Goal: Information Seeking & Learning: Learn about a topic

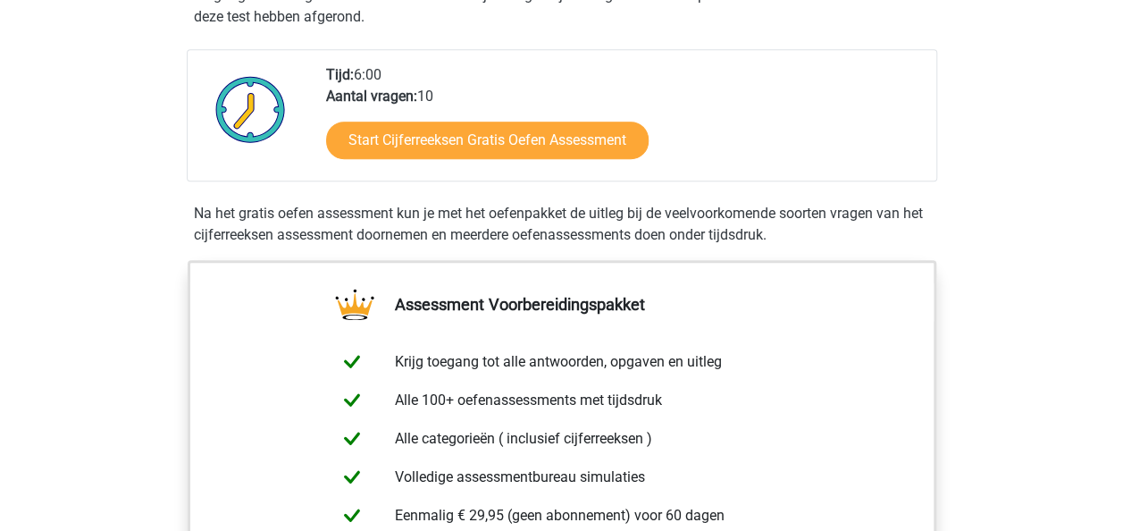
scroll to position [430, 0]
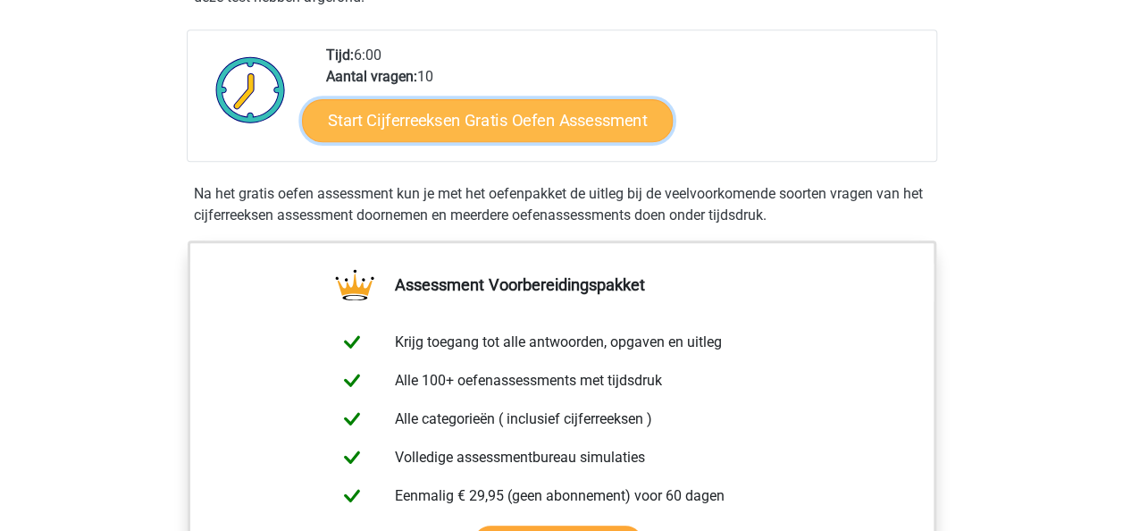
click at [450, 138] on link "Start Cijferreeksen Gratis Oefen Assessment" at bounding box center [487, 119] width 371 height 43
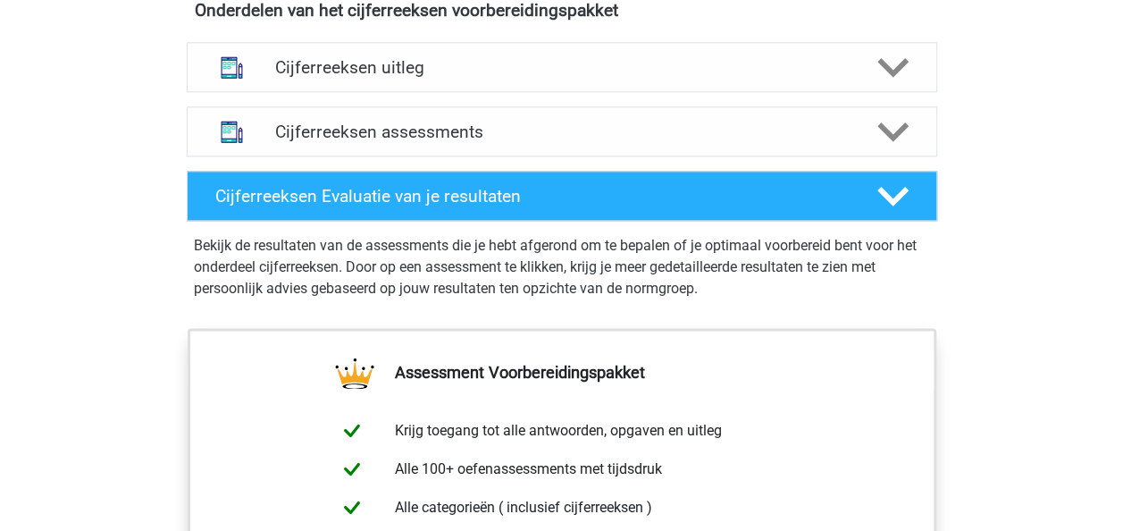
scroll to position [1086, 0]
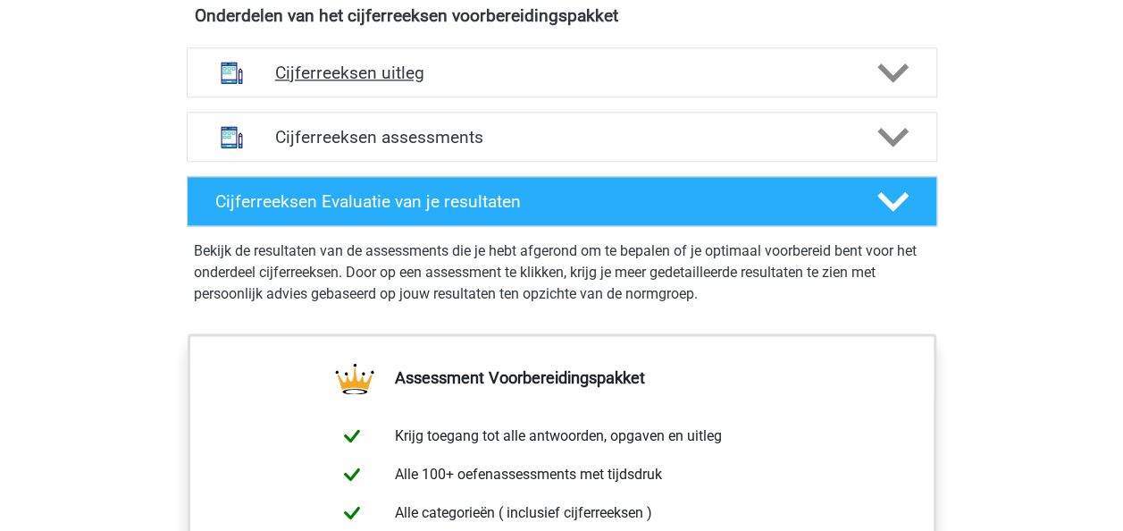
click at [893, 88] on icon at bounding box center [892, 72] width 31 height 31
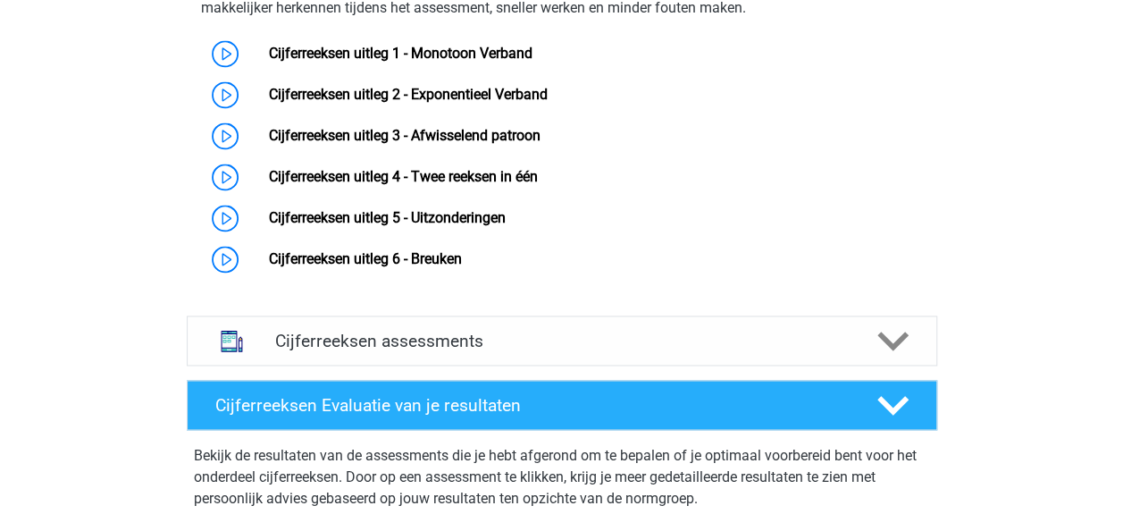
scroll to position [1165, 0]
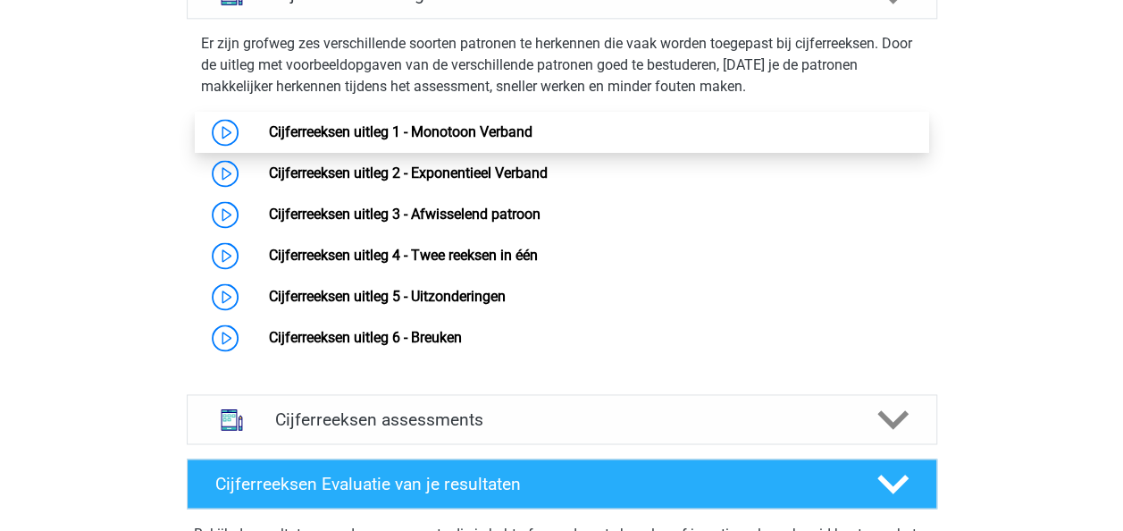
click at [269, 140] on link "Cijferreeksen uitleg 1 - Monotoon Verband" at bounding box center [401, 131] width 264 height 17
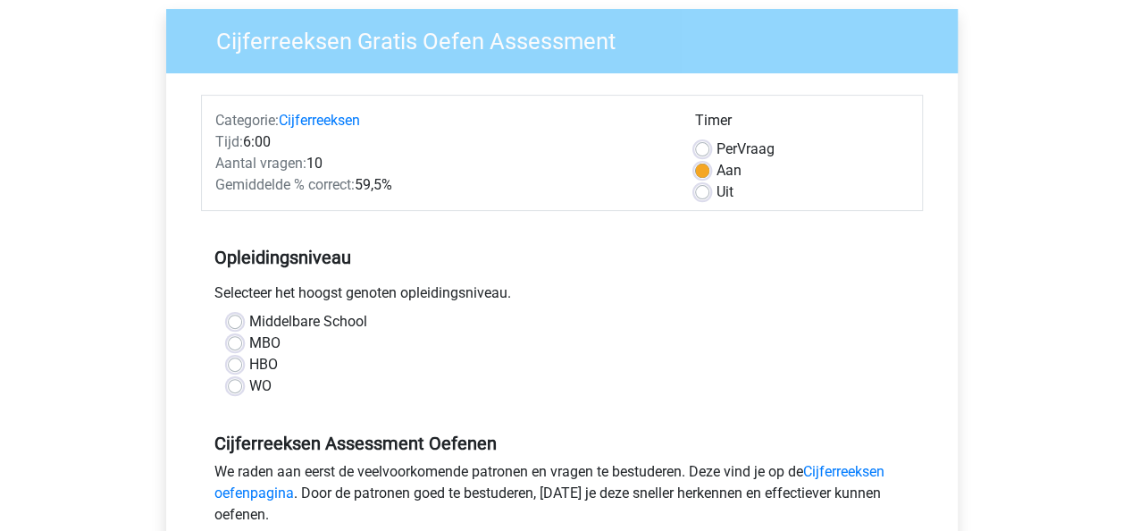
scroll to position [130, 0]
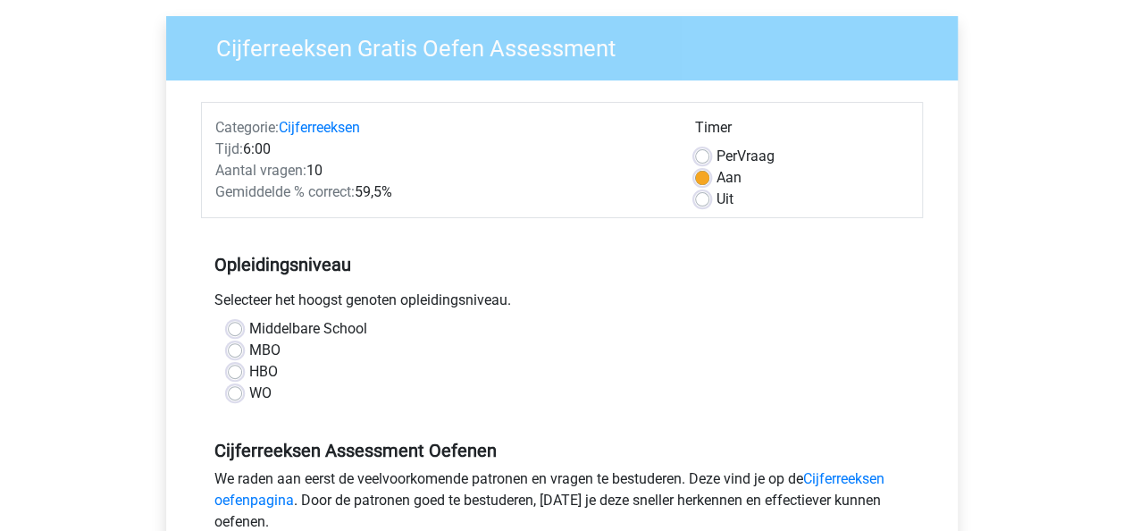
click at [717, 197] on label "Uit" at bounding box center [725, 199] width 17 height 21
click at [708, 197] on input "Uit" at bounding box center [702, 198] width 14 height 18
radio input "true"
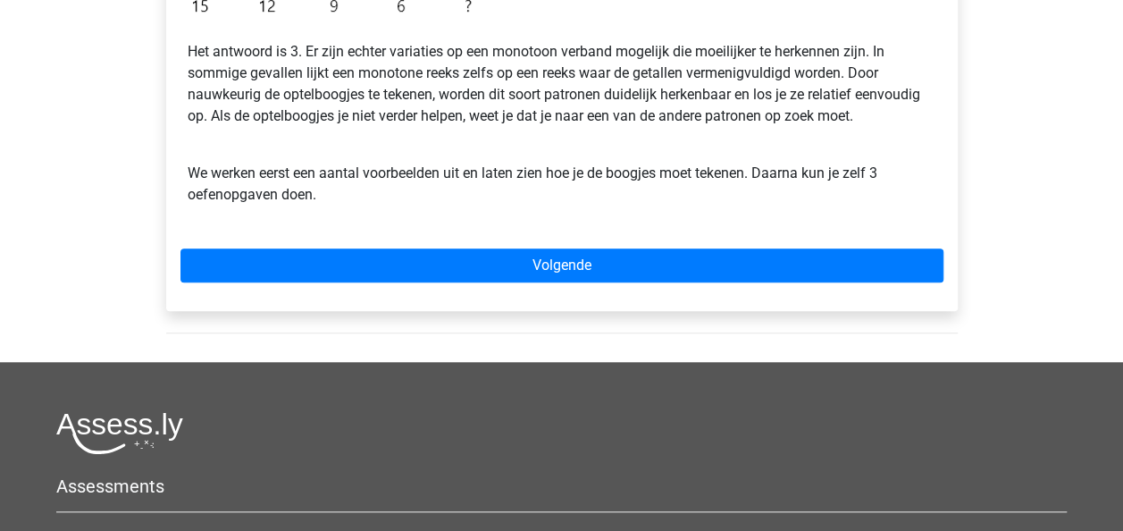
scroll to position [584, 0]
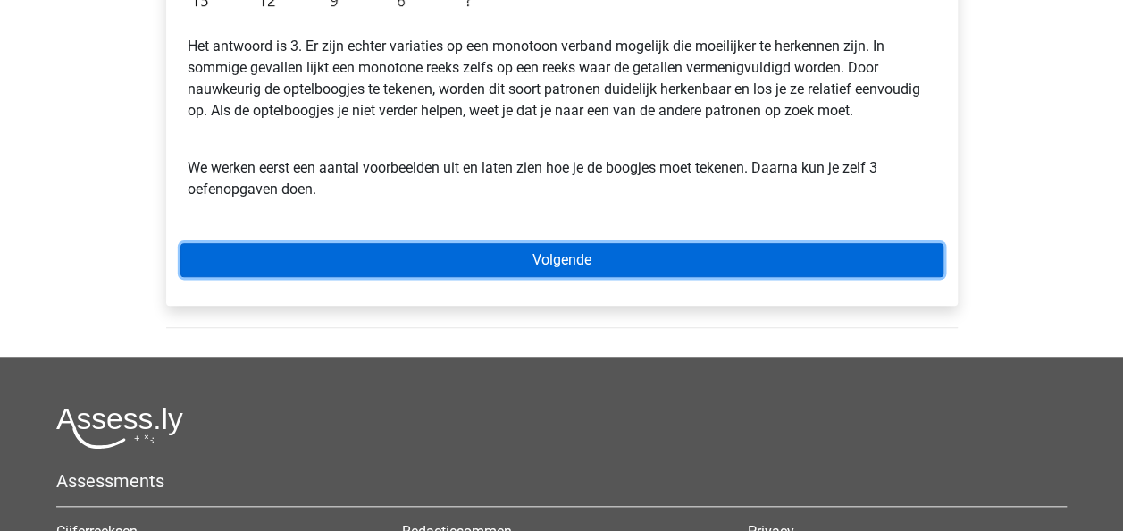
click at [566, 257] on link "Volgende" at bounding box center [561, 260] width 763 height 34
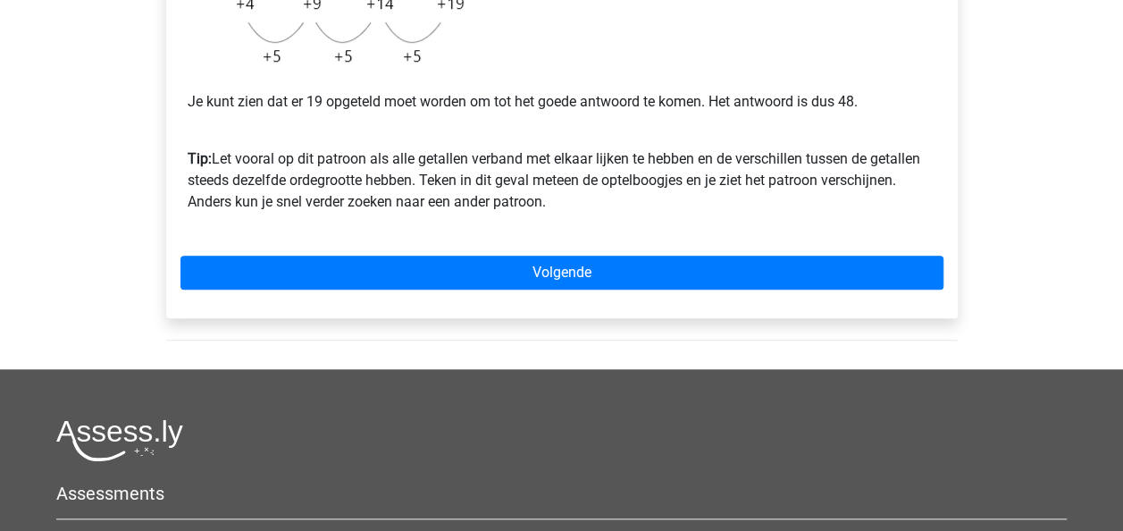
scroll to position [532, 0]
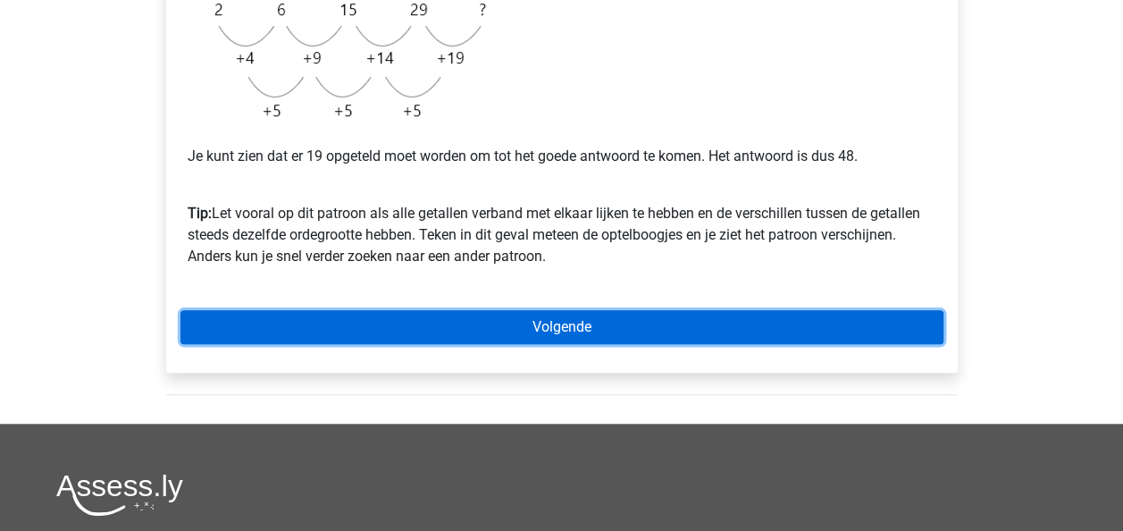
click at [557, 324] on link "Volgende" at bounding box center [561, 327] width 763 height 34
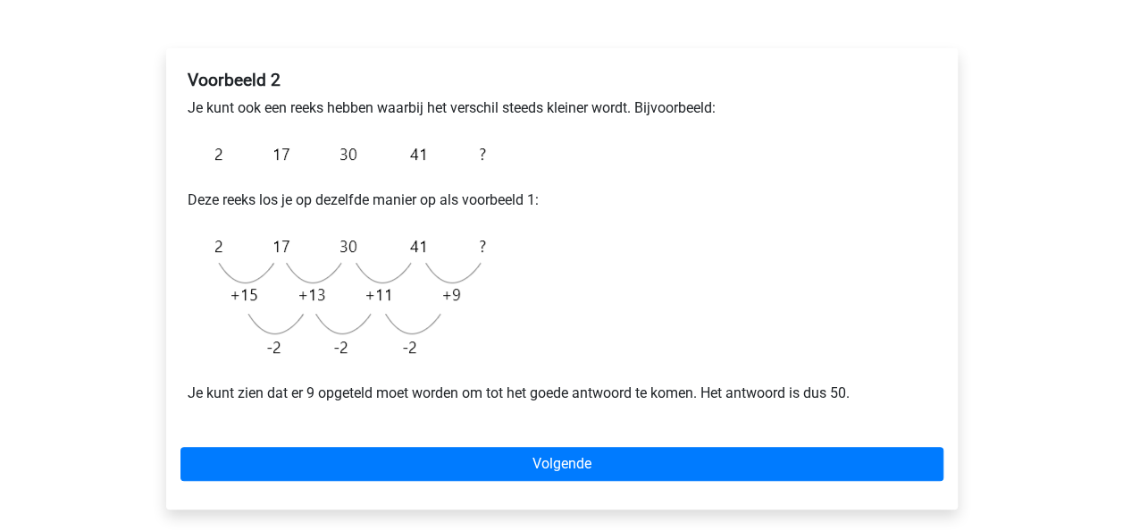
scroll to position [257, 0]
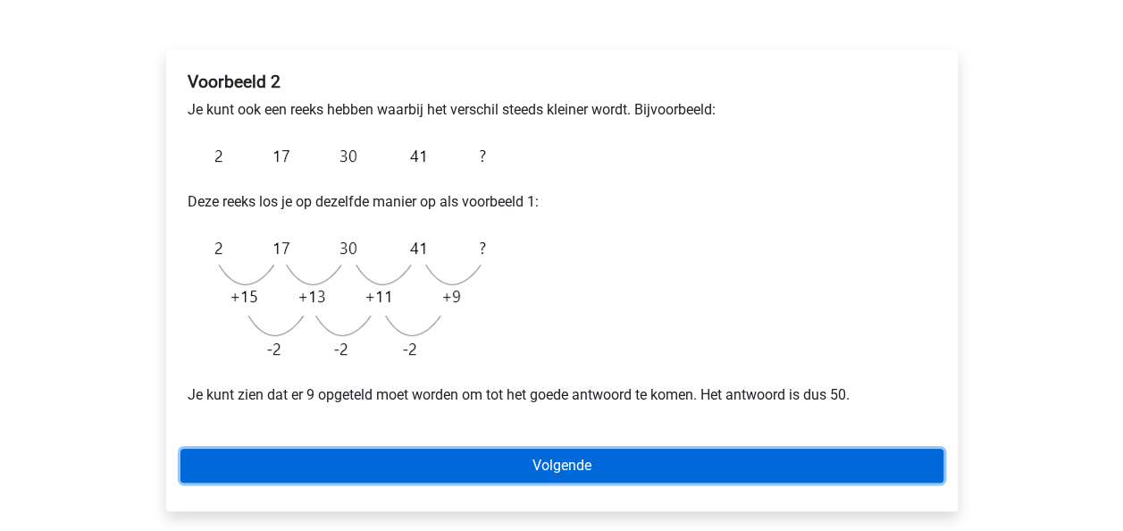
click at [549, 465] on link "Volgende" at bounding box center [561, 465] width 763 height 34
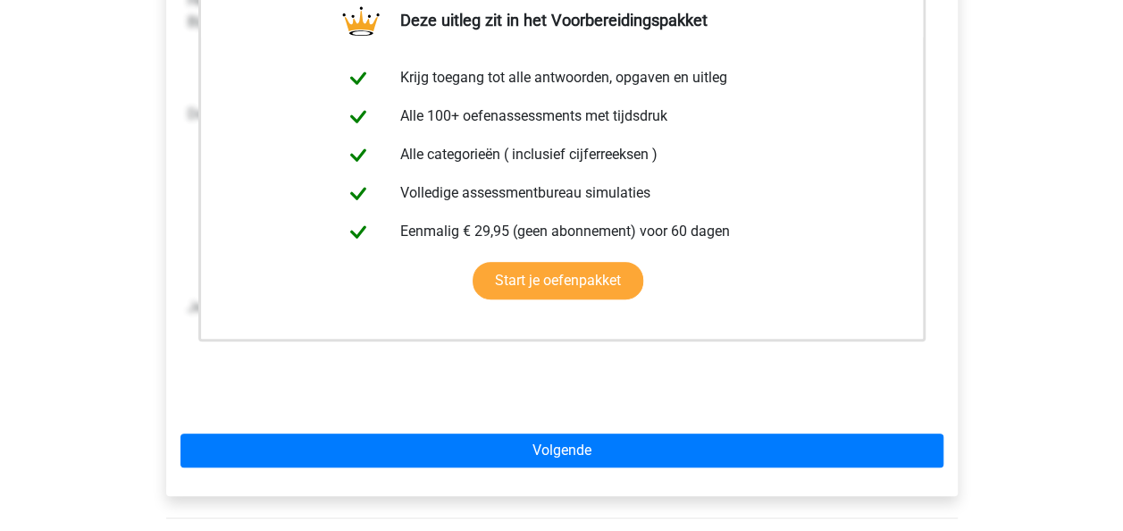
scroll to position [429, 0]
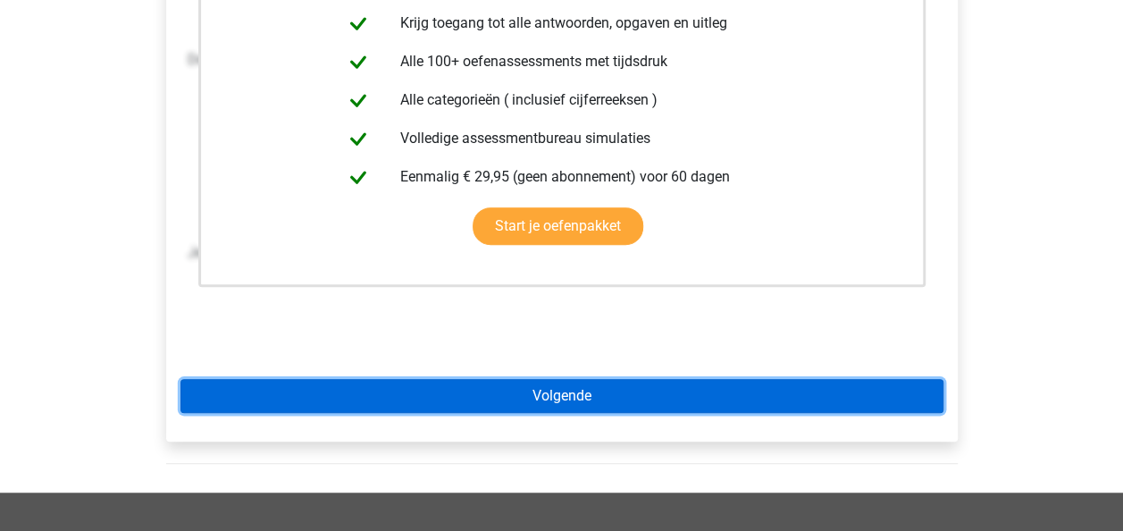
click at [557, 393] on link "Volgende" at bounding box center [561, 396] width 763 height 34
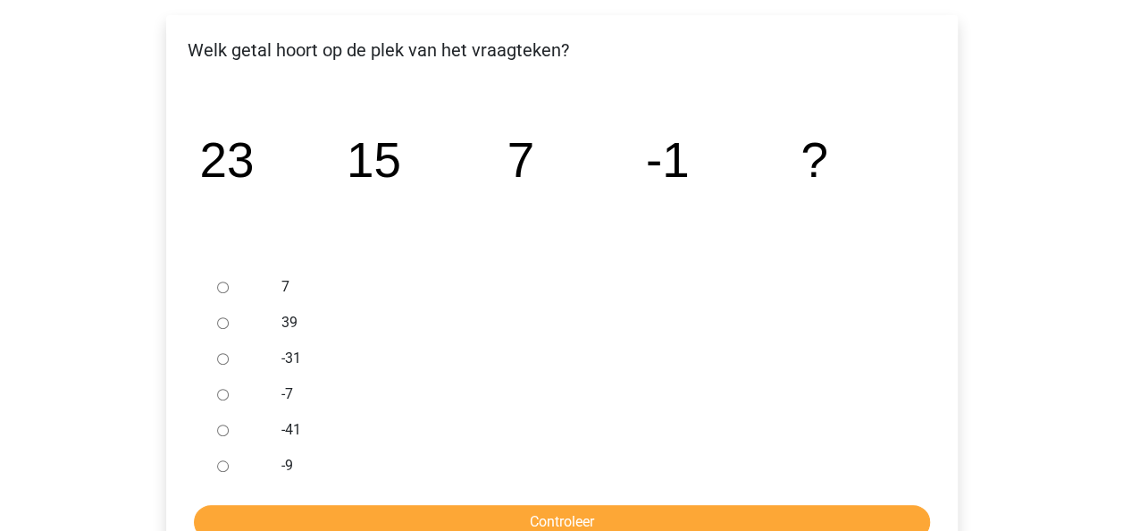
scroll to position [296, 0]
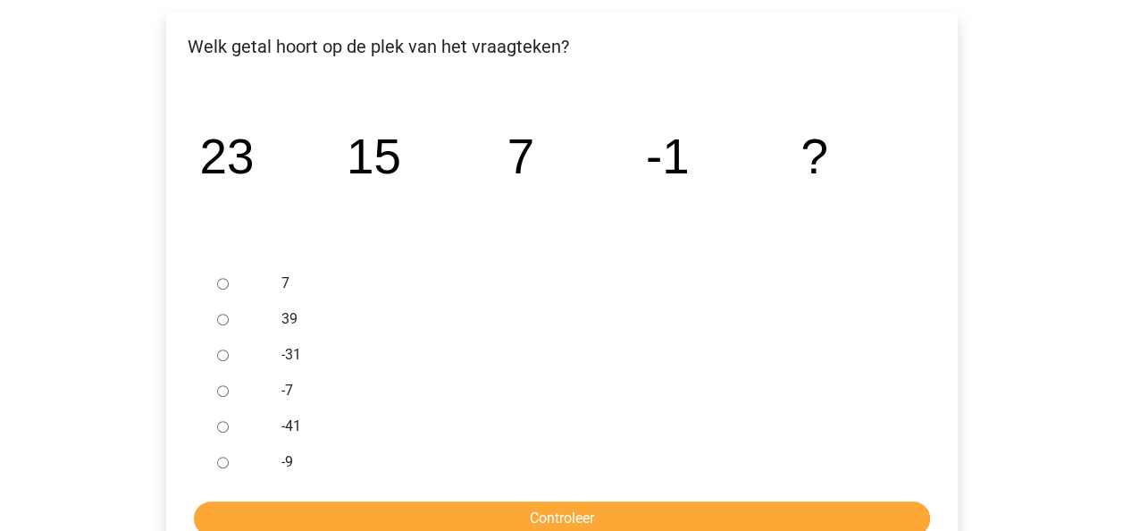
click at [228, 461] on div at bounding box center [239, 462] width 59 height 36
click at [224, 461] on input "-9" at bounding box center [223, 463] width 12 height 12
radio input "true"
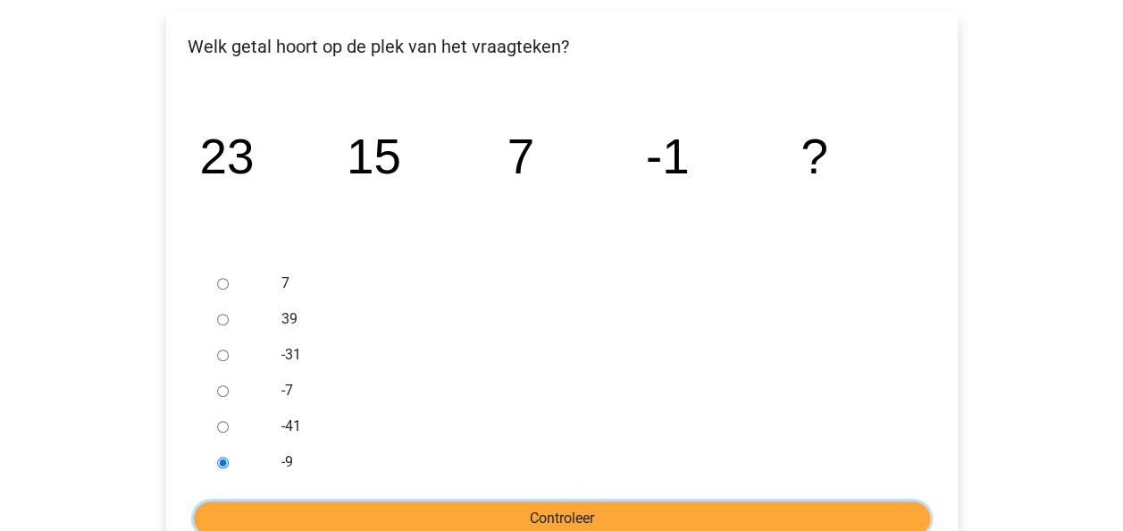
click at [502, 513] on input "Controleer" at bounding box center [562, 518] width 736 height 34
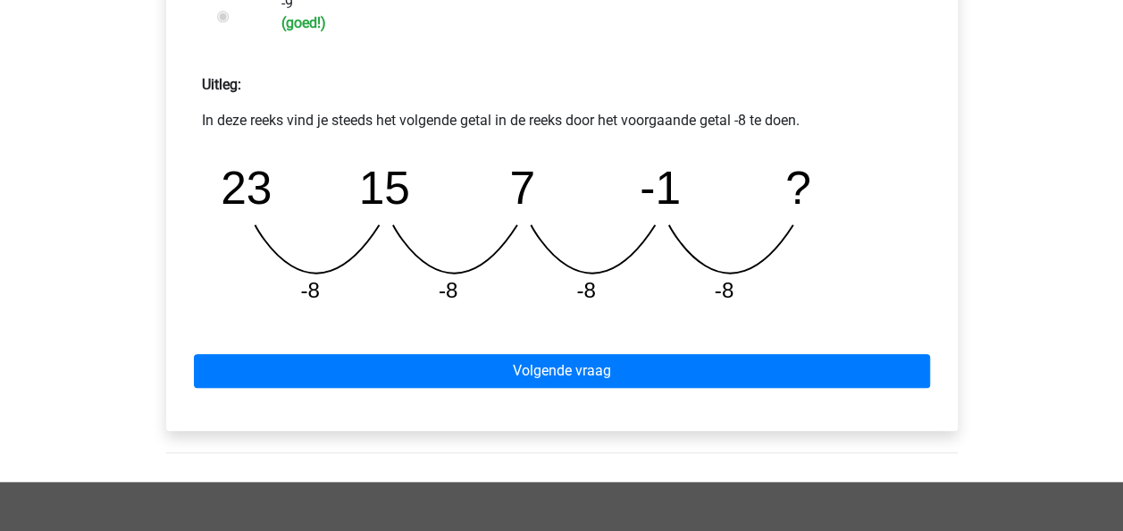
scroll to position [758, 0]
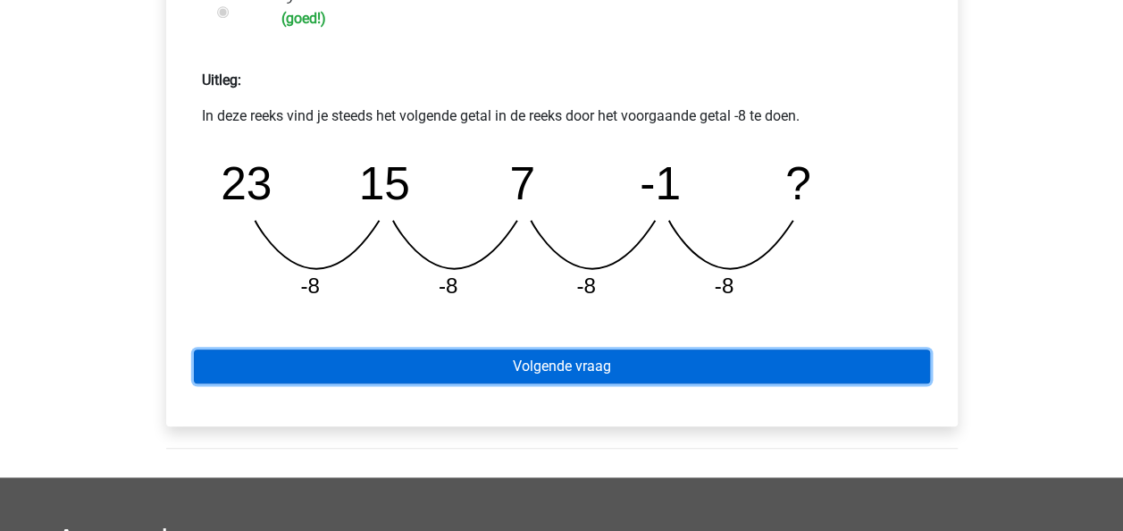
click at [565, 365] on link "Volgende vraag" at bounding box center [562, 366] width 736 height 34
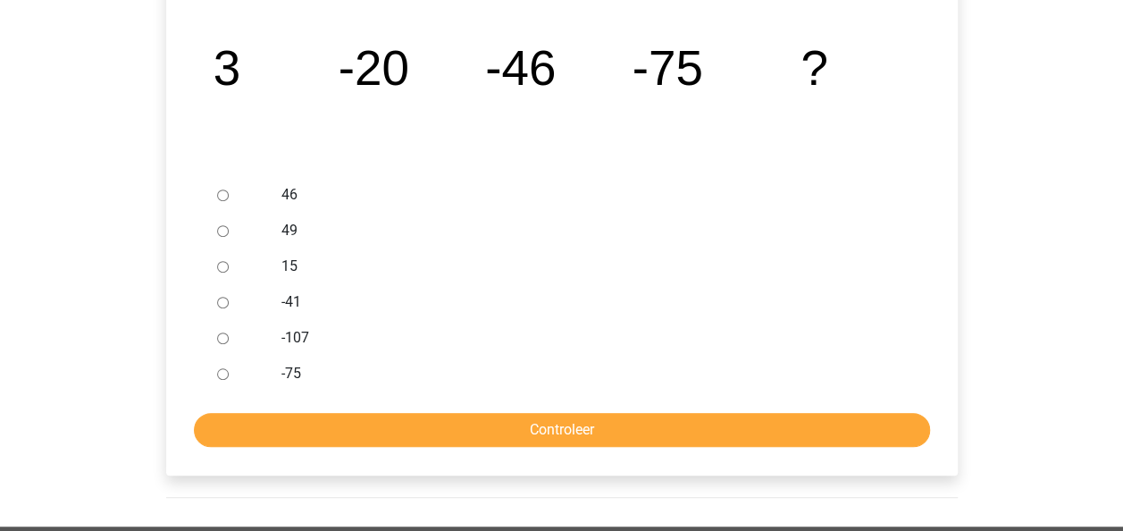
scroll to position [376, 0]
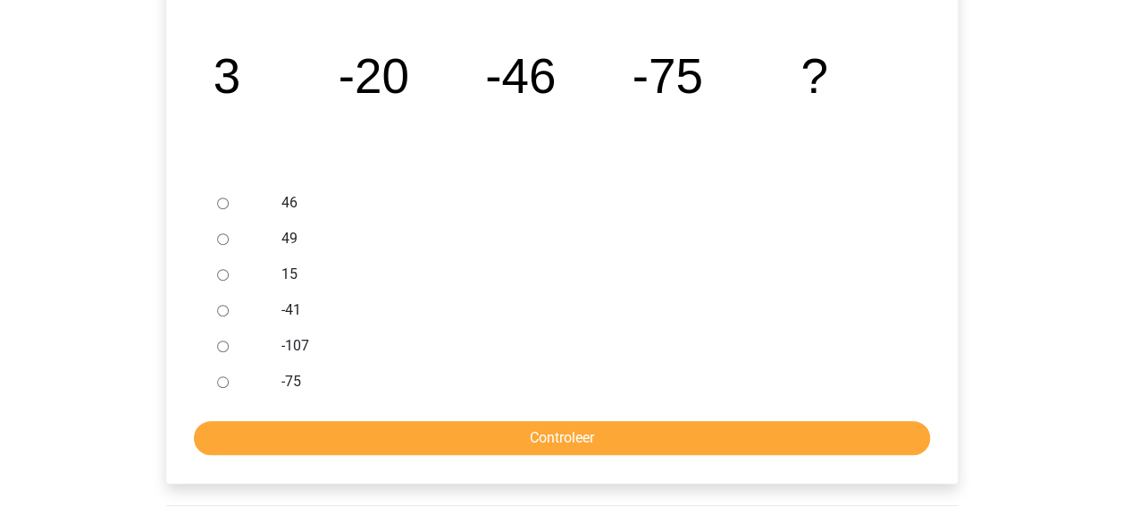
click at [225, 341] on input "-107" at bounding box center [223, 346] width 12 height 12
radio input "true"
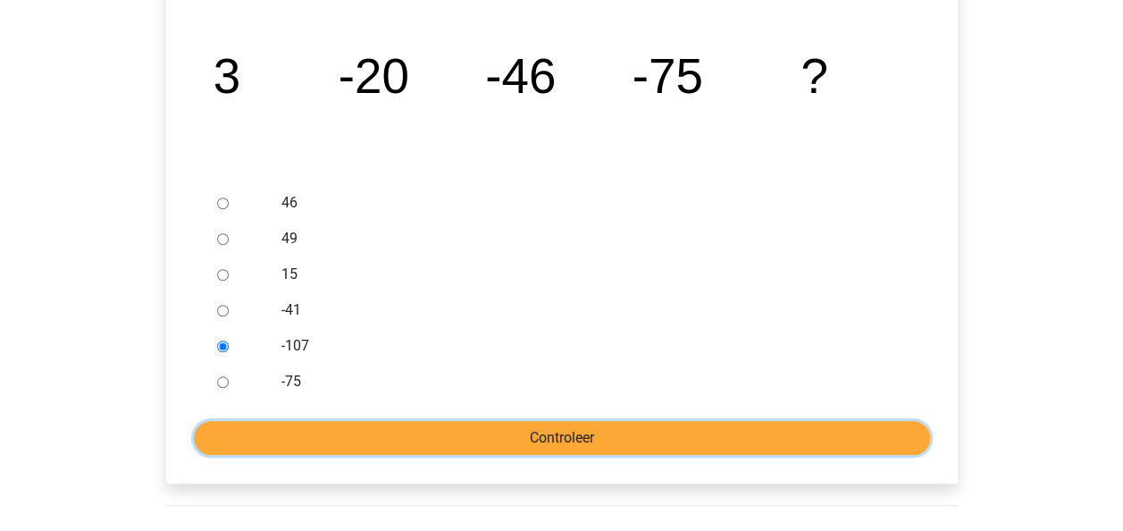
click at [560, 436] on input "Controleer" at bounding box center [562, 438] width 736 height 34
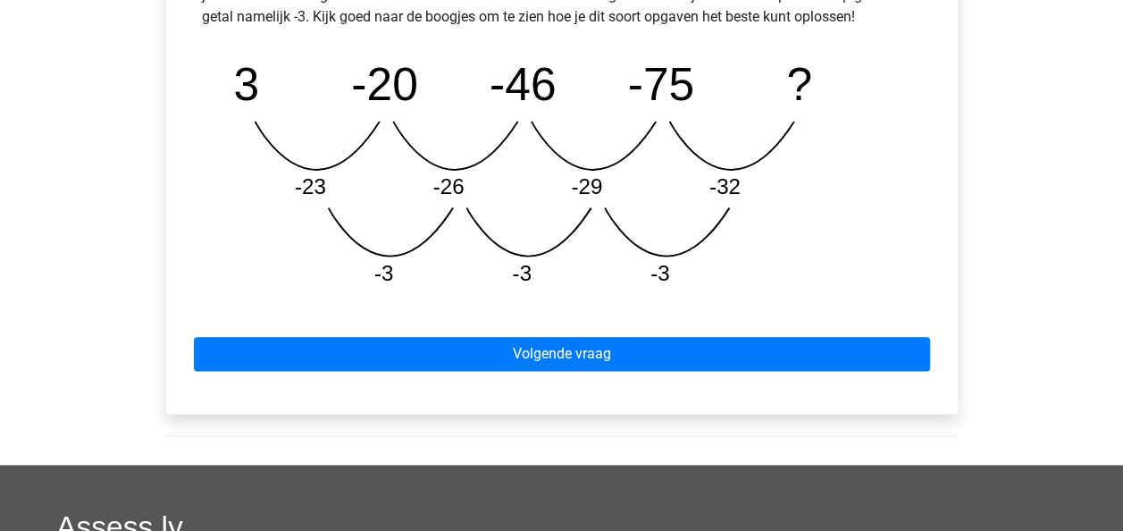
scroll to position [954, 0]
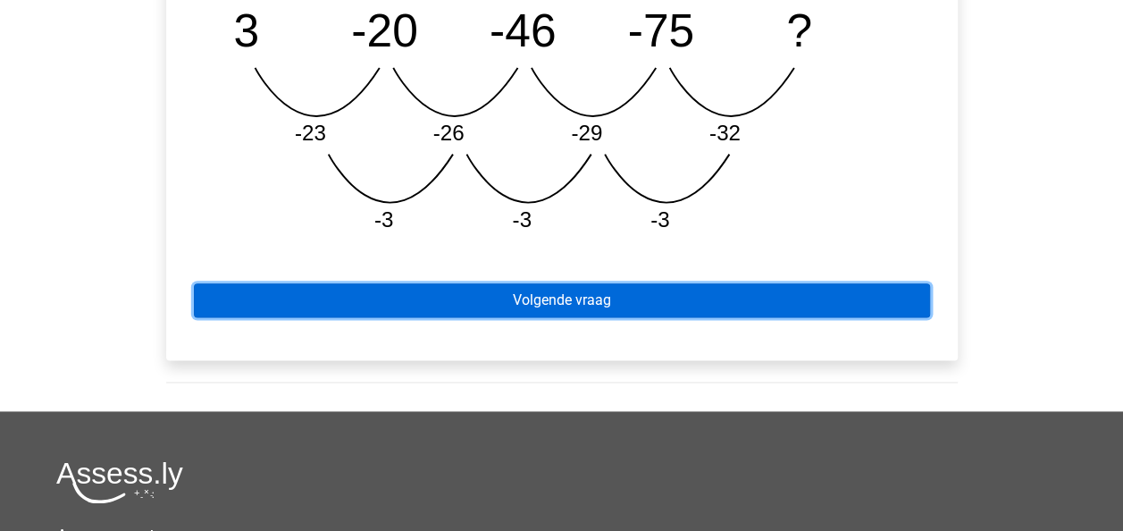
click at [574, 299] on link "Volgende vraag" at bounding box center [562, 300] width 736 height 34
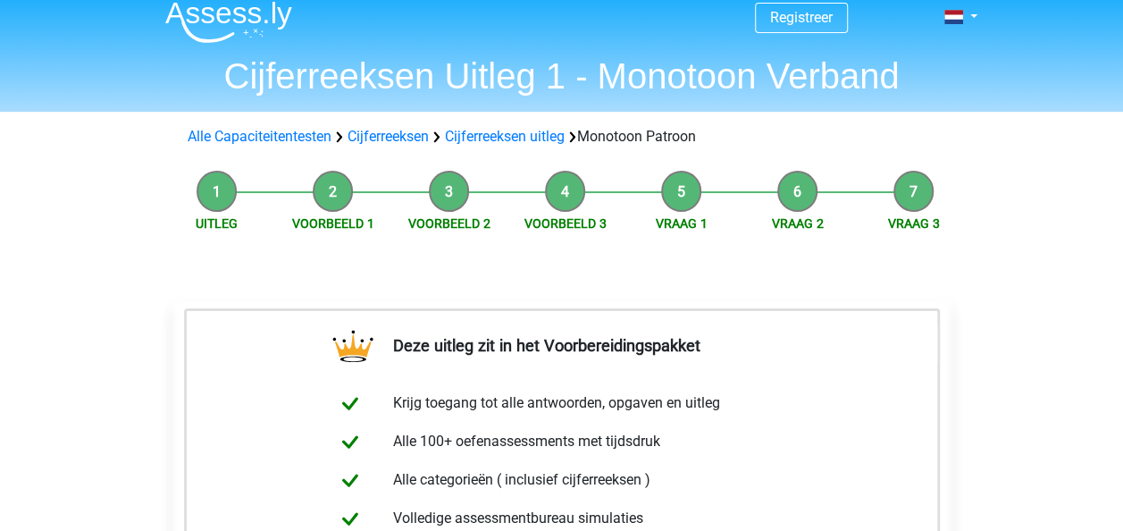
scroll to position [4, 0]
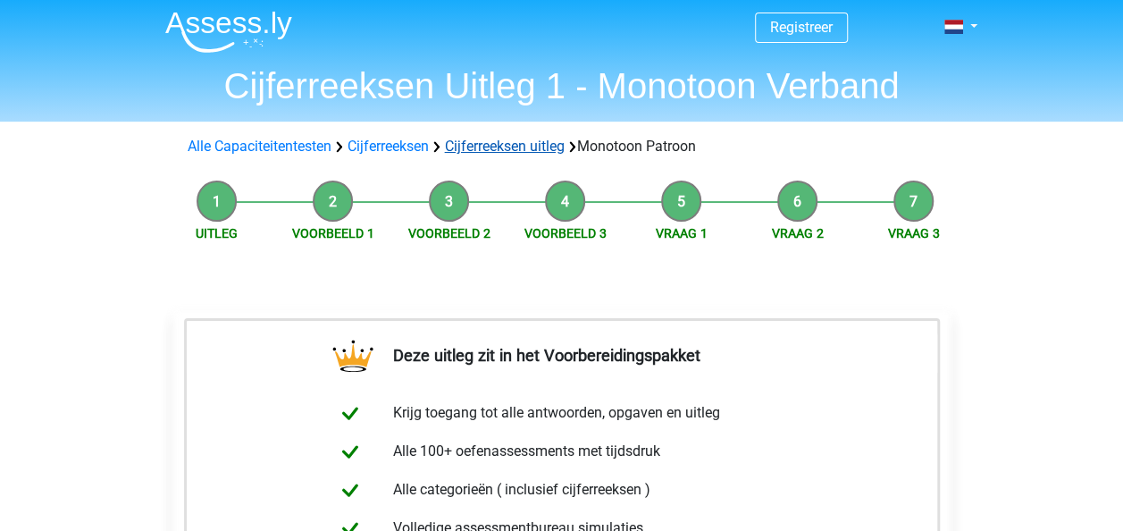
click at [507, 140] on link "Cijferreeksen uitleg" at bounding box center [505, 146] width 120 height 17
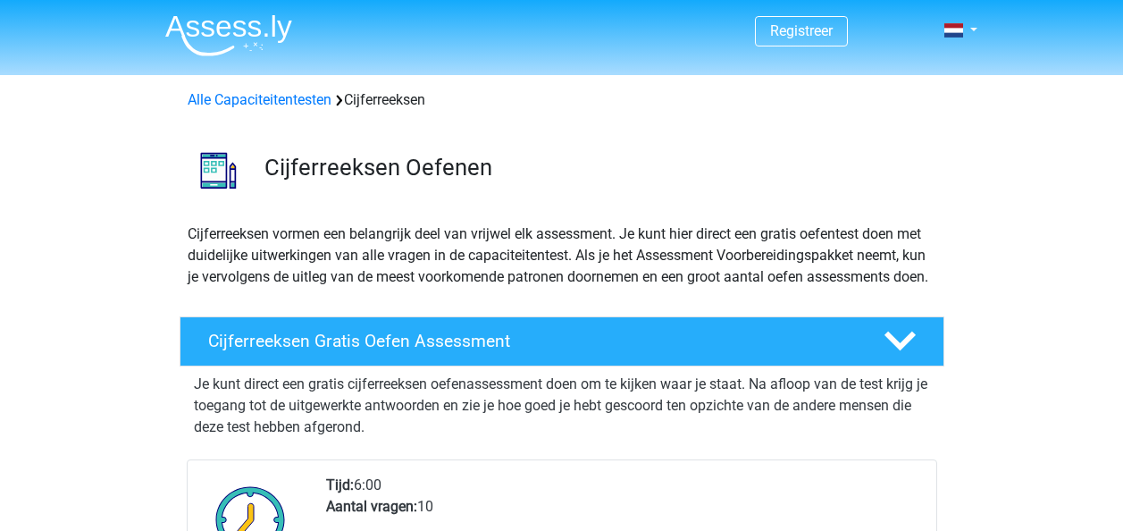
scroll to position [1145, 0]
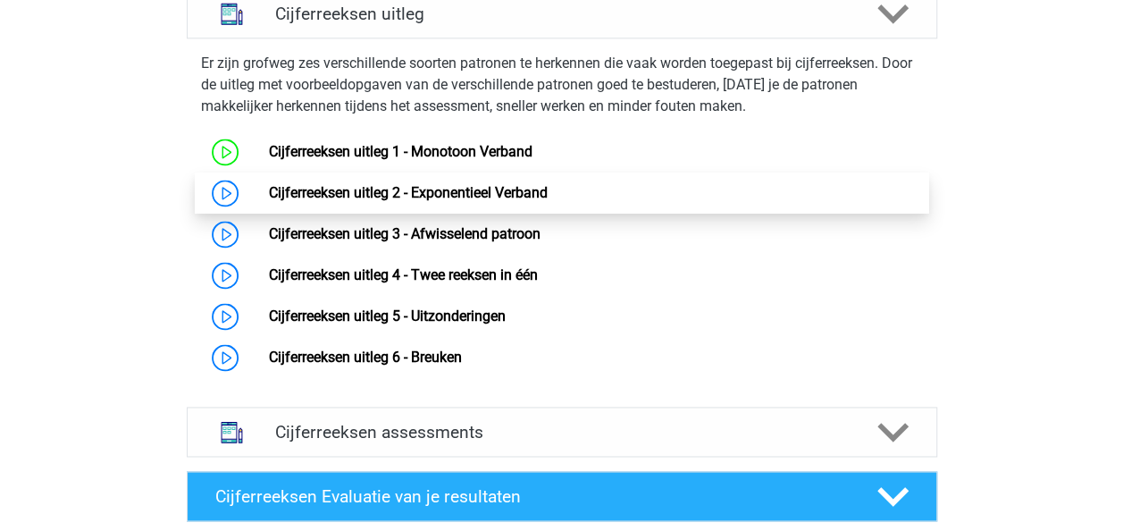
click at [269, 201] on link "Cijferreeksen uitleg 2 - Exponentieel Verband" at bounding box center [408, 192] width 279 height 17
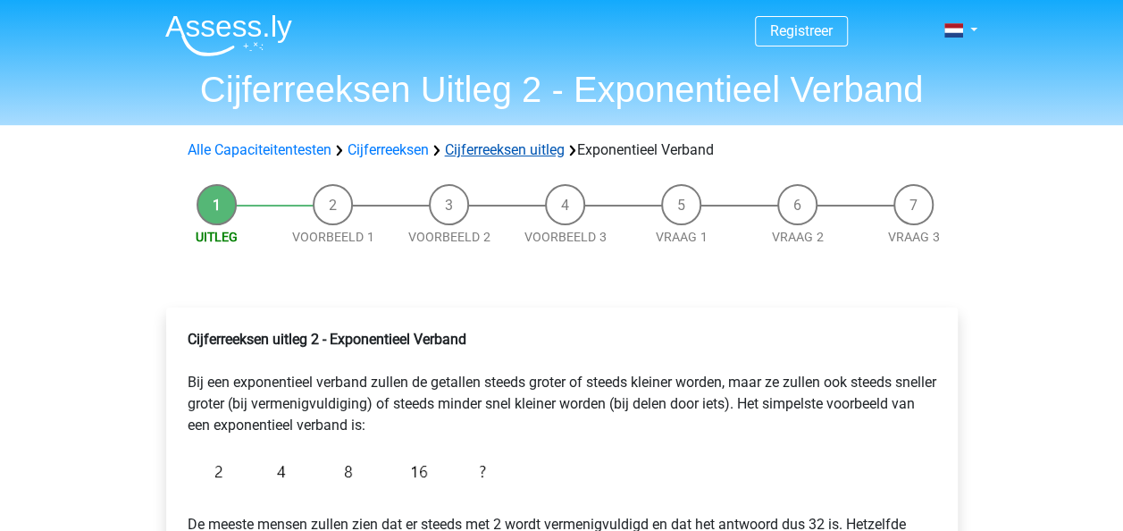
click at [495, 146] on link "Cijferreeksen uitleg" at bounding box center [505, 149] width 120 height 17
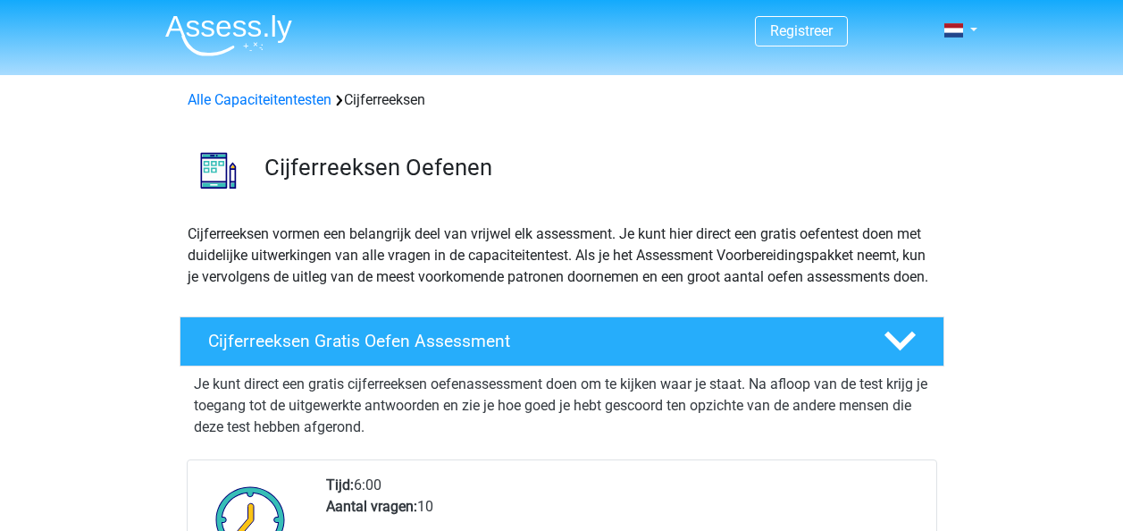
scroll to position [1145, 0]
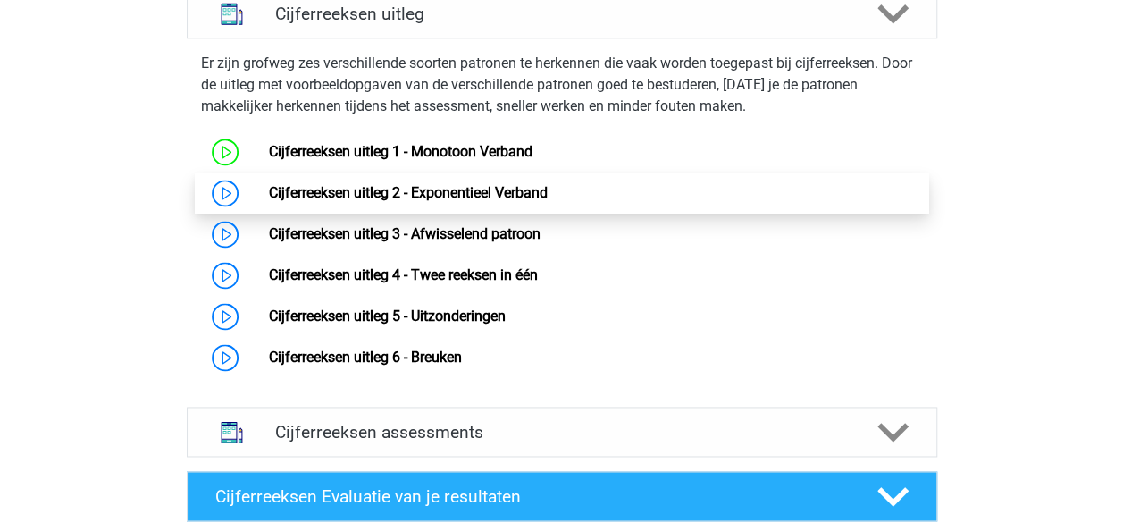
click at [269, 201] on link "Cijferreeksen uitleg 2 - Exponentieel Verband" at bounding box center [408, 192] width 279 height 17
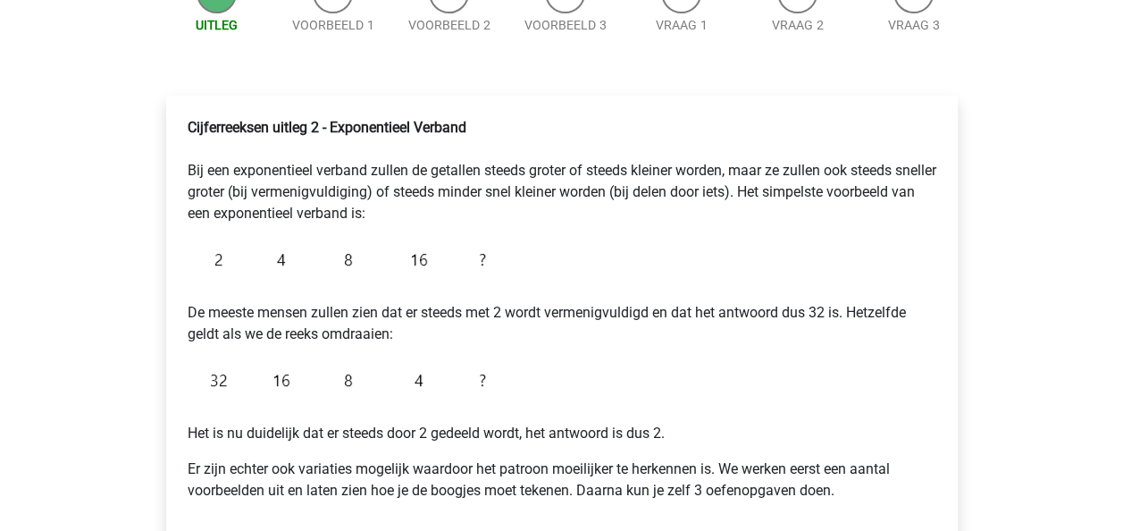
scroll to position [287, 0]
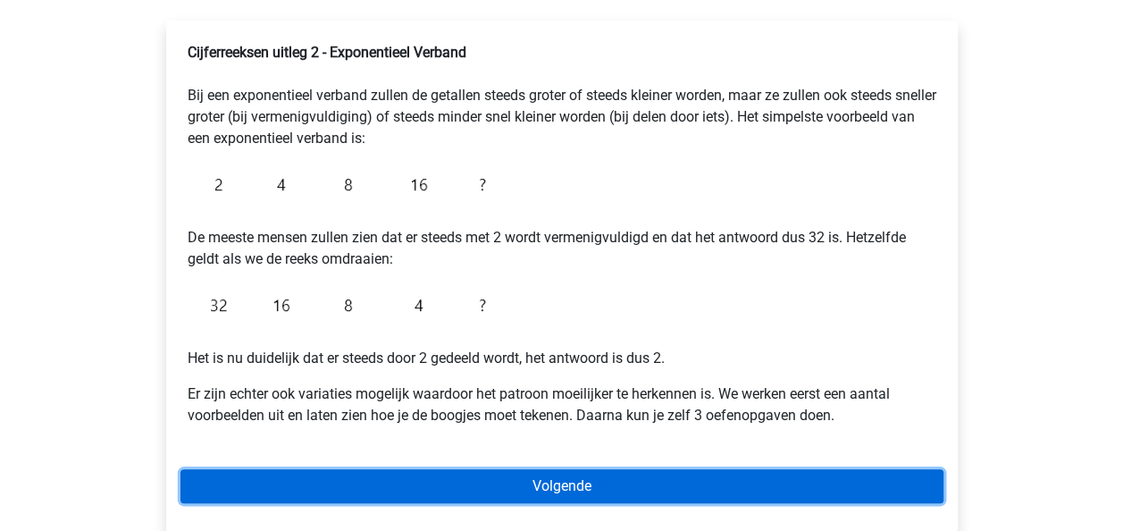
click at [556, 477] on link "Volgende" at bounding box center [561, 486] width 763 height 34
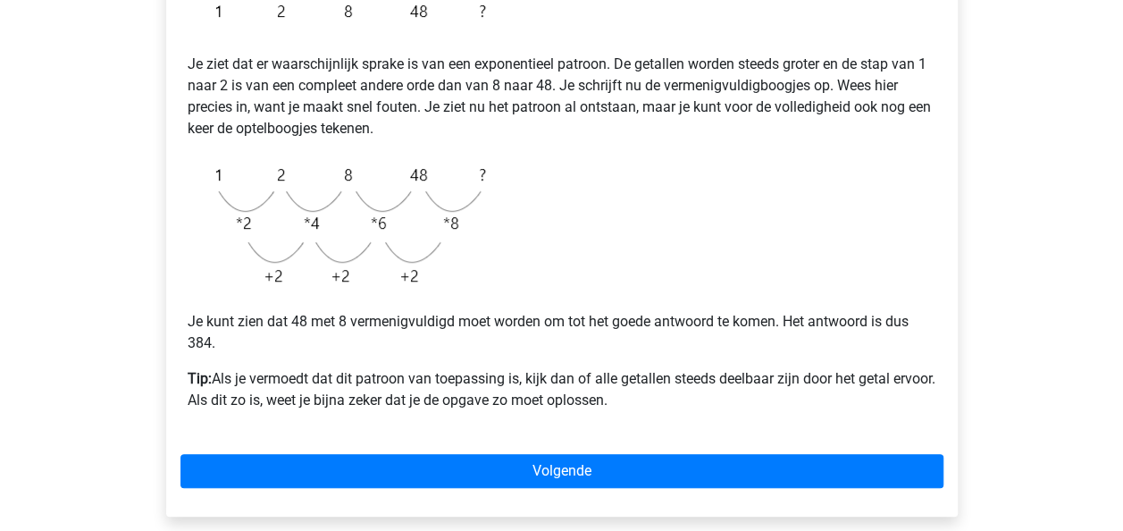
scroll to position [373, 0]
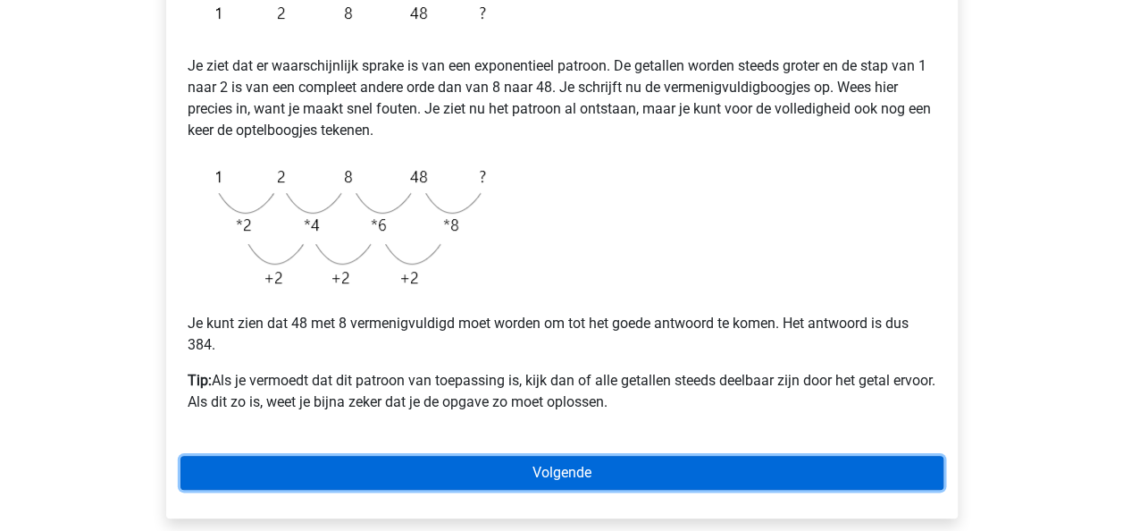
click at [549, 468] on link "Volgende" at bounding box center [561, 473] width 763 height 34
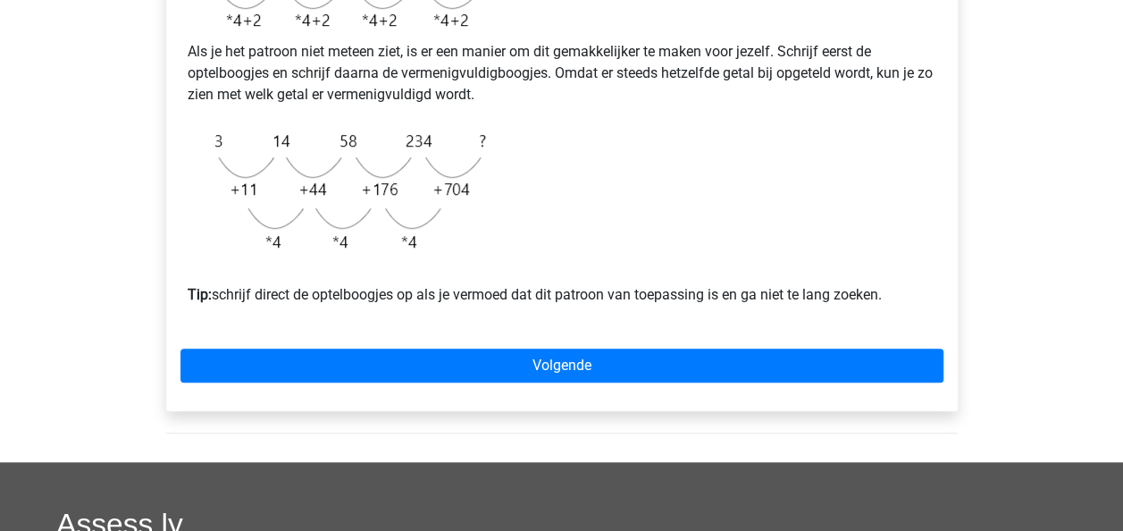
scroll to position [557, 0]
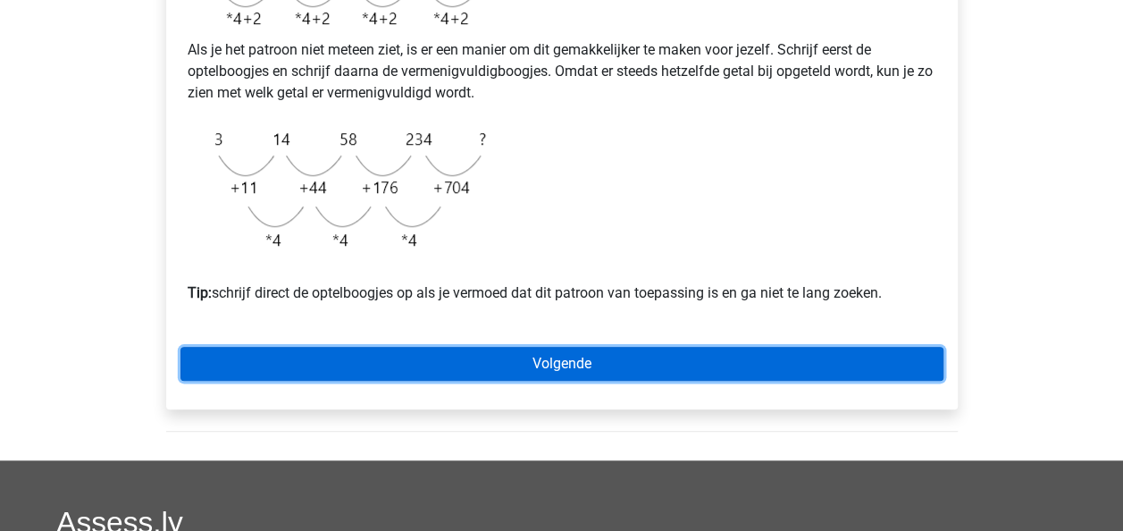
click at [536, 377] on link "Volgende" at bounding box center [561, 364] width 763 height 34
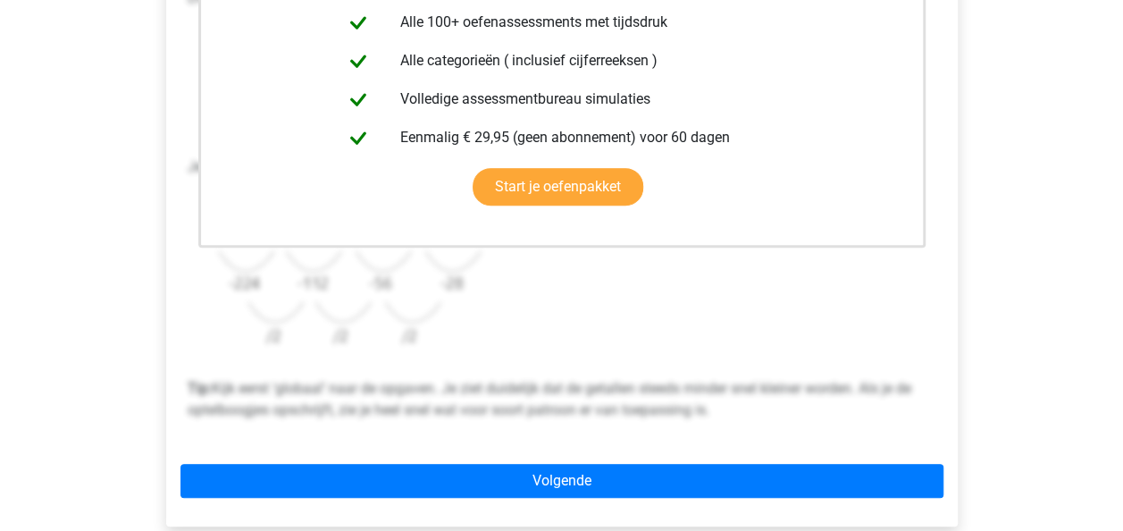
scroll to position [474, 0]
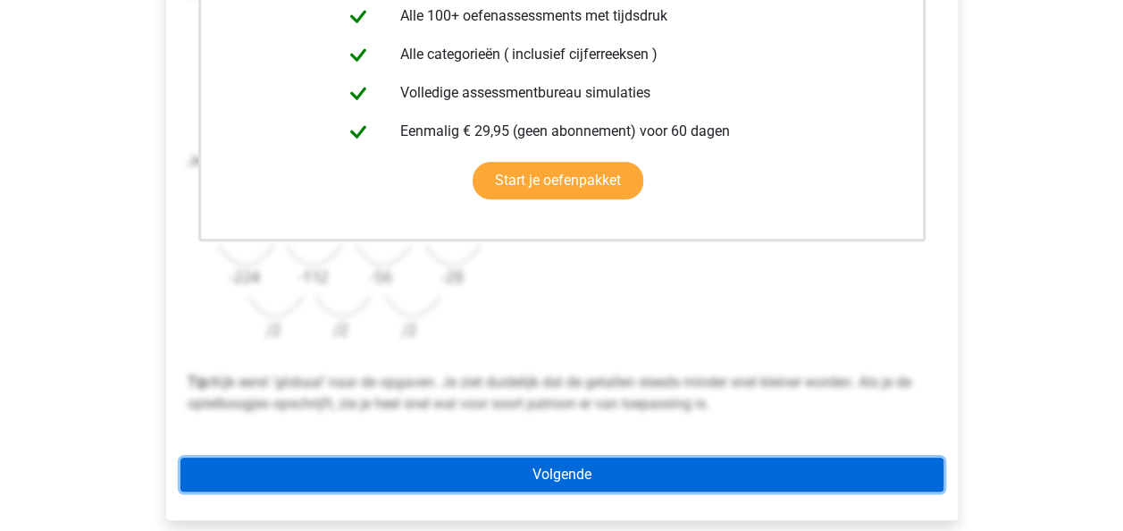
click at [558, 473] on link "Volgende" at bounding box center [561, 474] width 763 height 34
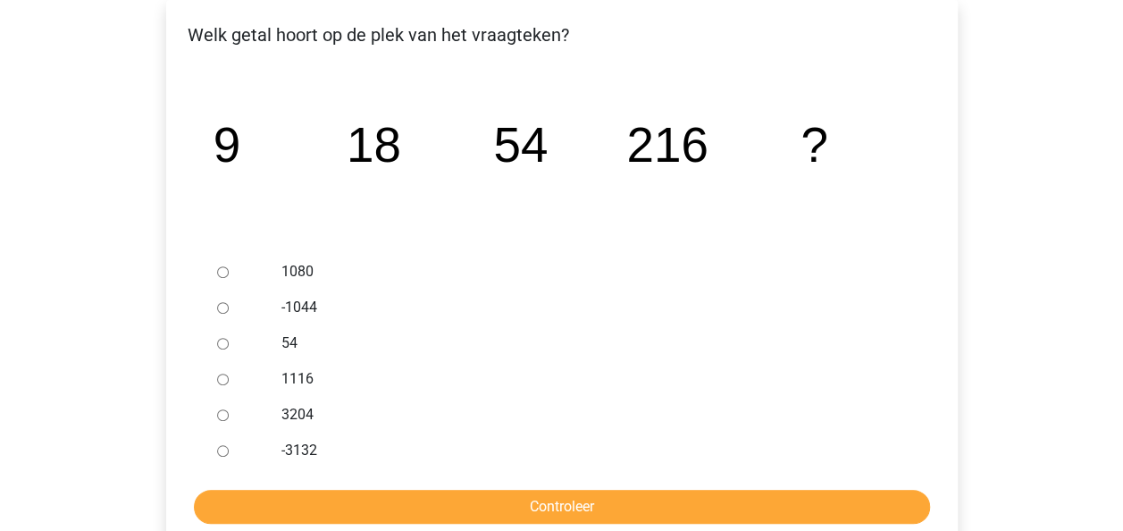
scroll to position [282, 0]
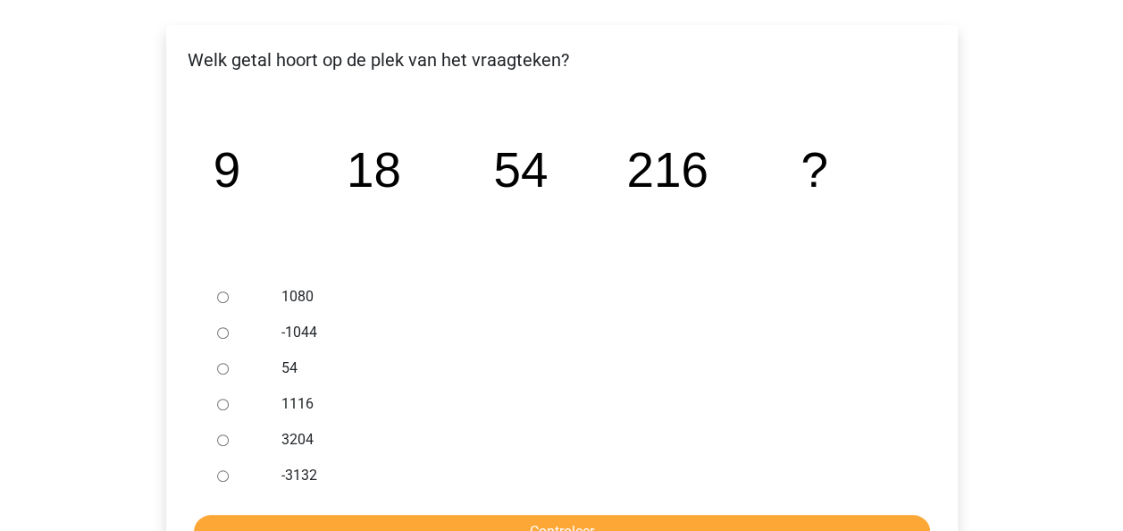
click at [222, 298] on input "1080" at bounding box center [223, 297] width 12 height 12
radio input "true"
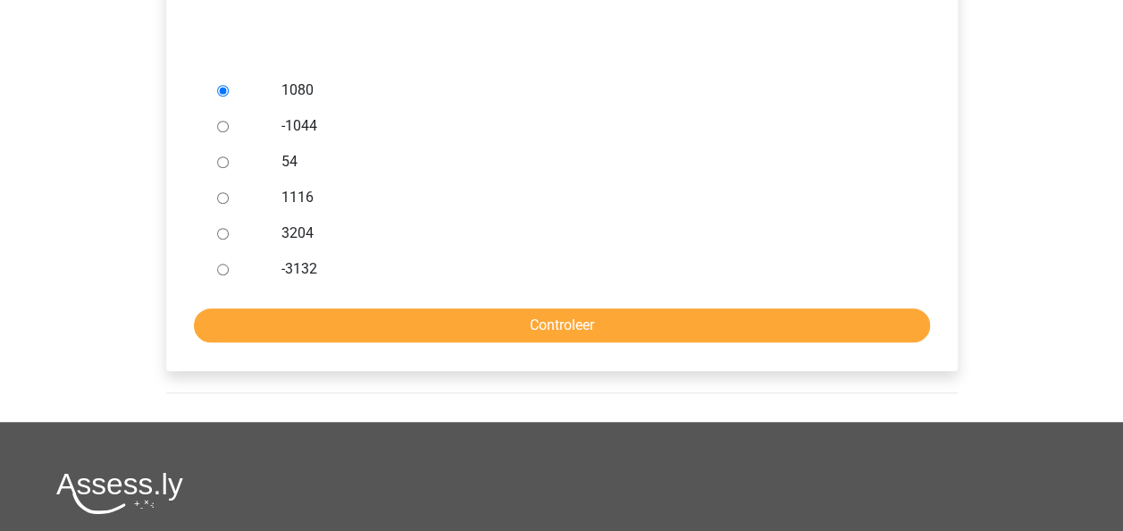
scroll to position [490, 0]
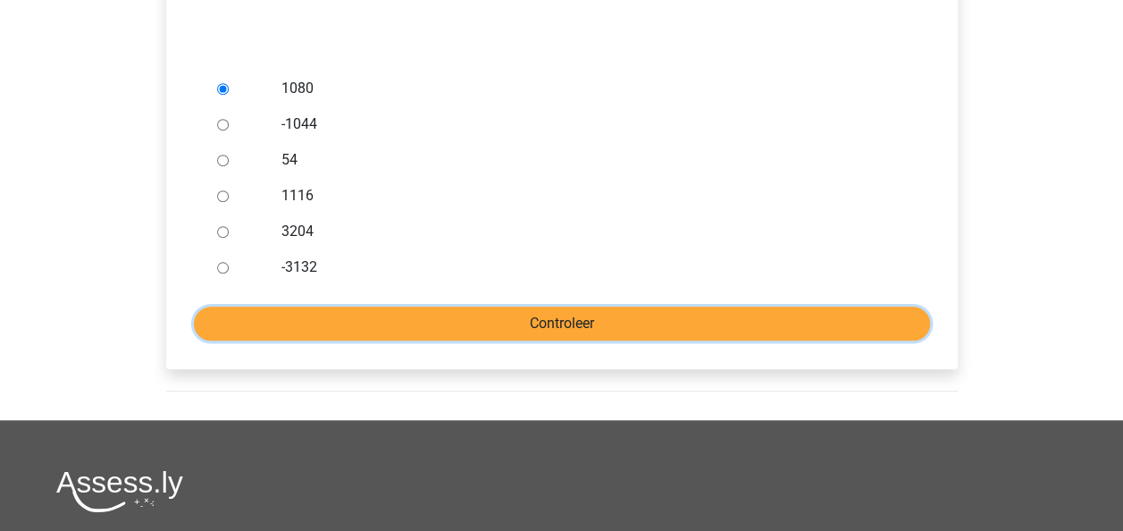
click at [609, 320] on input "Controleer" at bounding box center [562, 323] width 736 height 34
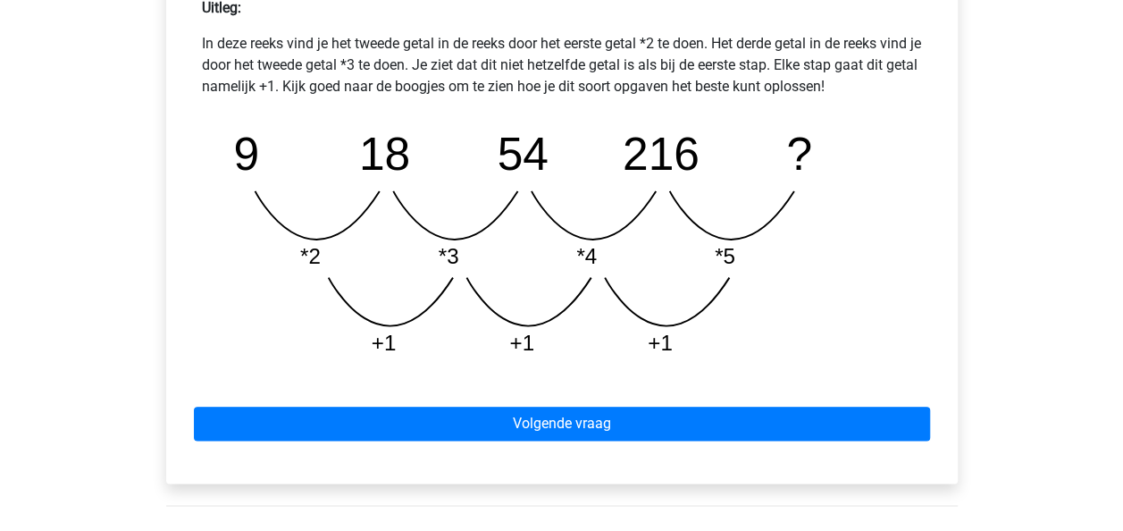
scroll to position [834, 0]
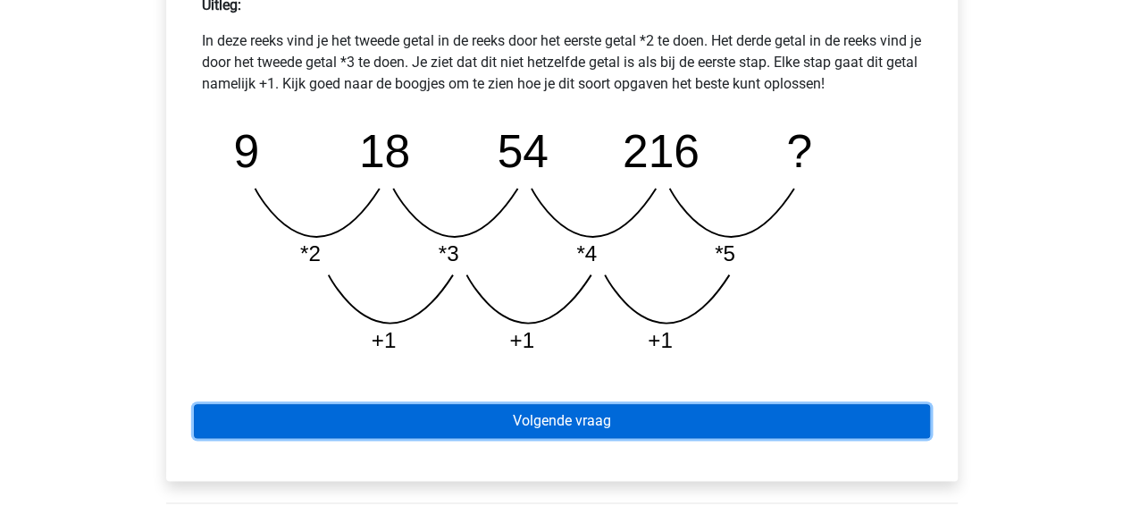
click at [570, 422] on link "Volgende vraag" at bounding box center [562, 421] width 736 height 34
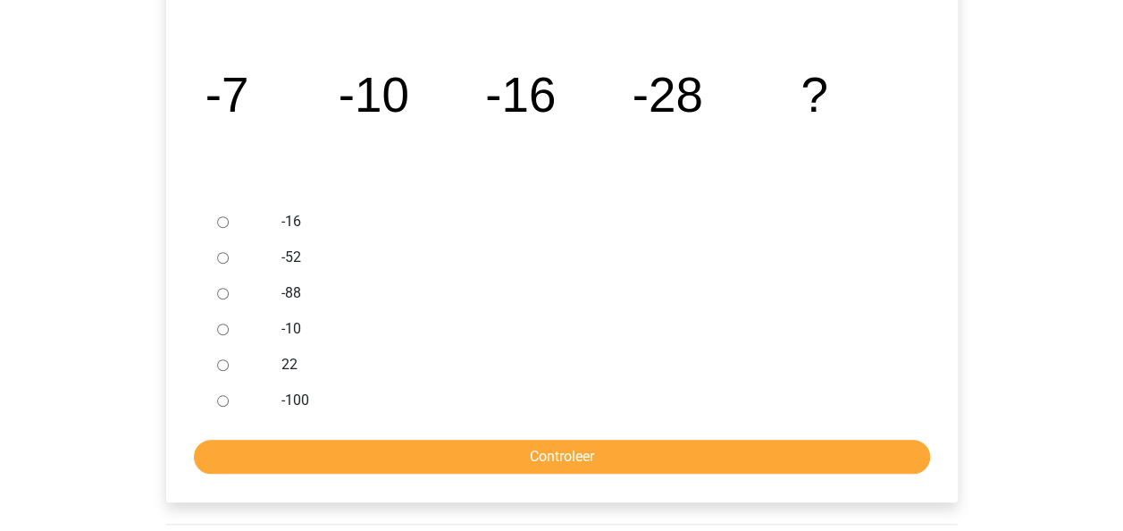
scroll to position [338, 0]
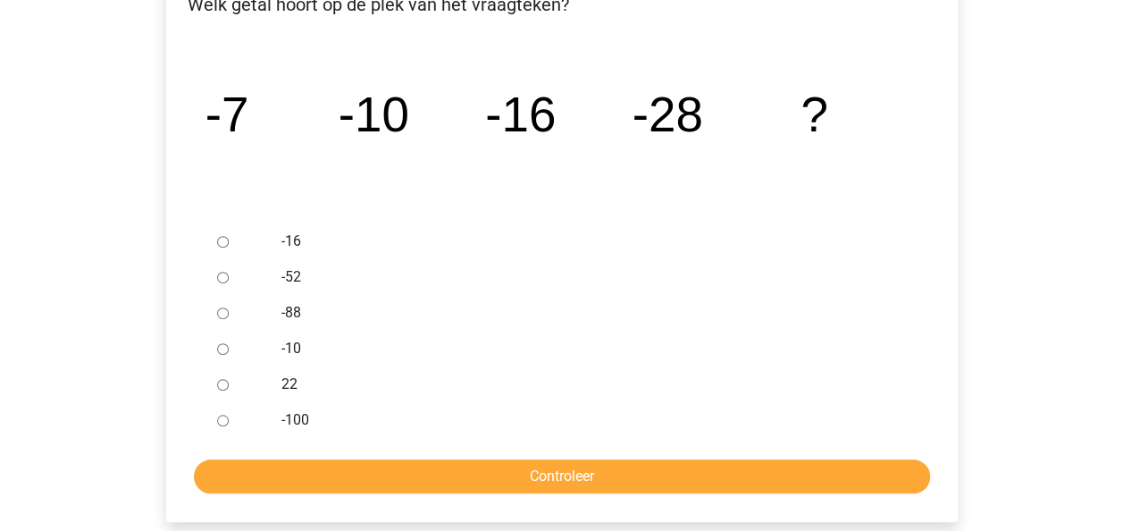
click at [225, 275] on input "-52" at bounding box center [223, 278] width 12 height 12
radio input "true"
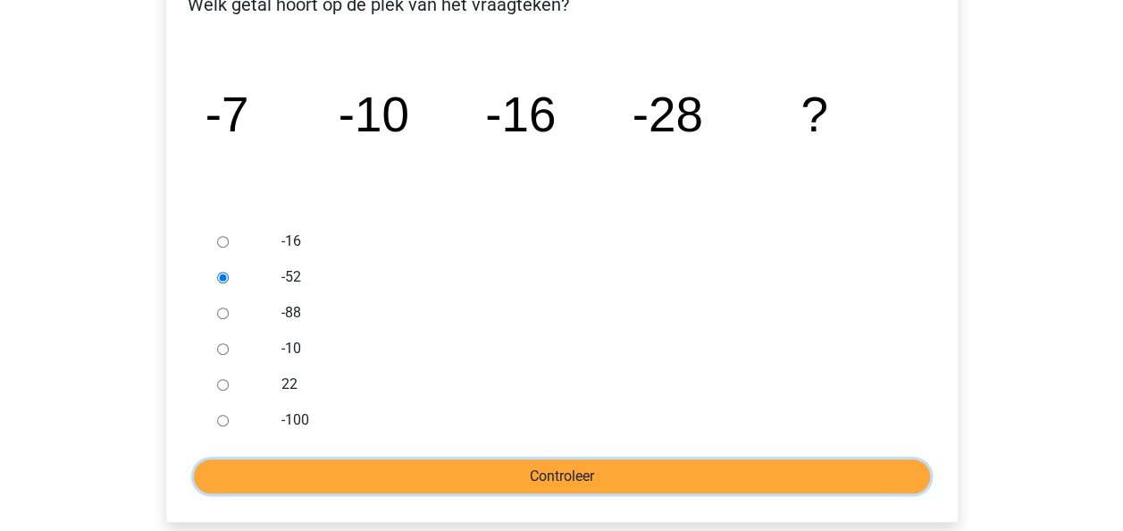
click at [586, 474] on input "Controleer" at bounding box center [562, 476] width 736 height 34
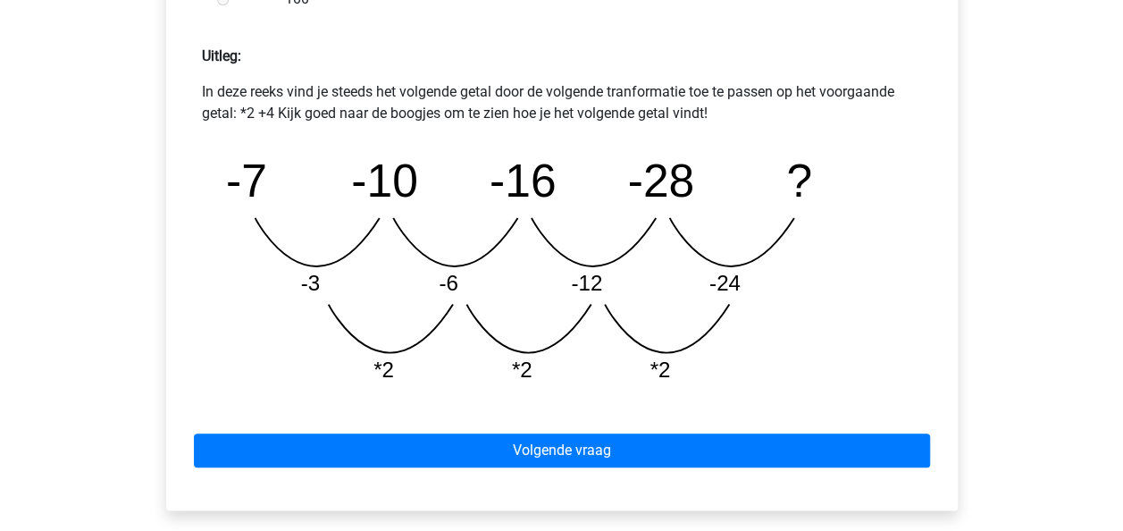
scroll to position [934, 0]
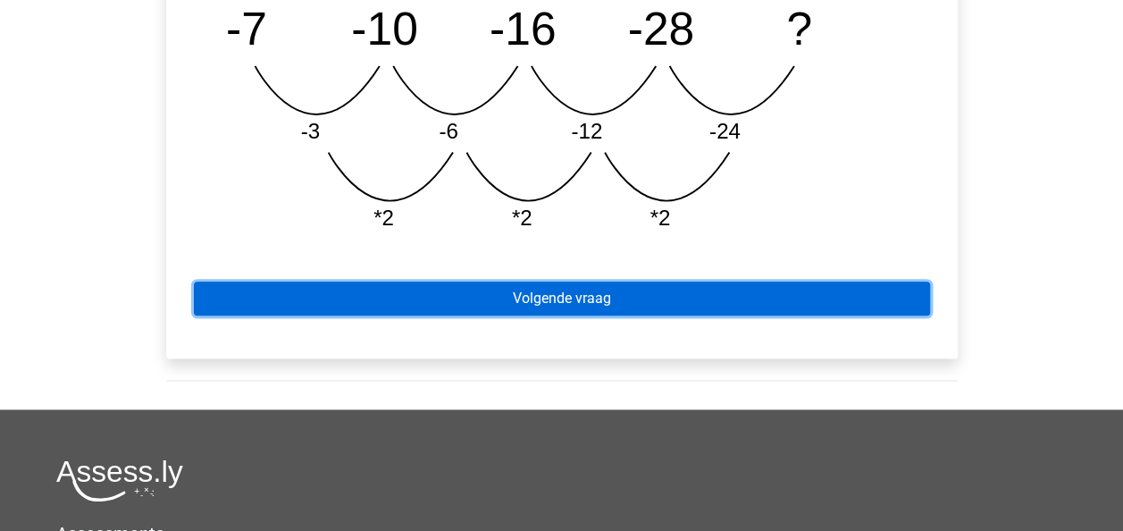
click at [567, 295] on link "Volgende vraag" at bounding box center [562, 298] width 736 height 34
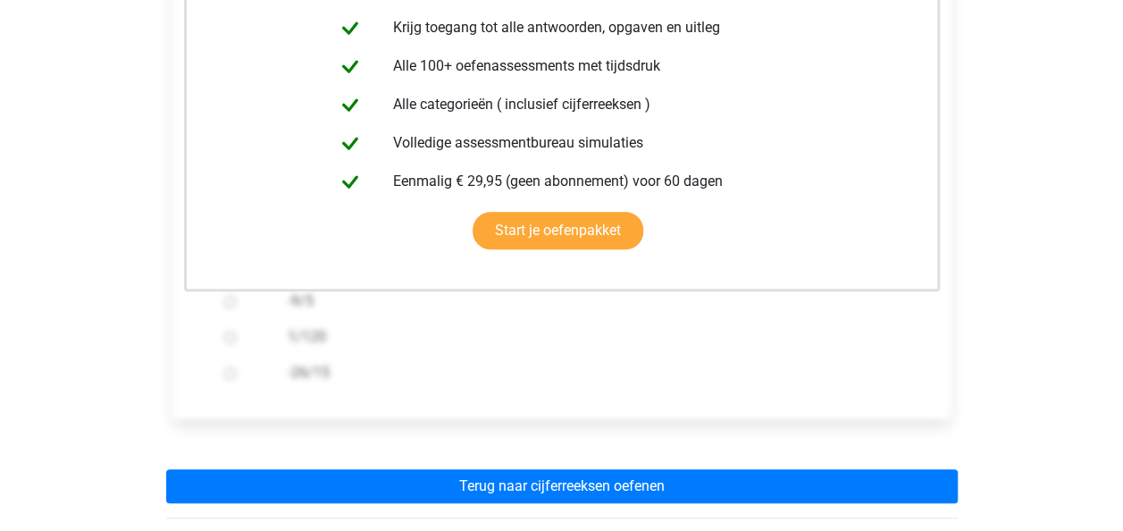
scroll to position [415, 0]
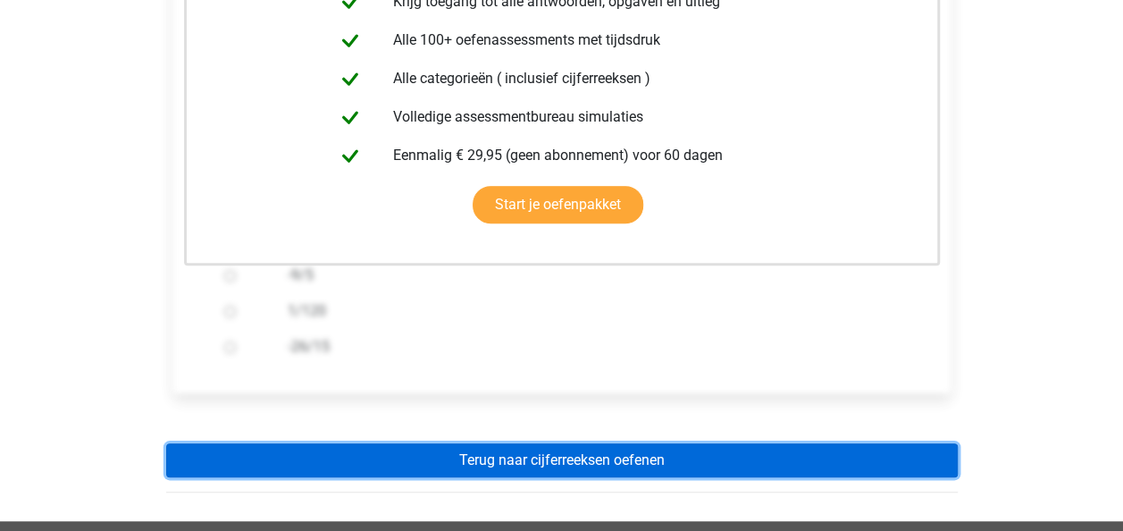
click at [563, 455] on link "Terug naar cijferreeksen oefenen" at bounding box center [562, 460] width 792 height 34
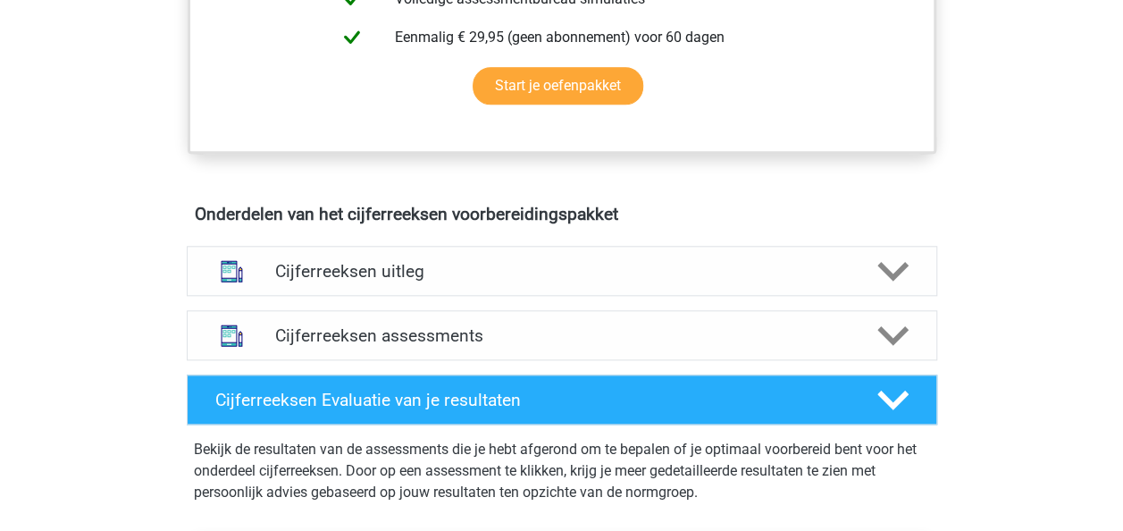
scroll to position [892, 0]
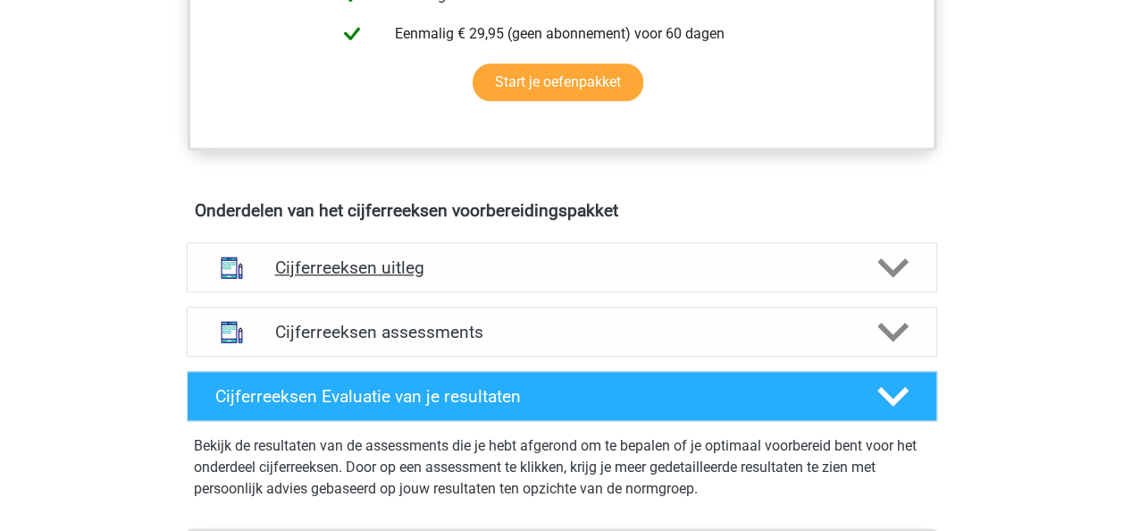
click at [886, 280] on icon at bounding box center [892, 267] width 31 height 31
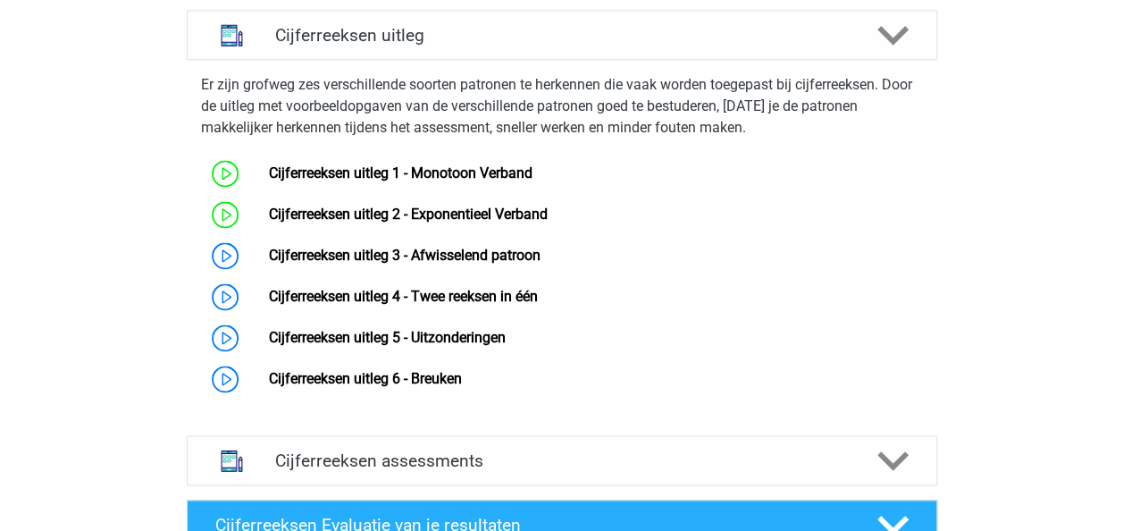
scroll to position [1152, 0]
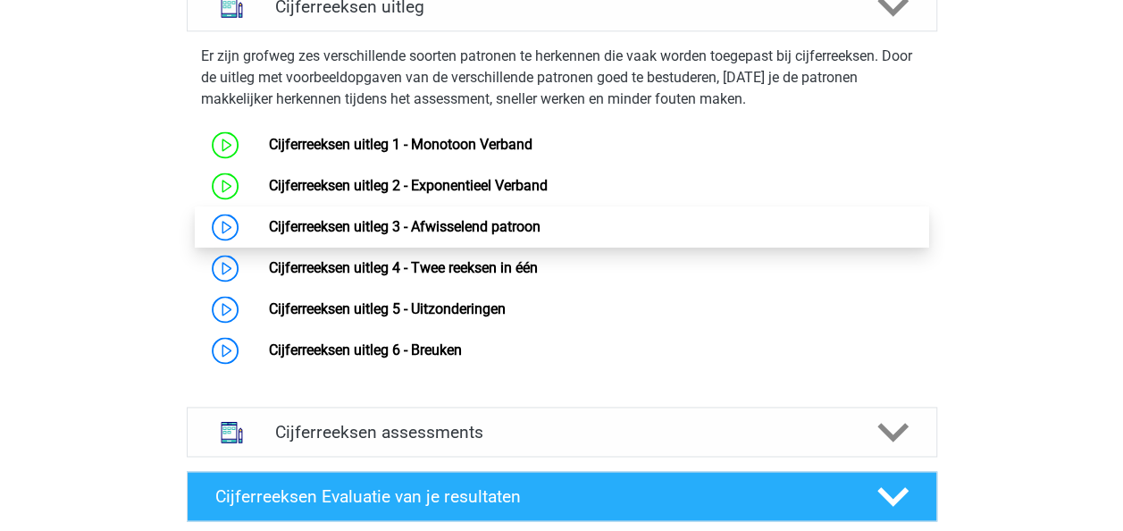
click at [490, 235] on link "Cijferreeksen uitleg 3 - Afwisselend patroon" at bounding box center [405, 226] width 272 height 17
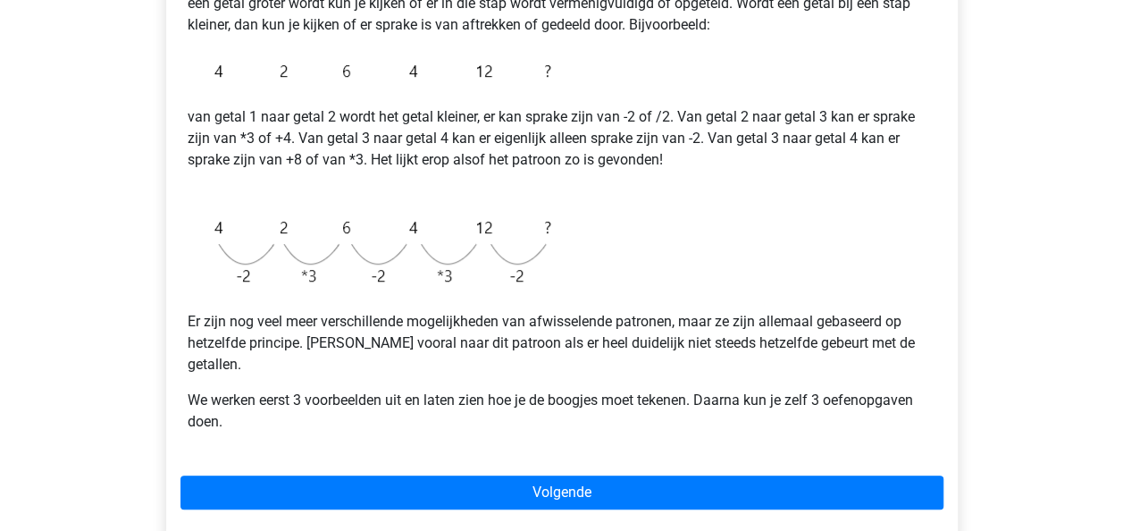
scroll to position [372, 0]
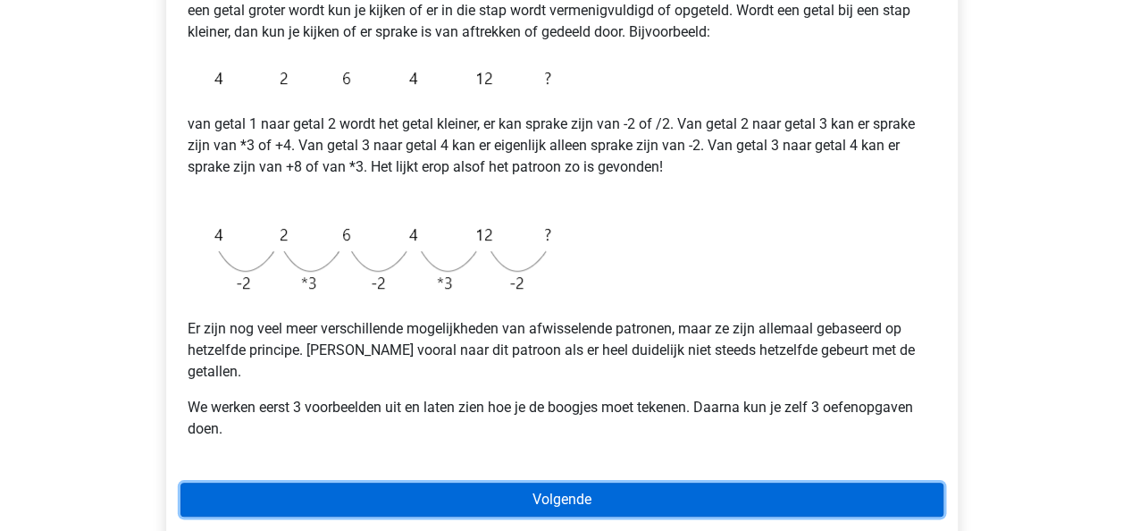
click at [552, 482] on link "Volgende" at bounding box center [561, 499] width 763 height 34
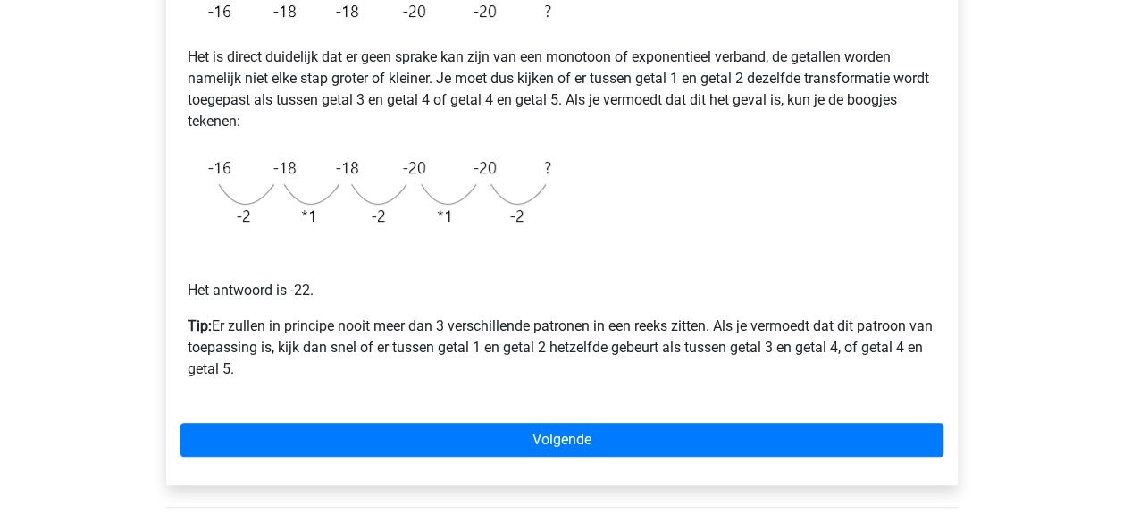
scroll to position [413, 0]
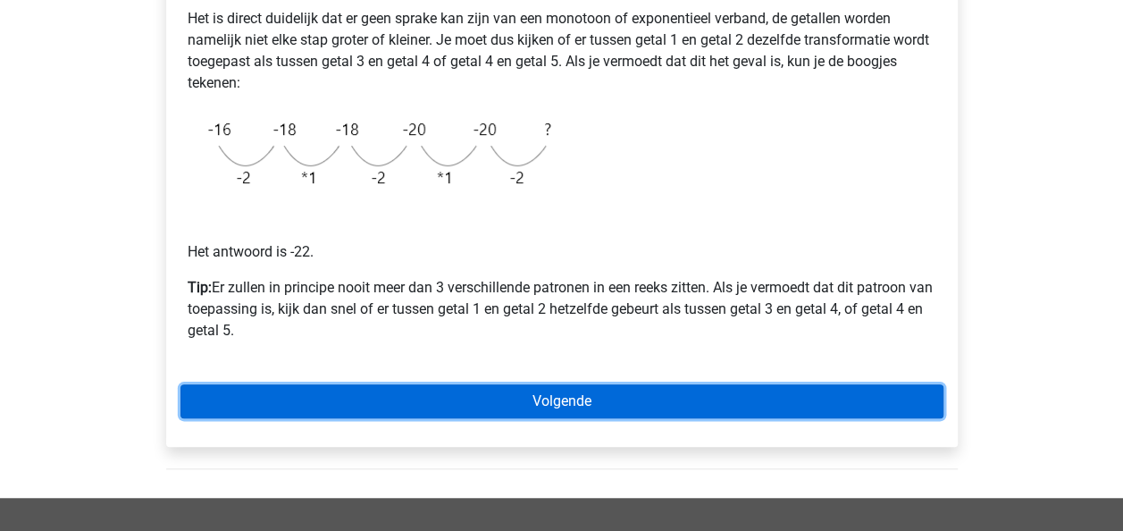
click at [548, 396] on link "Volgende" at bounding box center [561, 401] width 763 height 34
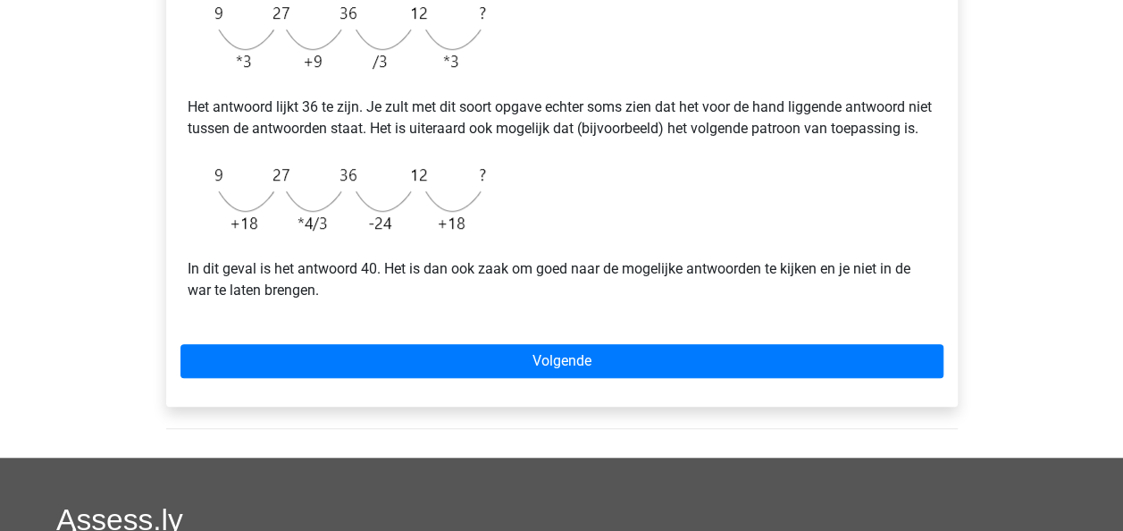
scroll to position [536, 0]
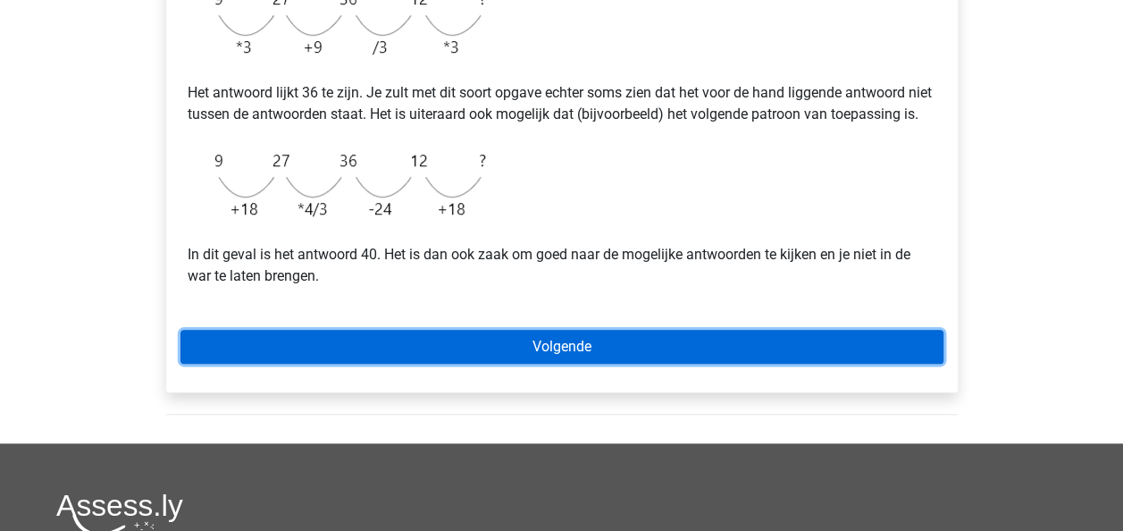
click at [545, 361] on link "Volgende" at bounding box center [561, 347] width 763 height 34
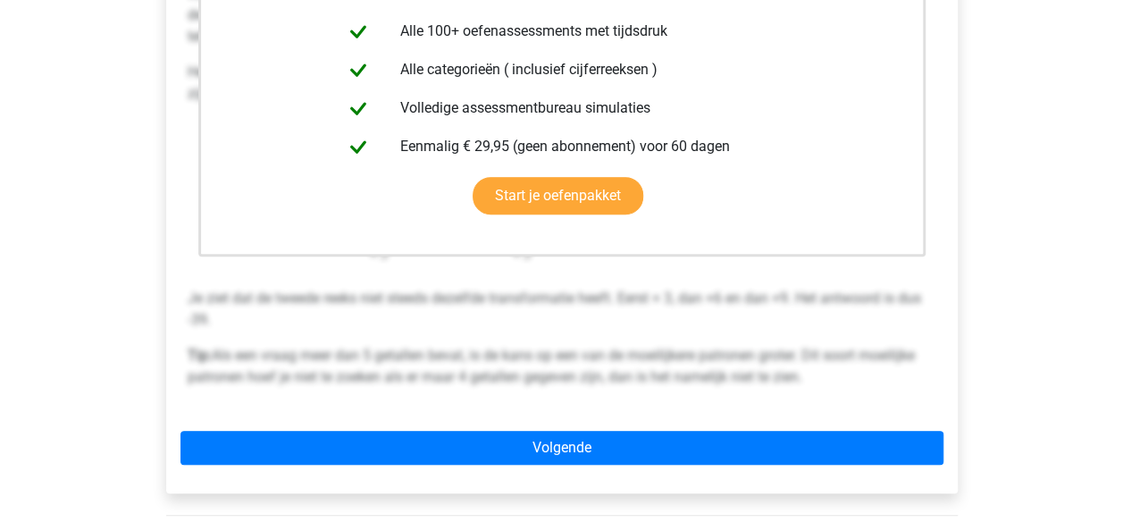
scroll to position [456, 0]
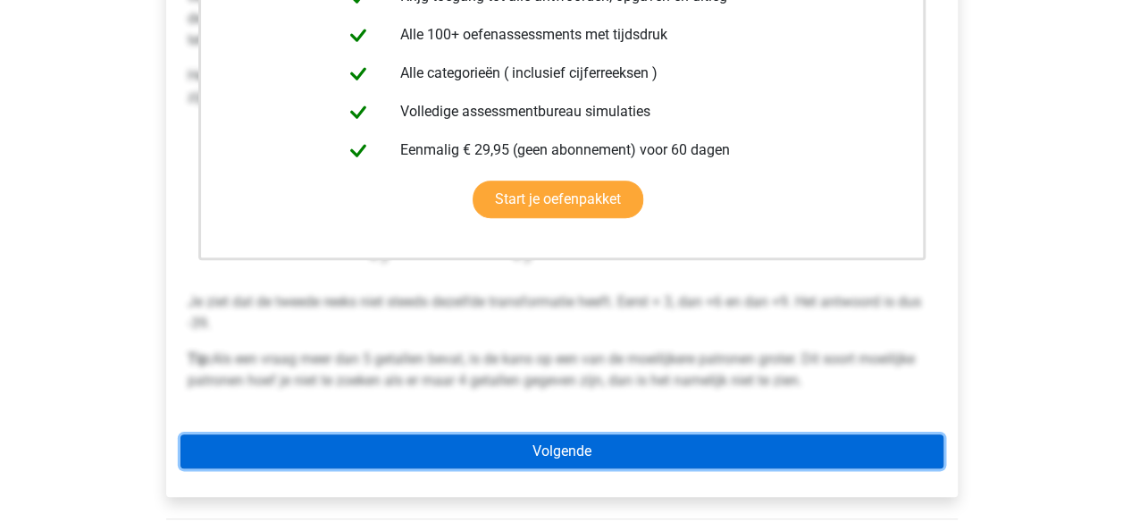
click at [540, 446] on link "Volgende" at bounding box center [561, 451] width 763 height 34
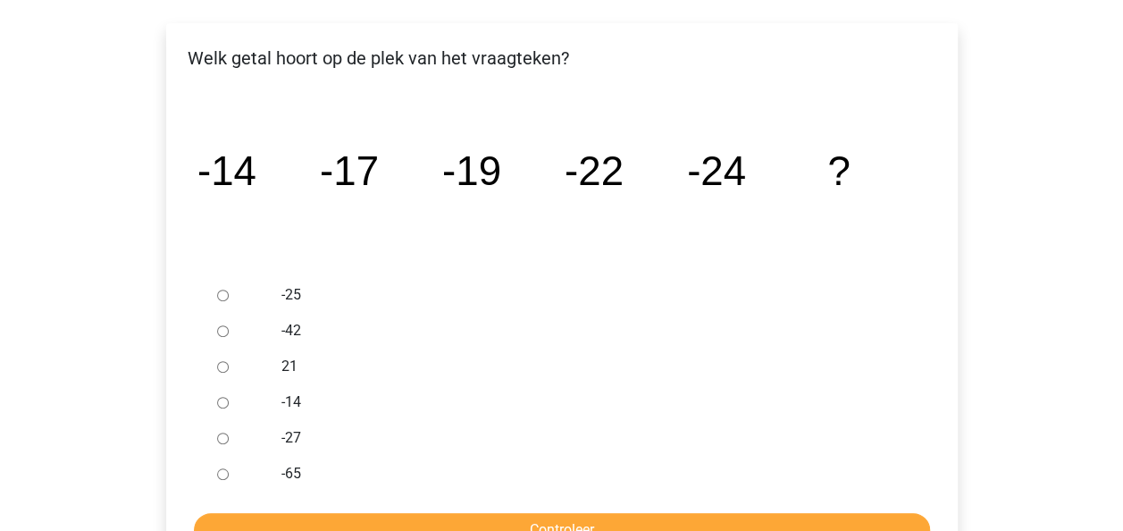
scroll to position [275, 0]
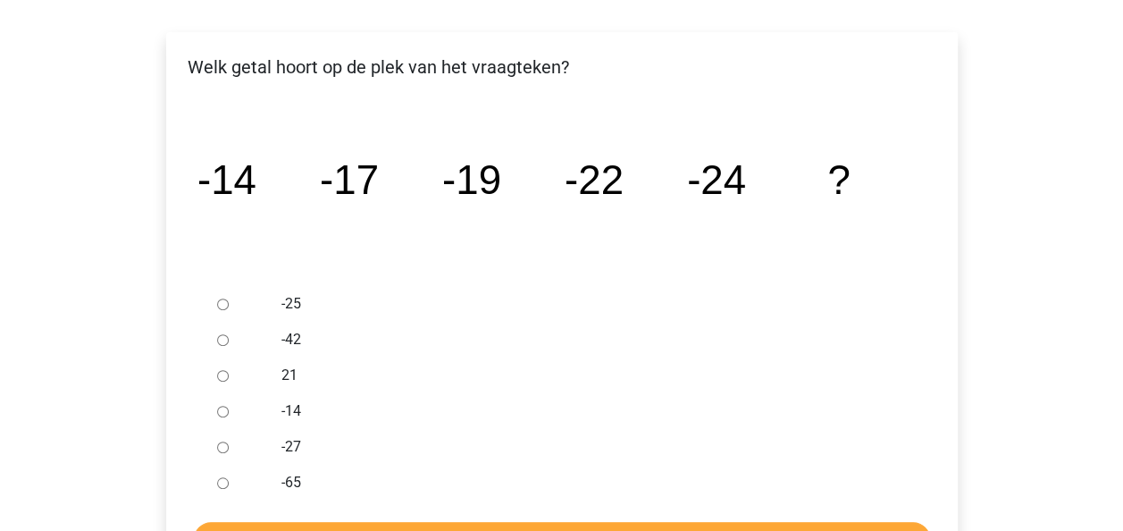
click at [221, 447] on input "-27" at bounding box center [223, 447] width 12 height 12
radio input "true"
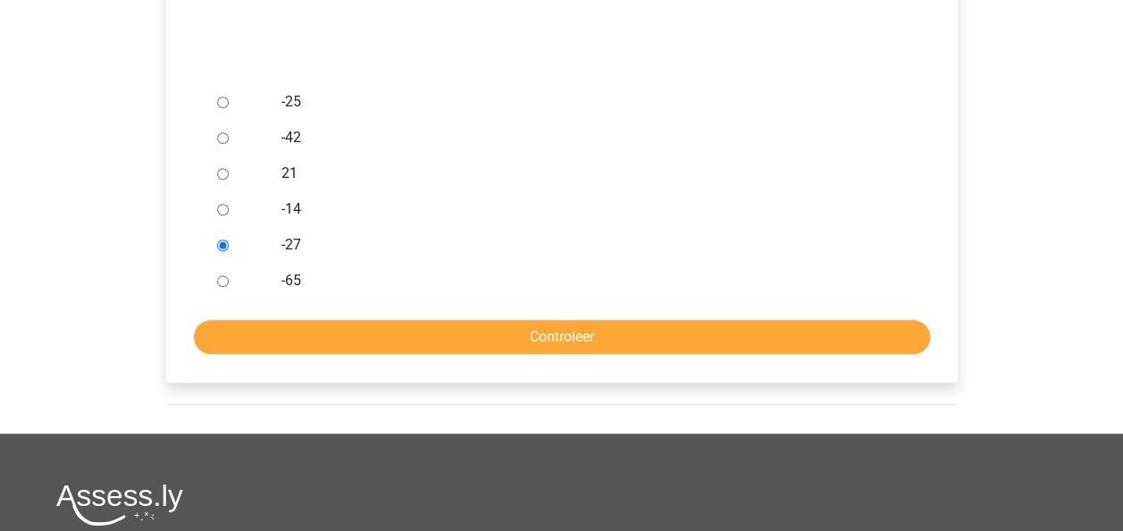
scroll to position [479, 0]
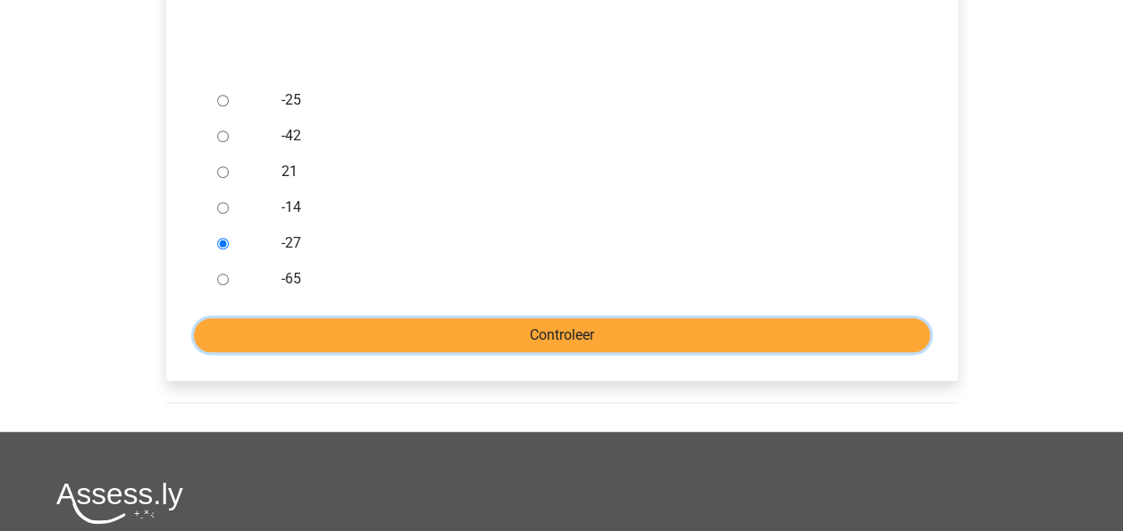
click at [561, 323] on input "Controleer" at bounding box center [562, 335] width 736 height 34
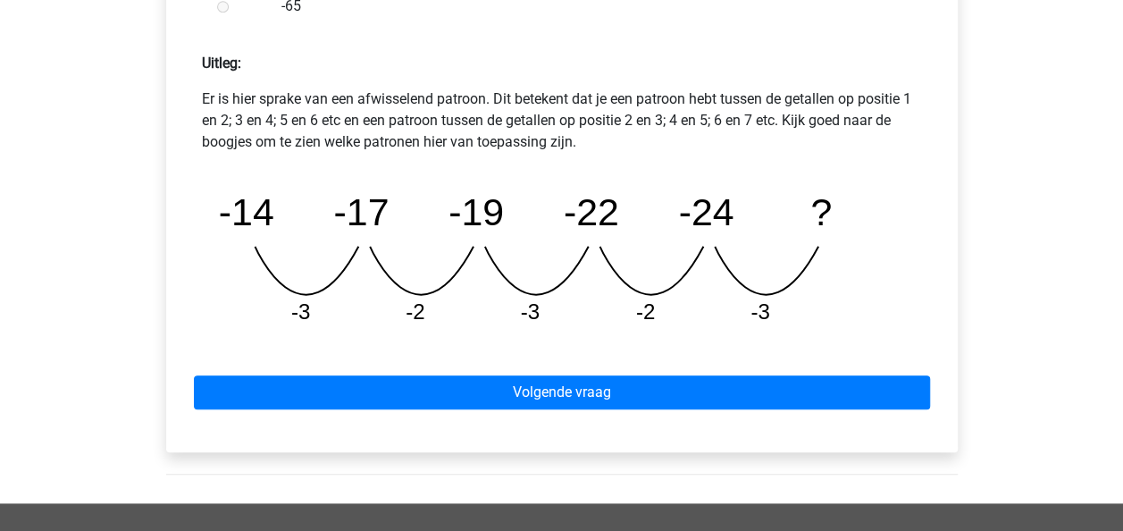
scroll to position [788, 0]
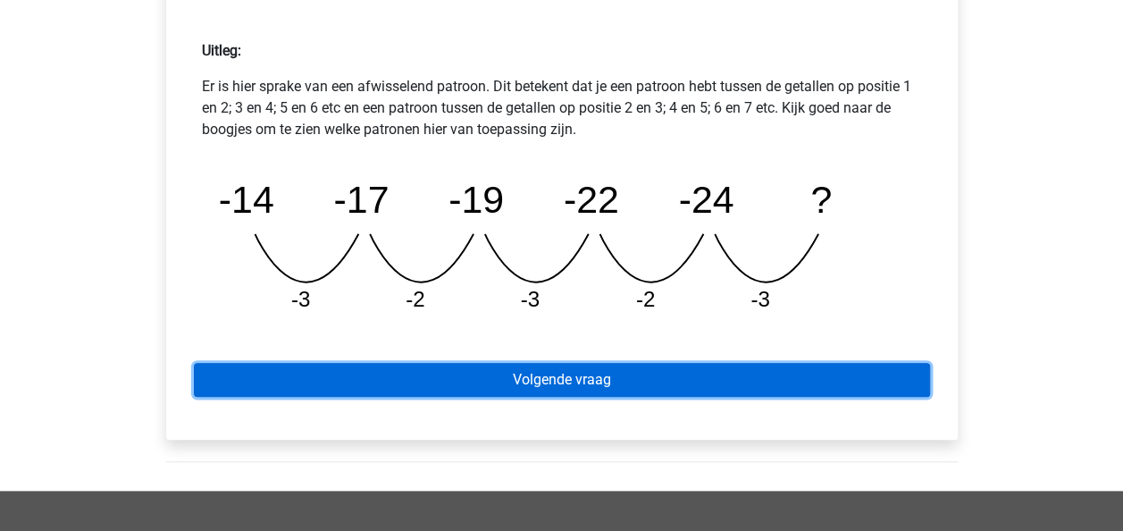
click at [613, 379] on link "Volgende vraag" at bounding box center [562, 380] width 736 height 34
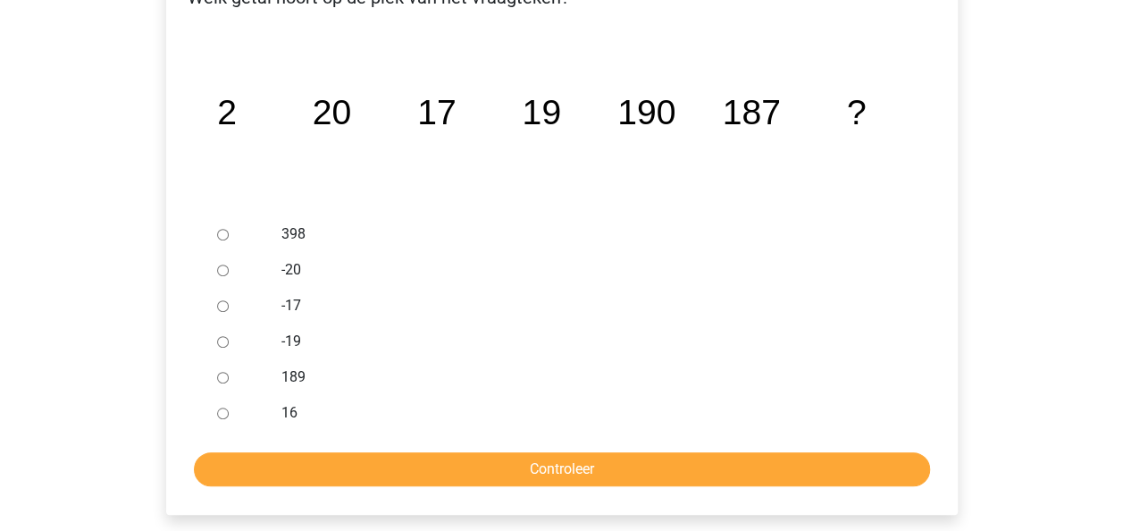
scroll to position [357, 0]
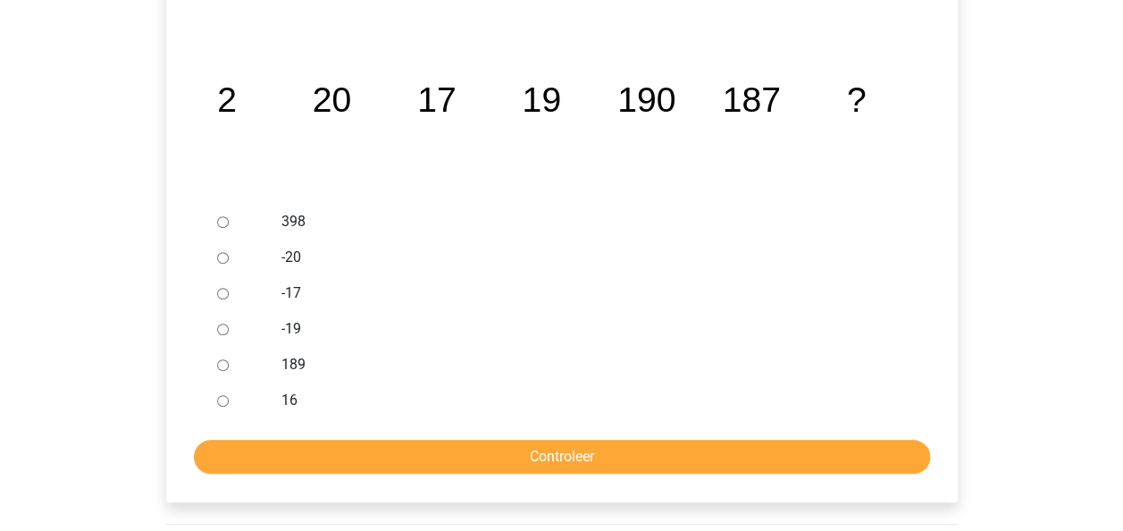
click at [220, 375] on div at bounding box center [239, 365] width 59 height 36
click at [224, 363] on input "189" at bounding box center [223, 365] width 12 height 12
radio input "true"
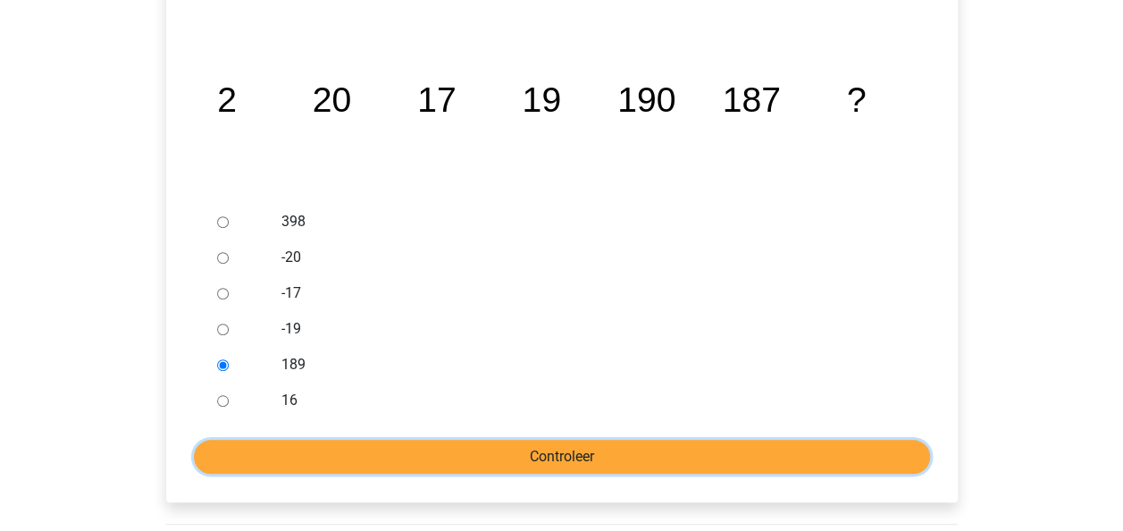
click at [535, 449] on input "Controleer" at bounding box center [562, 457] width 736 height 34
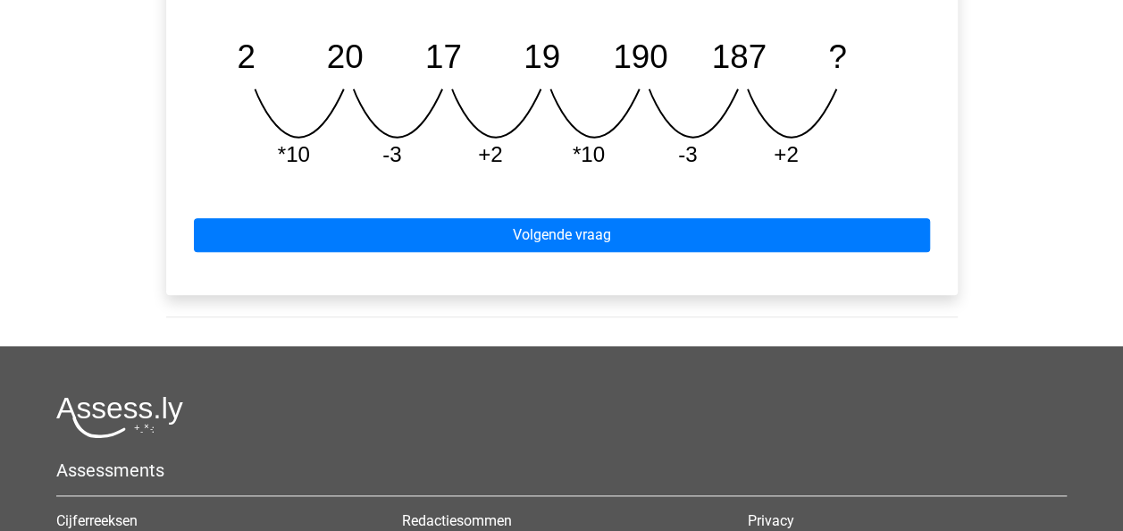
scroll to position [899, 0]
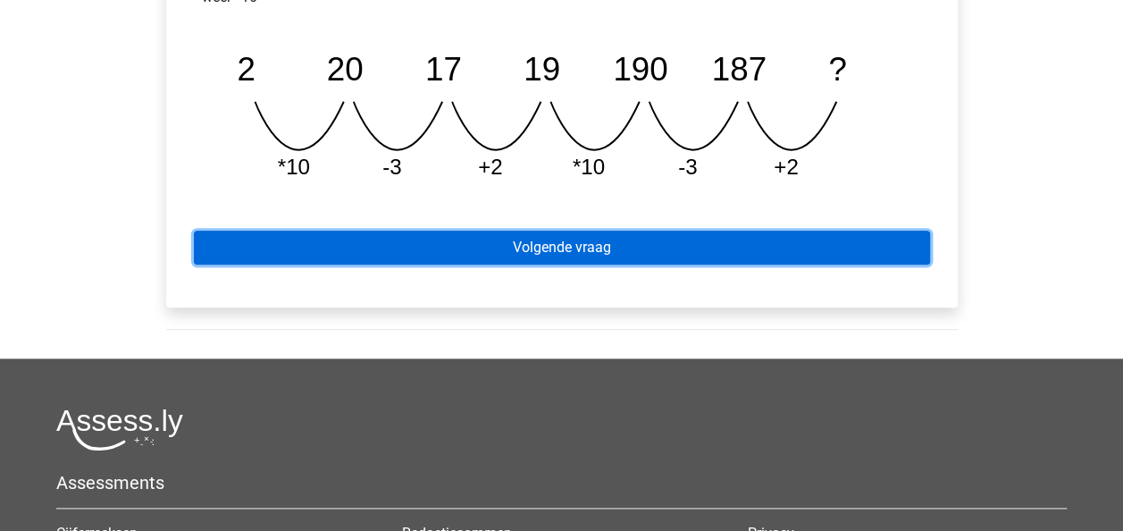
click at [570, 245] on link "Volgende vraag" at bounding box center [562, 247] width 736 height 34
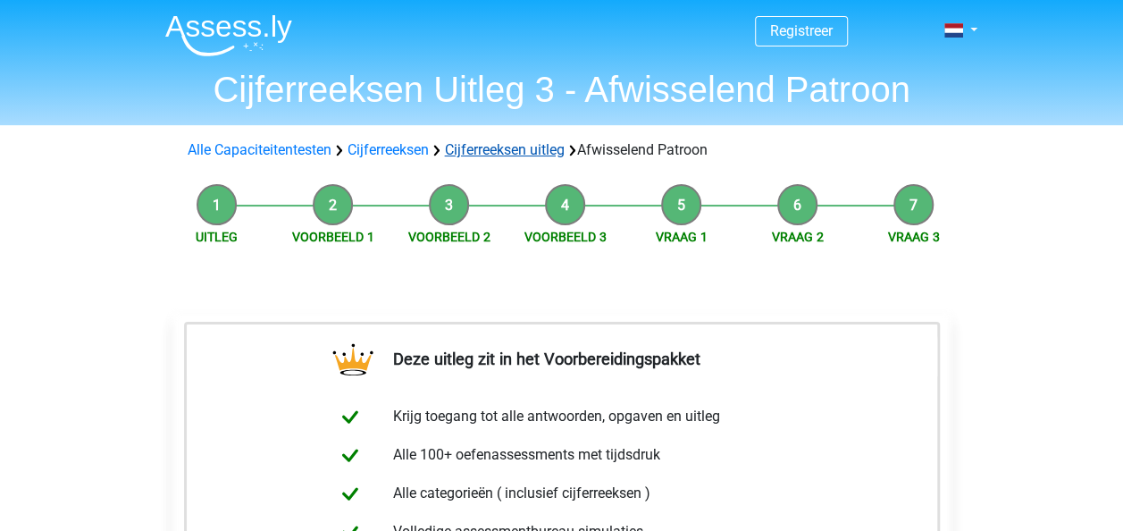
click at [512, 145] on link "Cijferreeksen uitleg" at bounding box center [505, 149] width 120 height 17
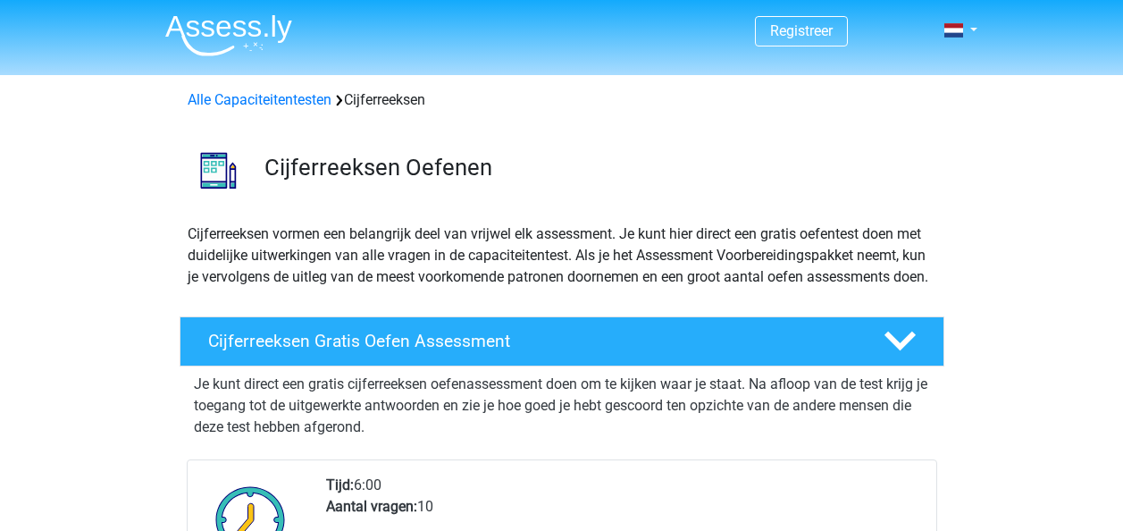
scroll to position [1145, 0]
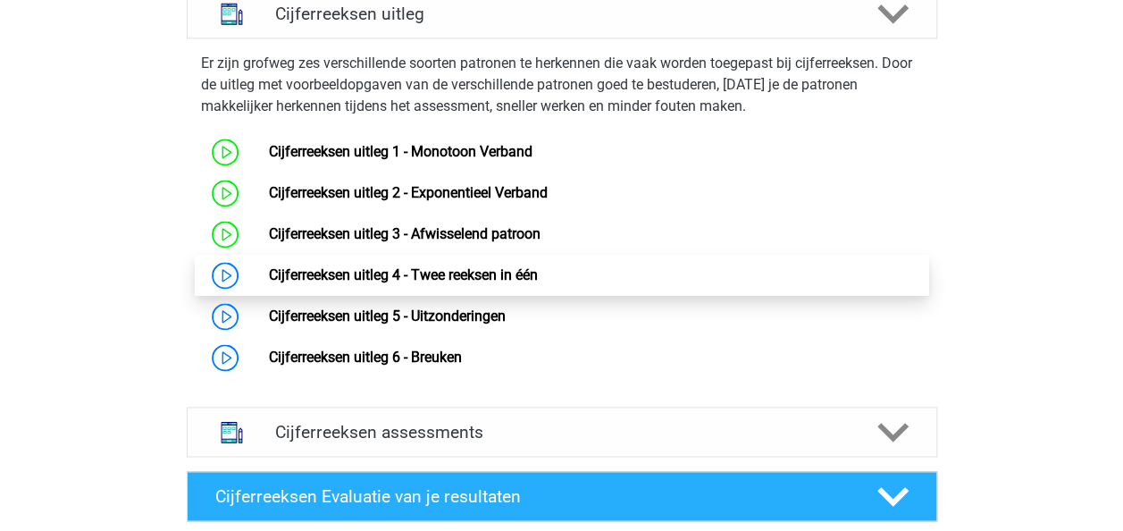
click at [420, 283] on link "Cijferreeksen uitleg 4 - Twee reeksen in één" at bounding box center [403, 274] width 269 height 17
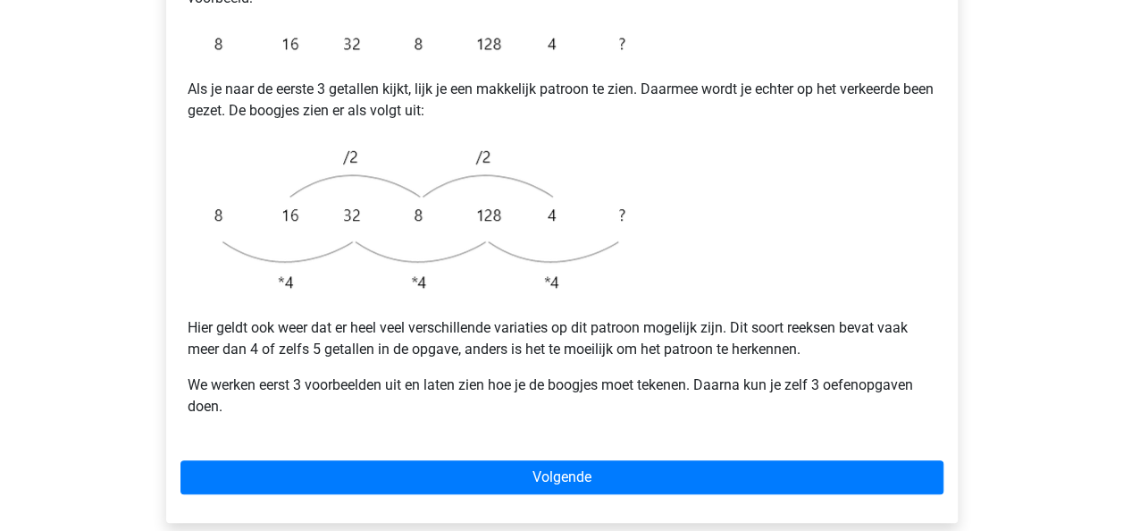
scroll to position [465, 0]
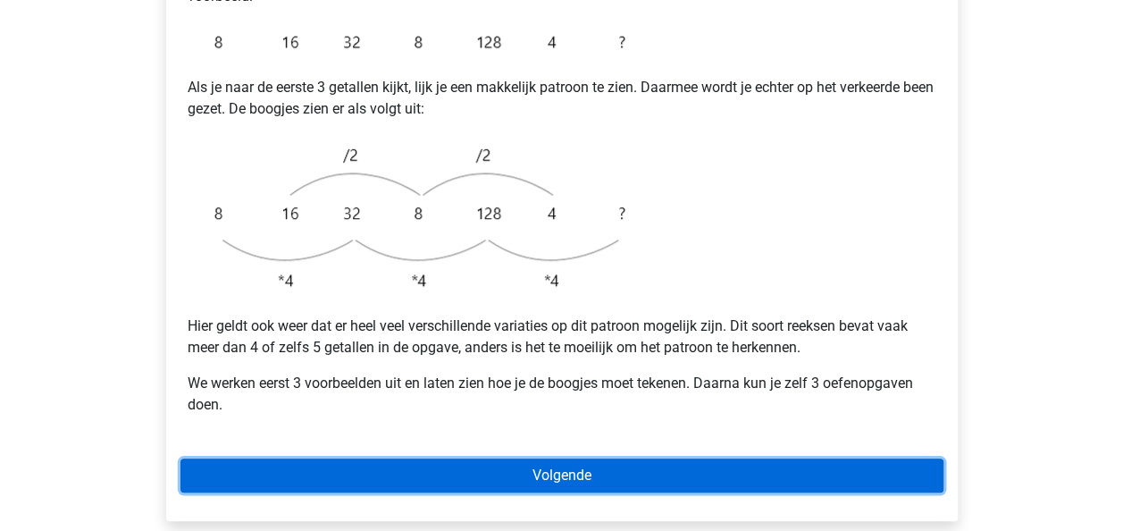
click at [541, 458] on link "Volgende" at bounding box center [561, 475] width 763 height 34
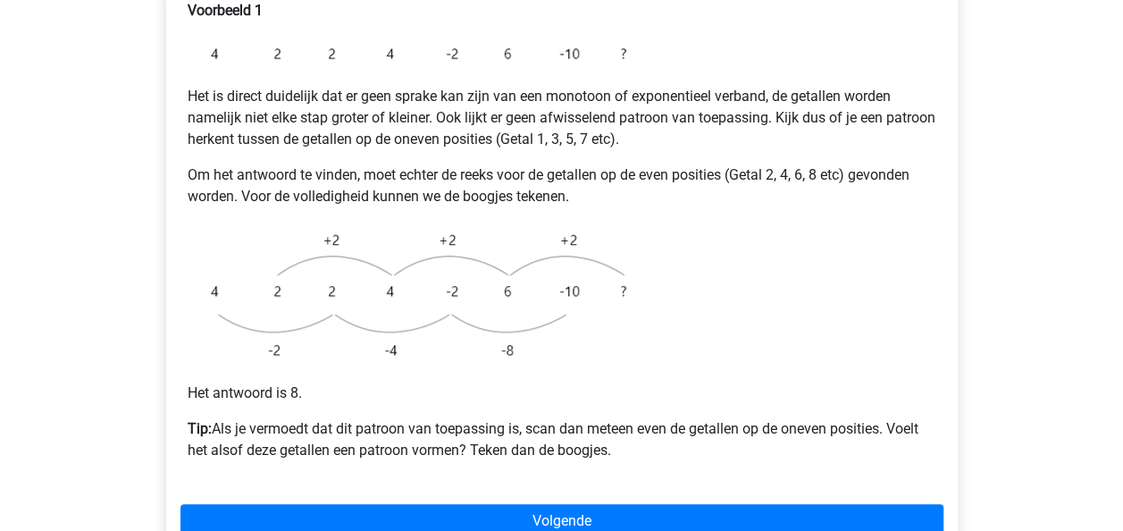
scroll to position [377, 0]
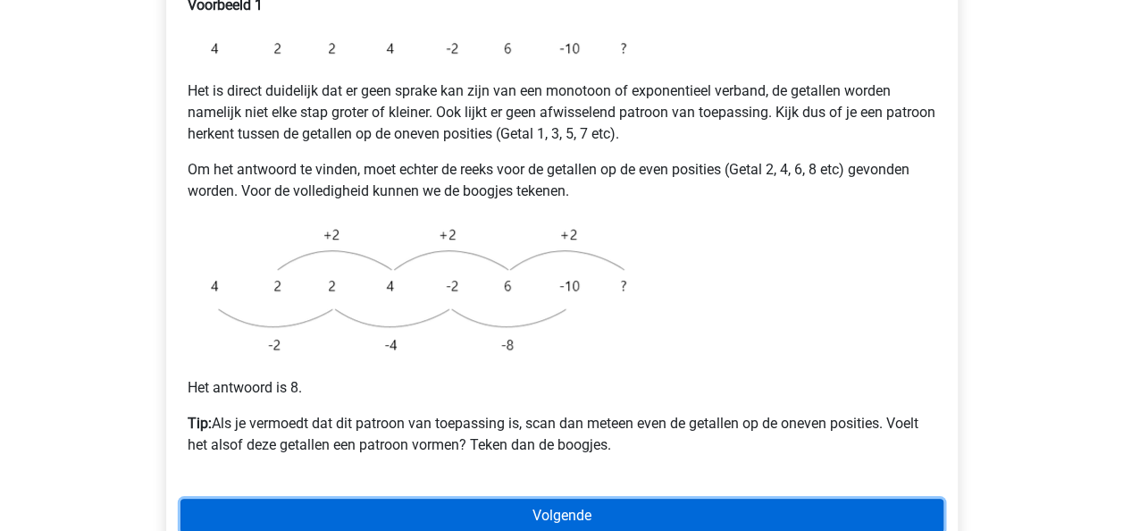
click at [581, 499] on link "Volgende" at bounding box center [561, 516] width 763 height 34
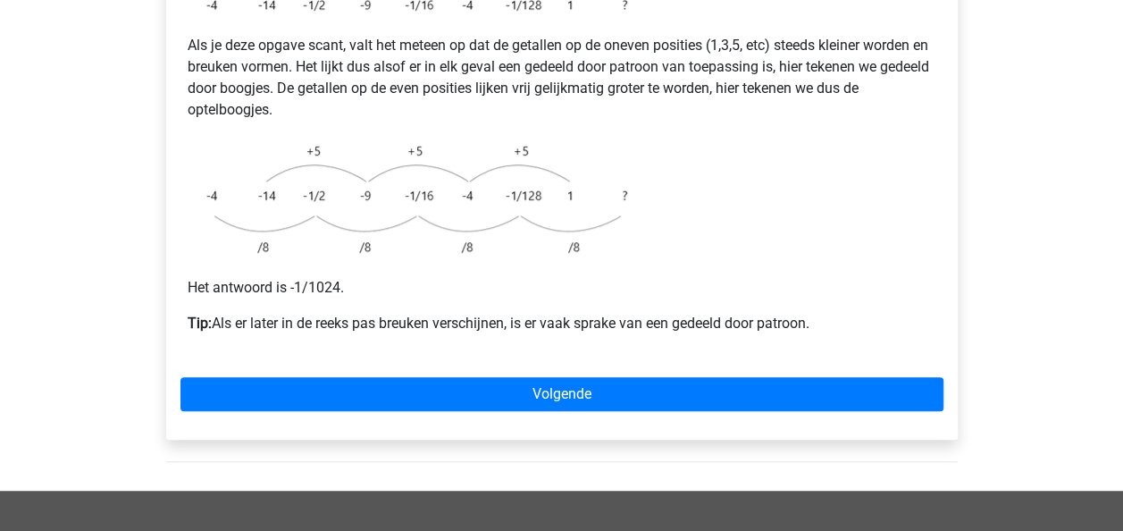
scroll to position [446, 0]
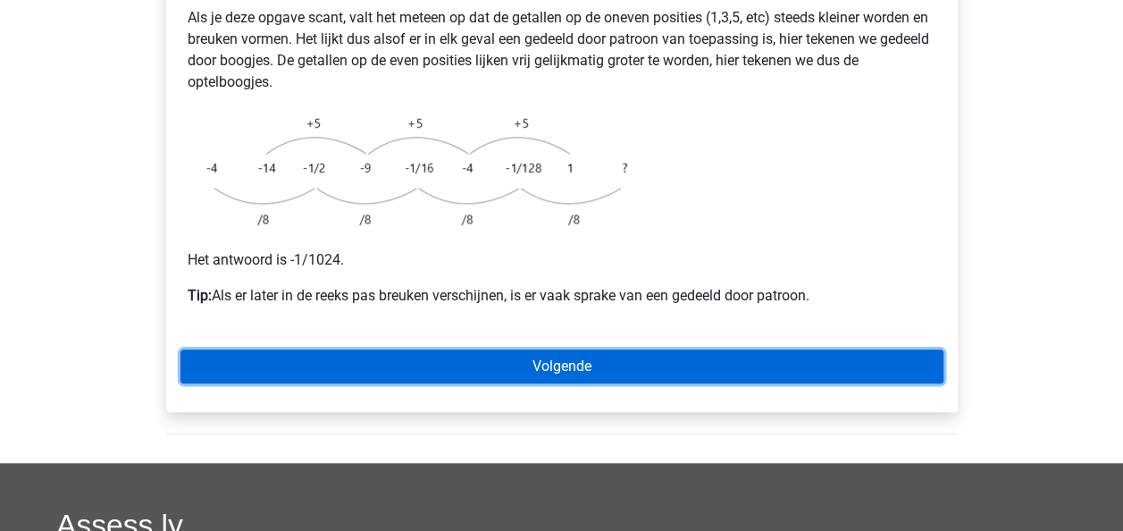
click at [540, 349] on link "Volgende" at bounding box center [561, 366] width 763 height 34
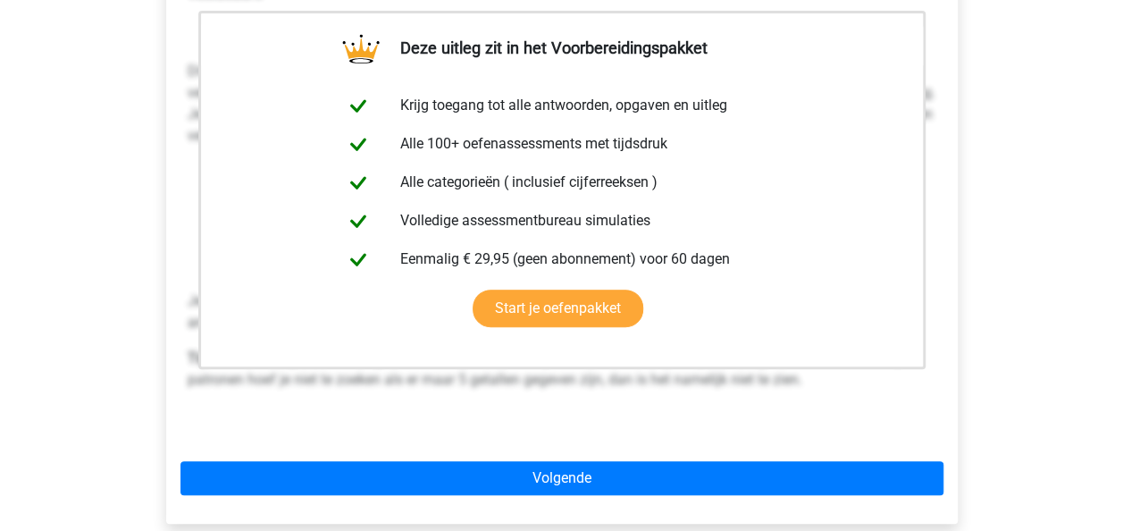
scroll to position [434, 0]
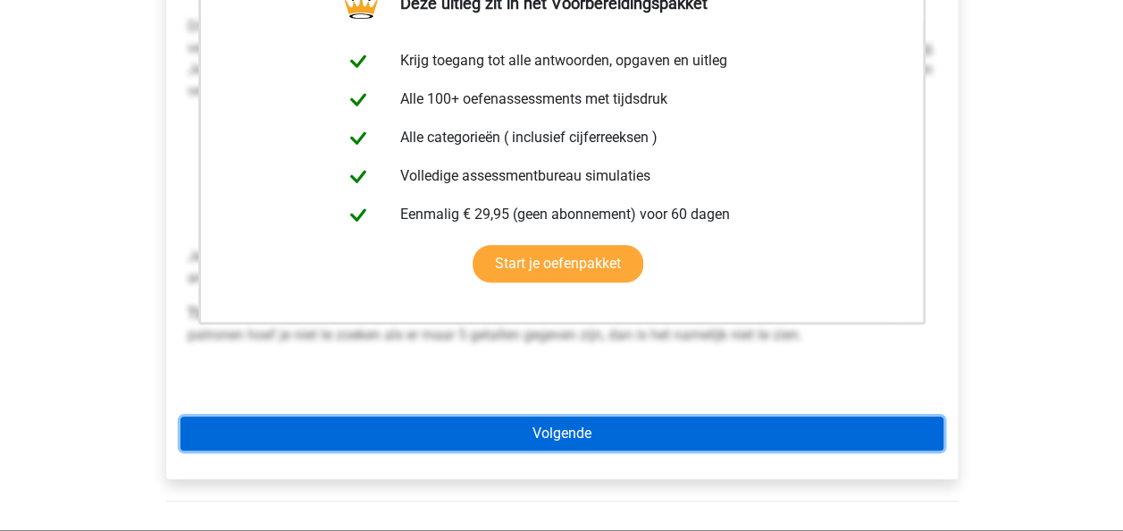
drag, startPoint x: 556, startPoint y: 393, endPoint x: 571, endPoint y: 386, distance: 16.8
click at [556, 416] on link "Volgende" at bounding box center [561, 433] width 763 height 34
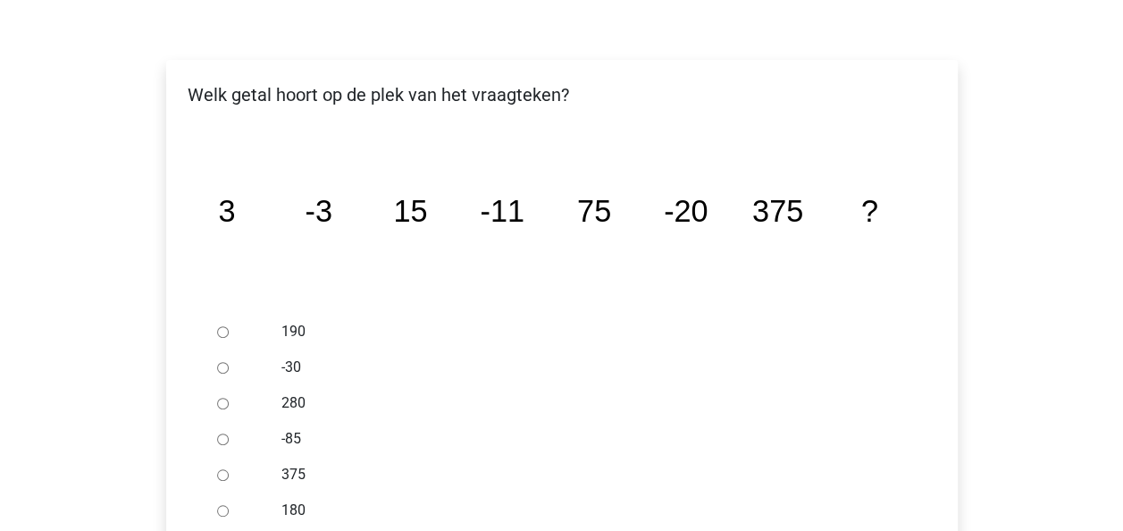
scroll to position [289, 0]
click at [224, 364] on input "-30" at bounding box center [223, 370] width 12 height 12
radio input "true"
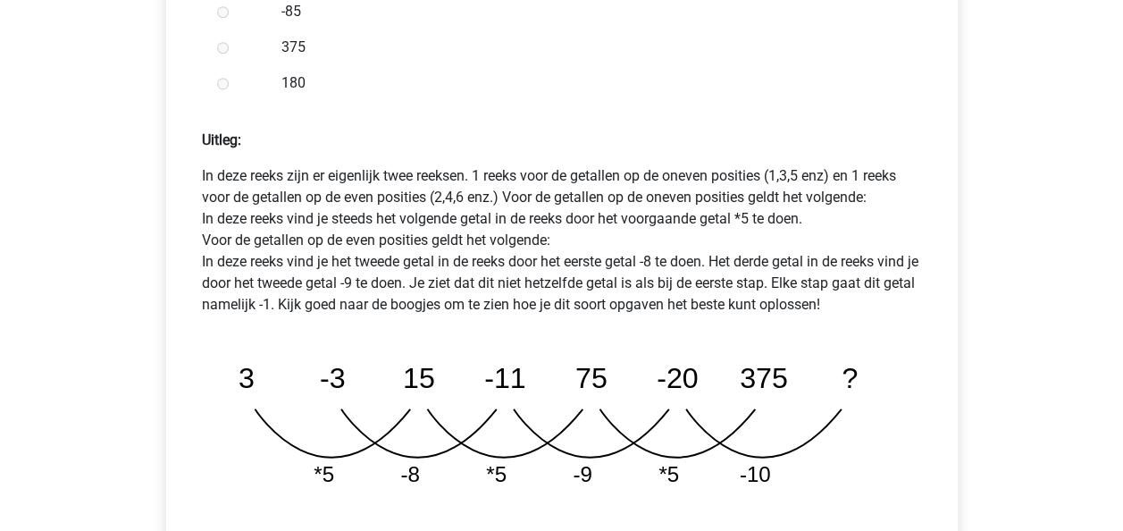
scroll to position [809, 0]
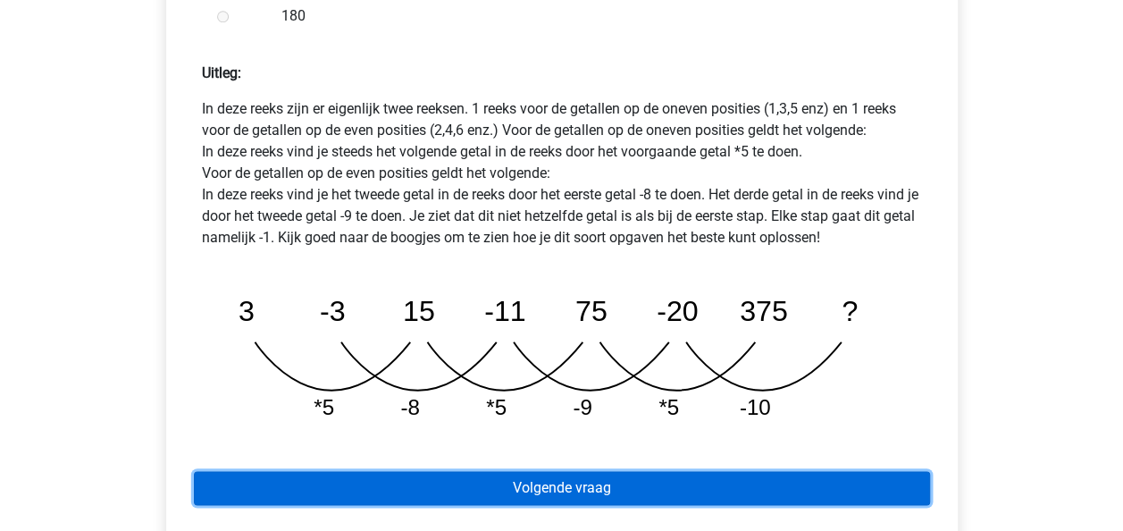
click at [558, 471] on link "Volgende vraag" at bounding box center [562, 488] width 736 height 34
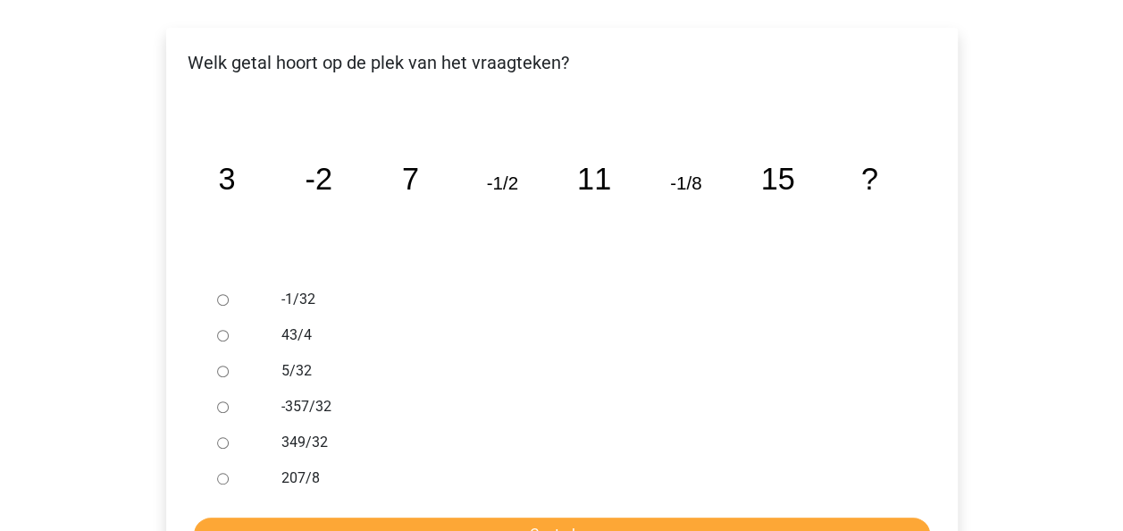
scroll to position [317, 0]
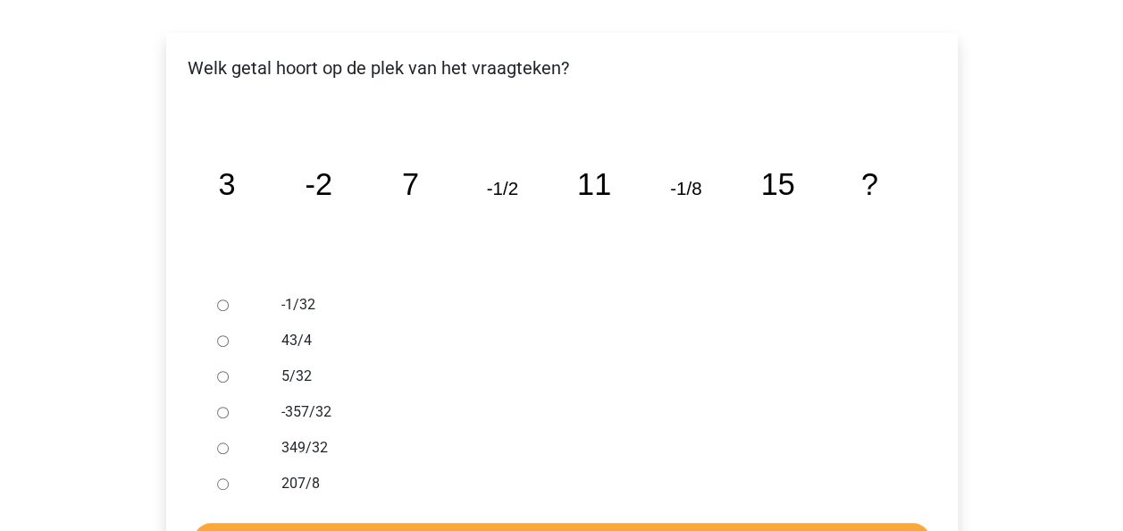
click at [222, 299] on input "-1/32" at bounding box center [223, 305] width 12 height 12
radio input "true"
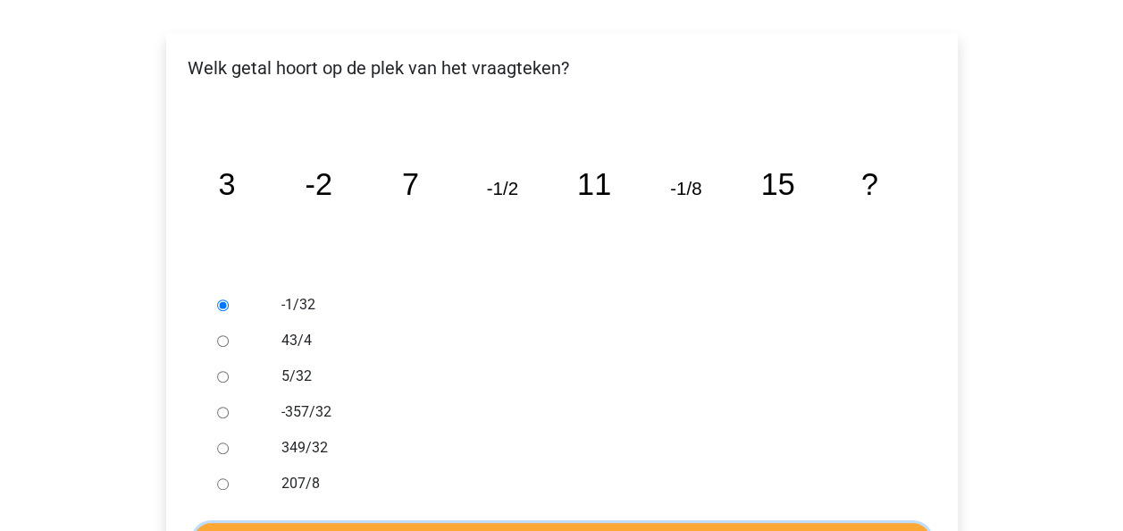
click at [546, 523] on input "Controleer" at bounding box center [562, 540] width 736 height 34
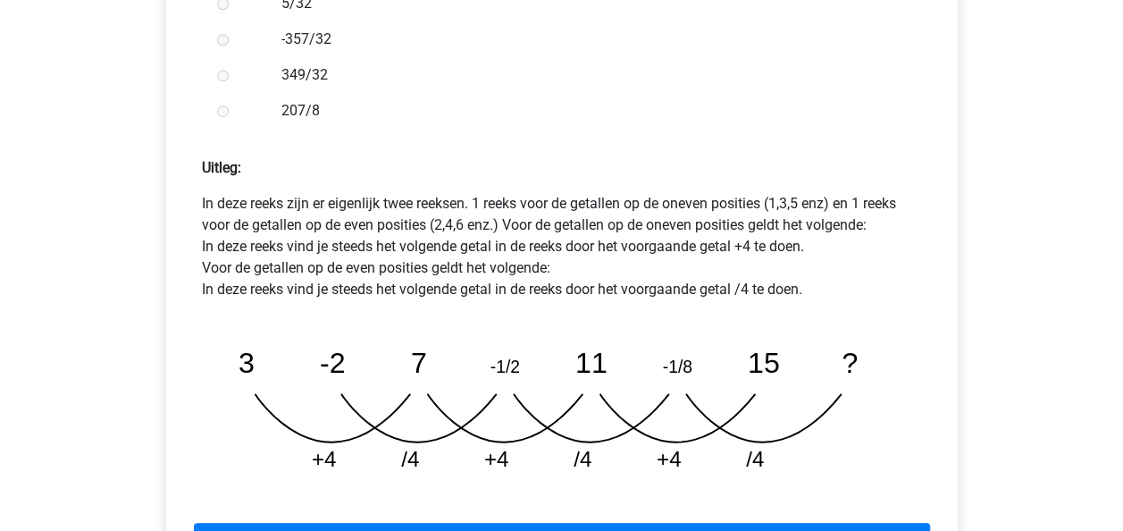
scroll to position [750, 0]
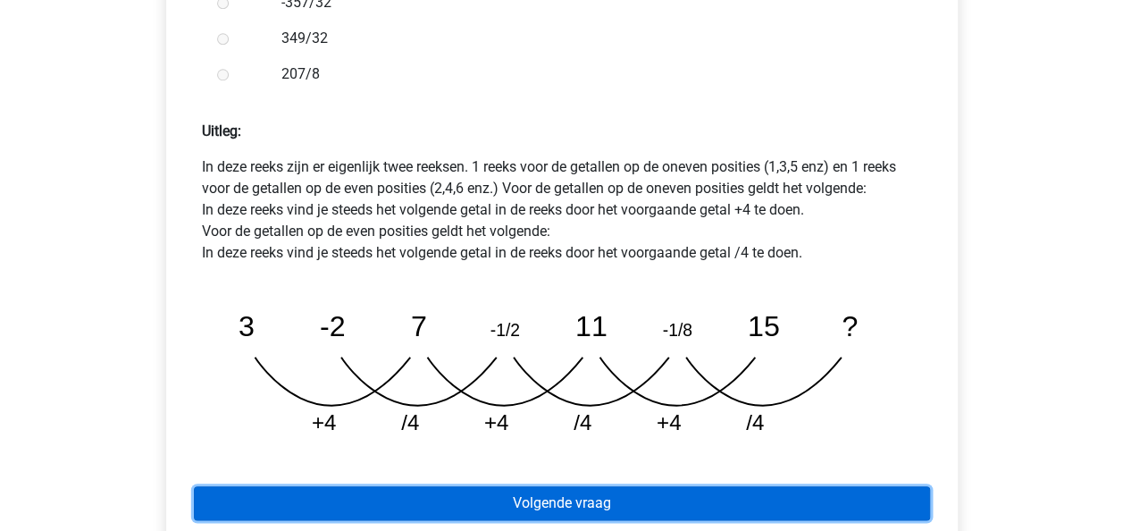
click at [549, 486] on link "Volgende vraag" at bounding box center [562, 503] width 736 height 34
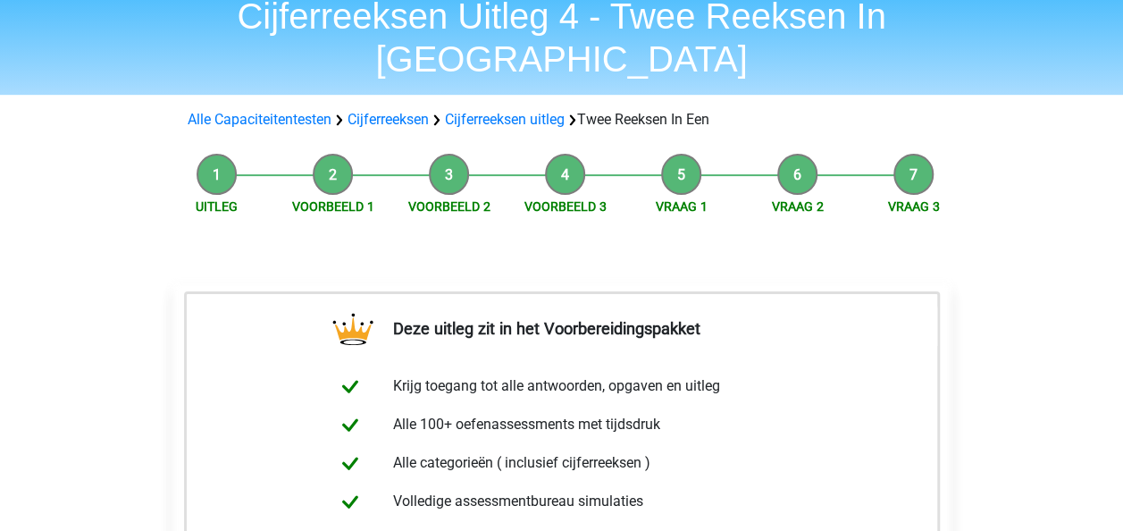
scroll to position [49, 0]
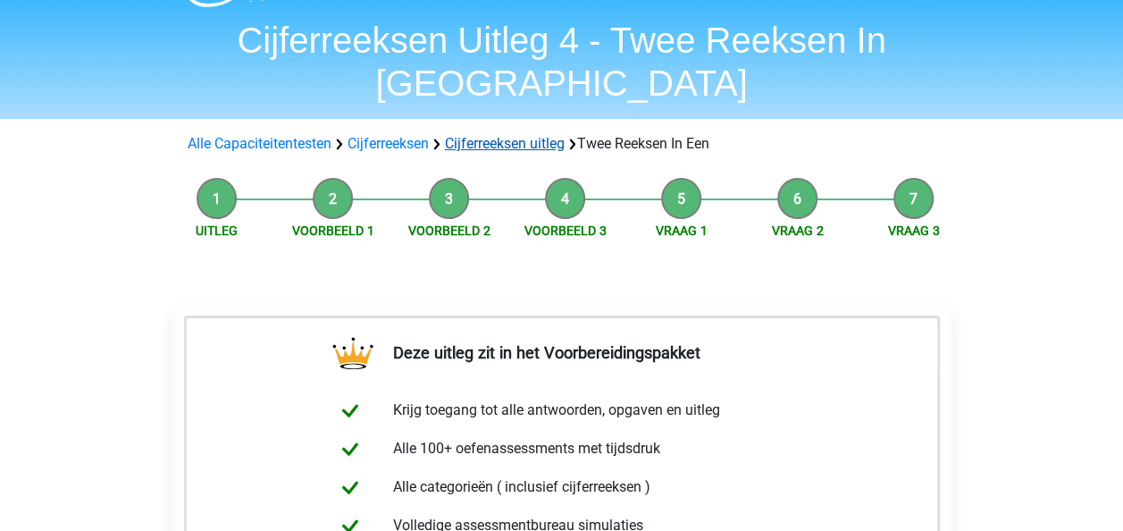
click at [500, 135] on link "Cijferreeksen uitleg" at bounding box center [505, 143] width 120 height 17
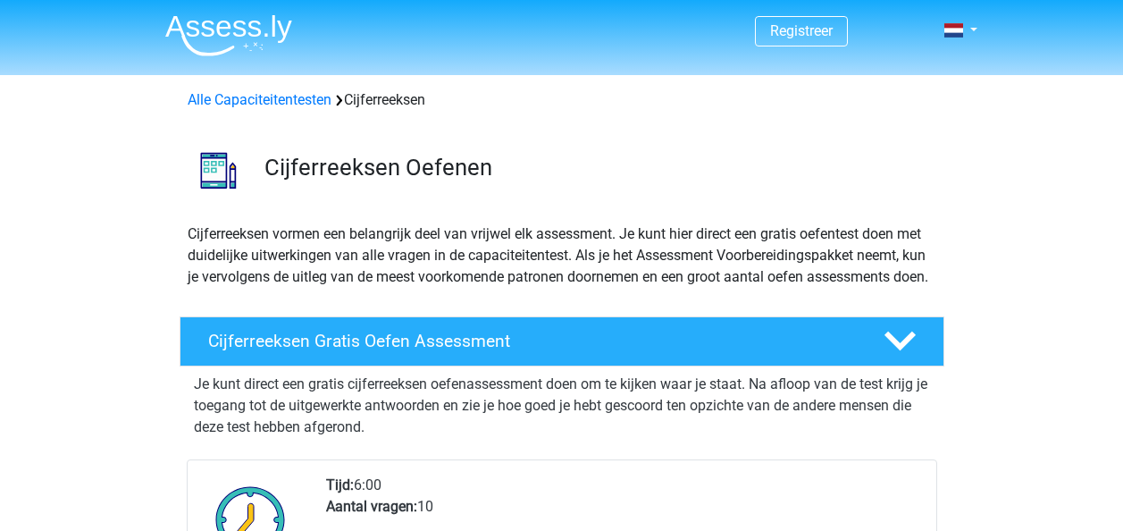
scroll to position [1145, 0]
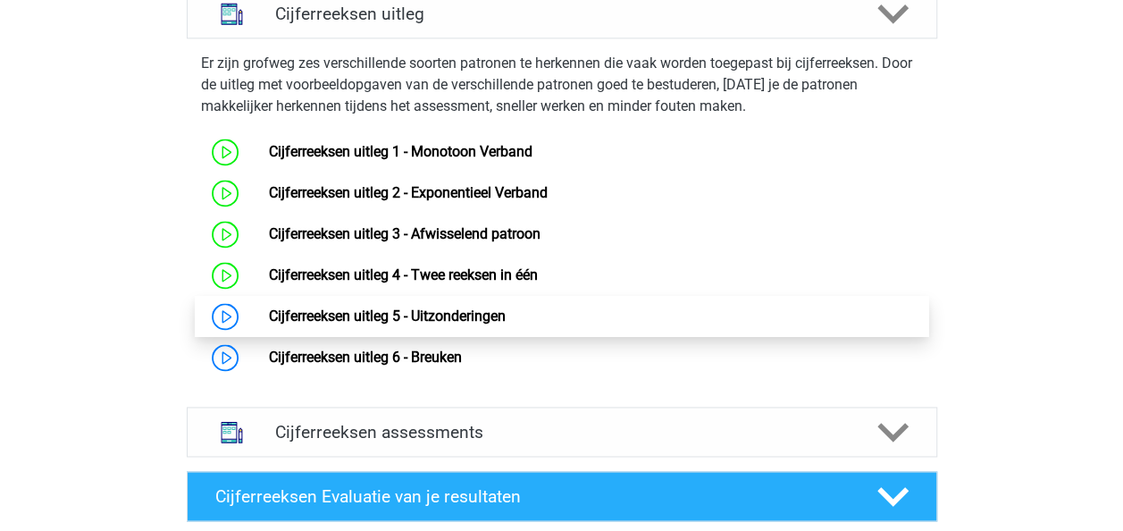
click at [443, 324] on link "Cijferreeksen uitleg 5 - Uitzonderingen" at bounding box center [387, 315] width 237 height 17
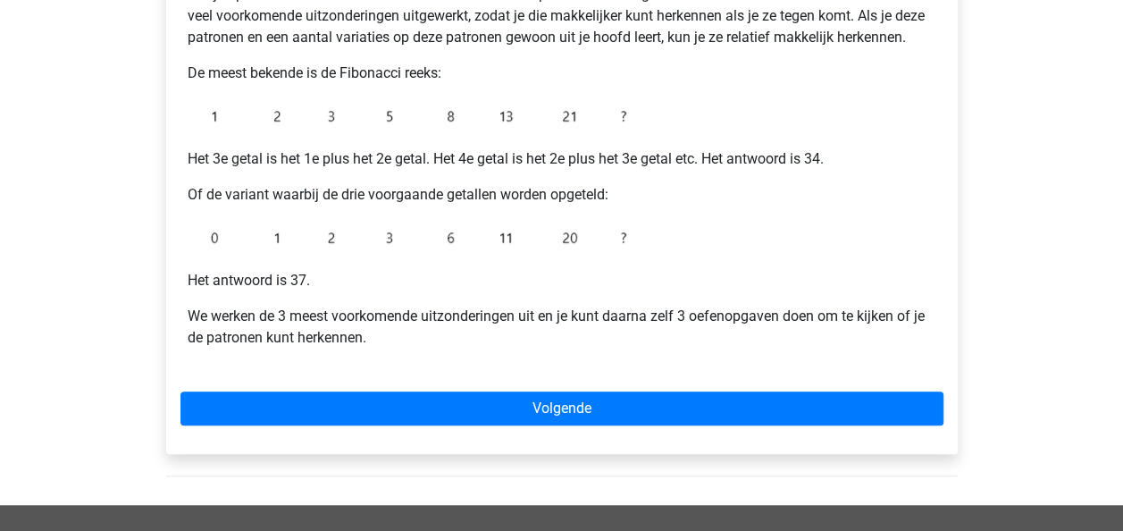
scroll to position [392, 0]
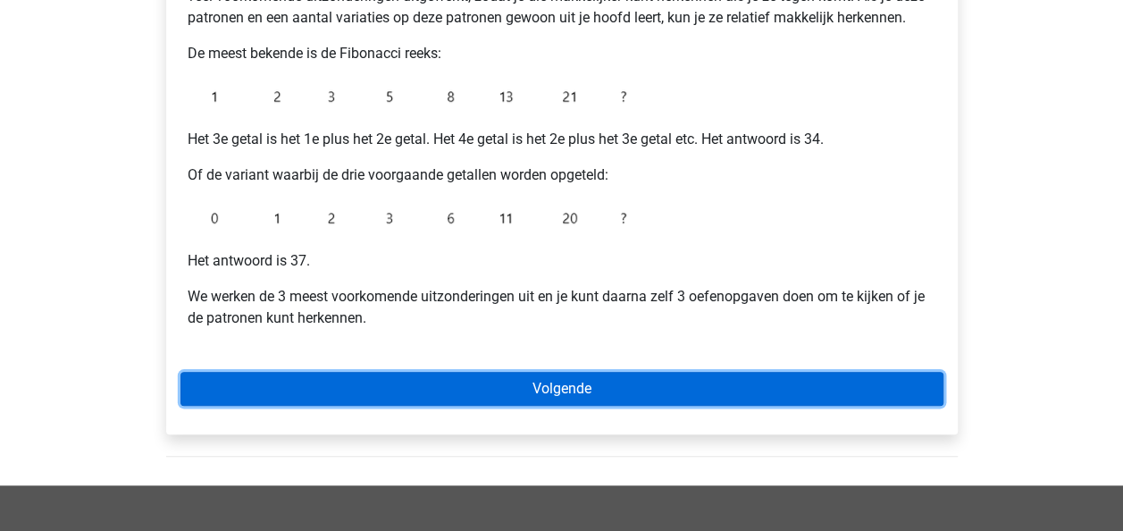
click at [579, 384] on link "Volgende" at bounding box center [561, 389] width 763 height 34
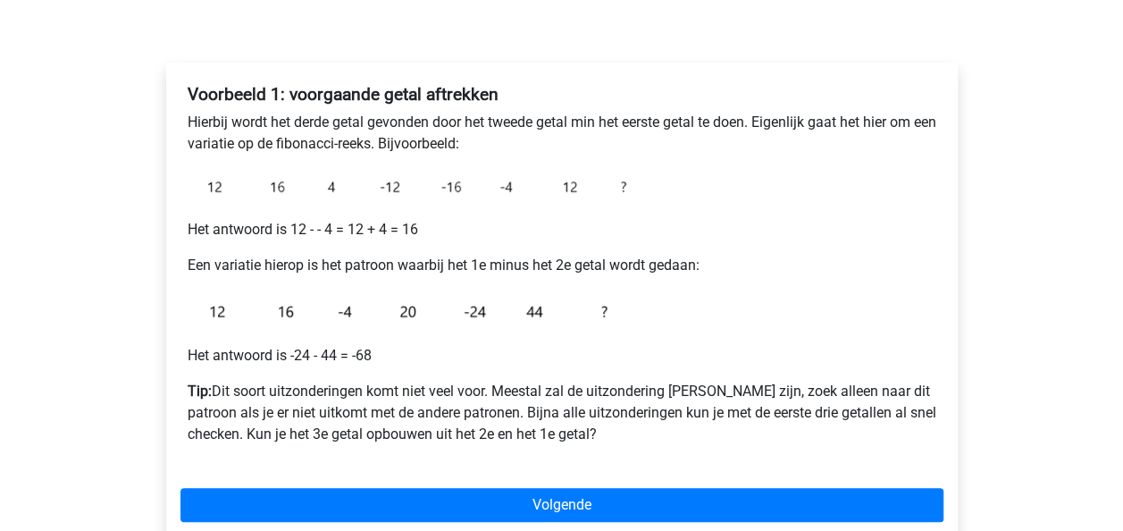
scroll to position [247, 0]
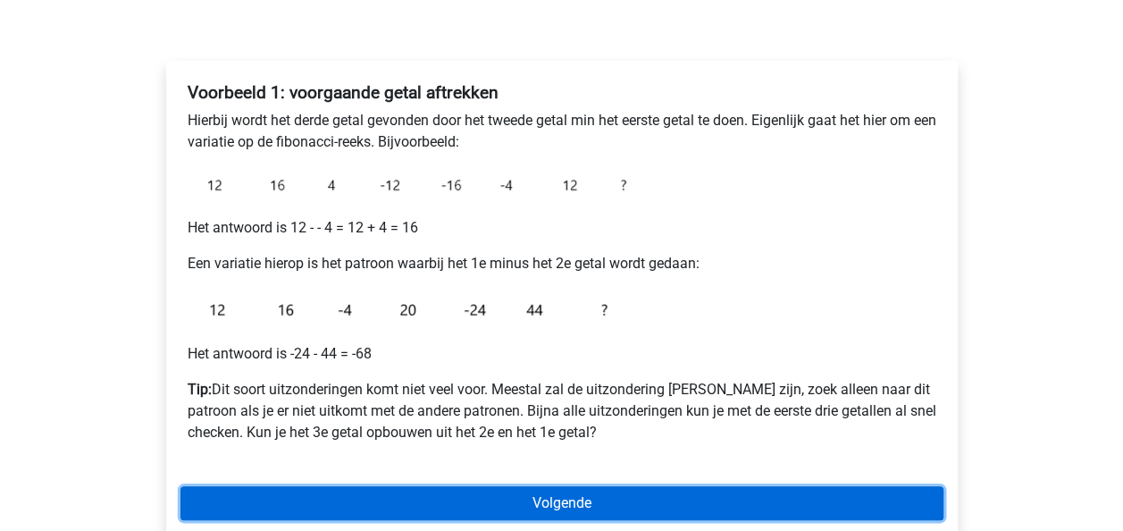
click at [566, 496] on link "Volgende" at bounding box center [561, 503] width 763 height 34
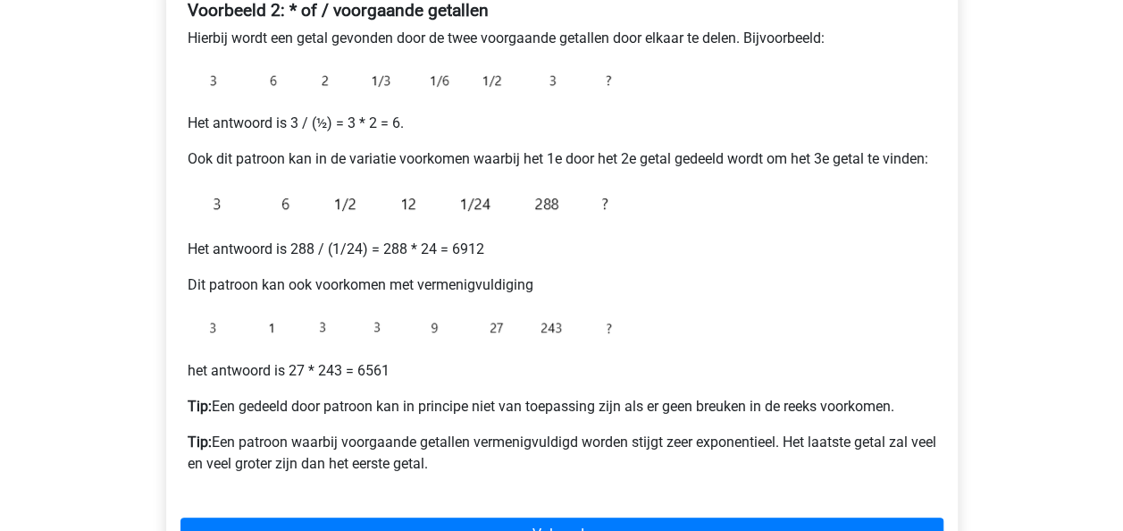
scroll to position [328, 0]
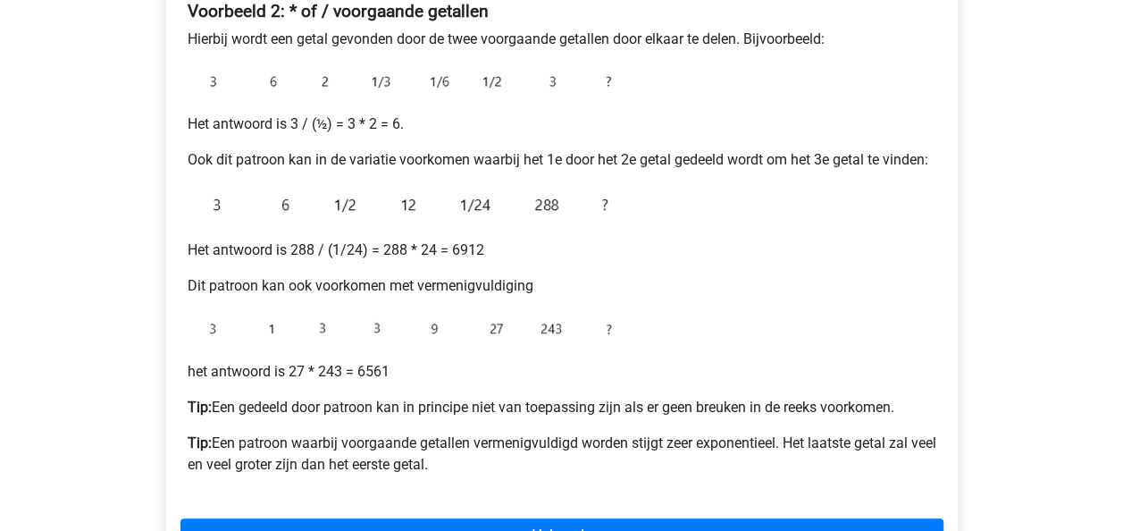
drag, startPoint x: 482, startPoint y: 204, endPoint x: 545, endPoint y: 199, distance: 62.7
click at [545, 199] on img at bounding box center [411, 205] width 447 height 40
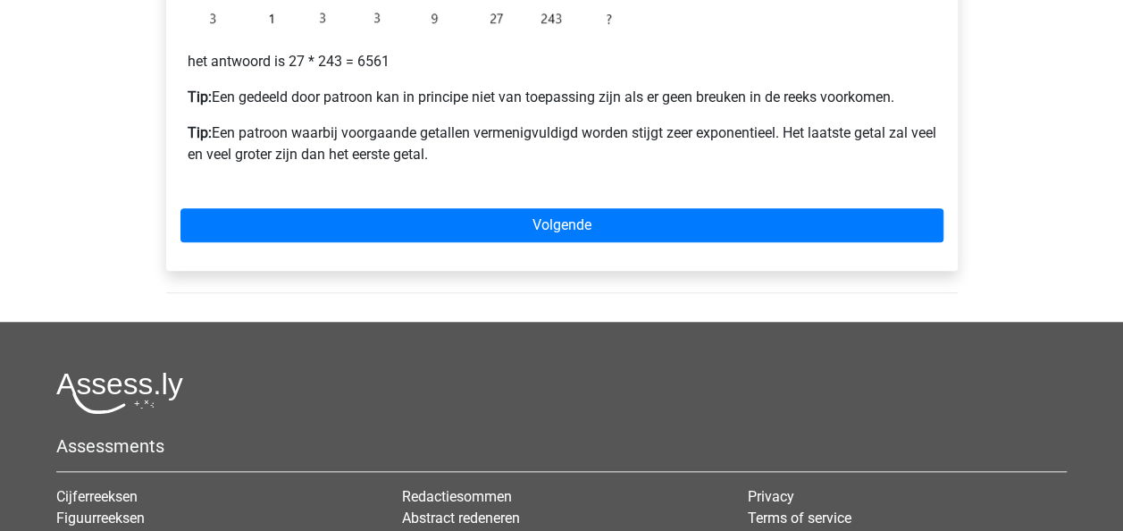
scroll to position [636, 0]
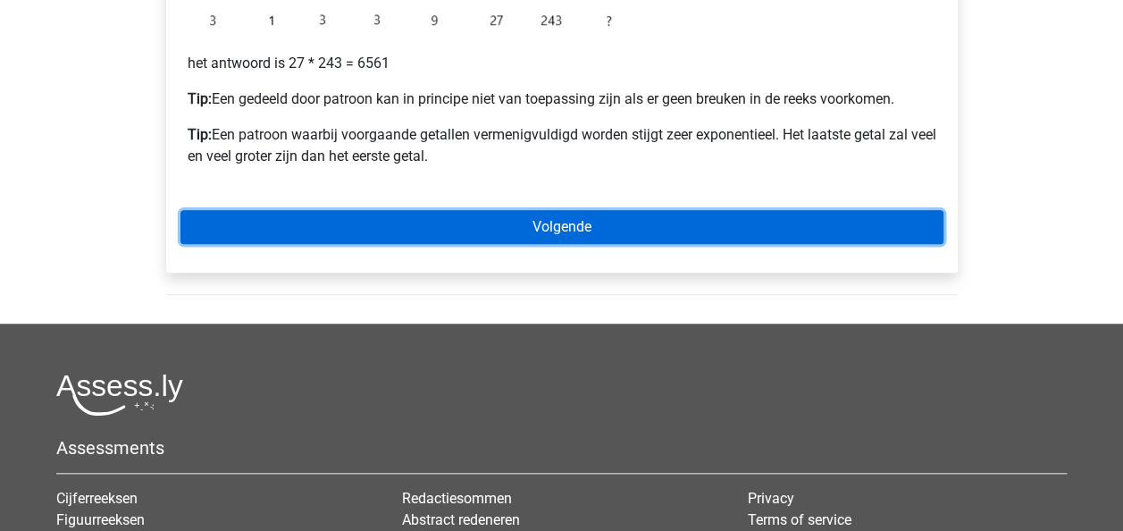
click at [546, 218] on link "Volgende" at bounding box center [561, 227] width 763 height 34
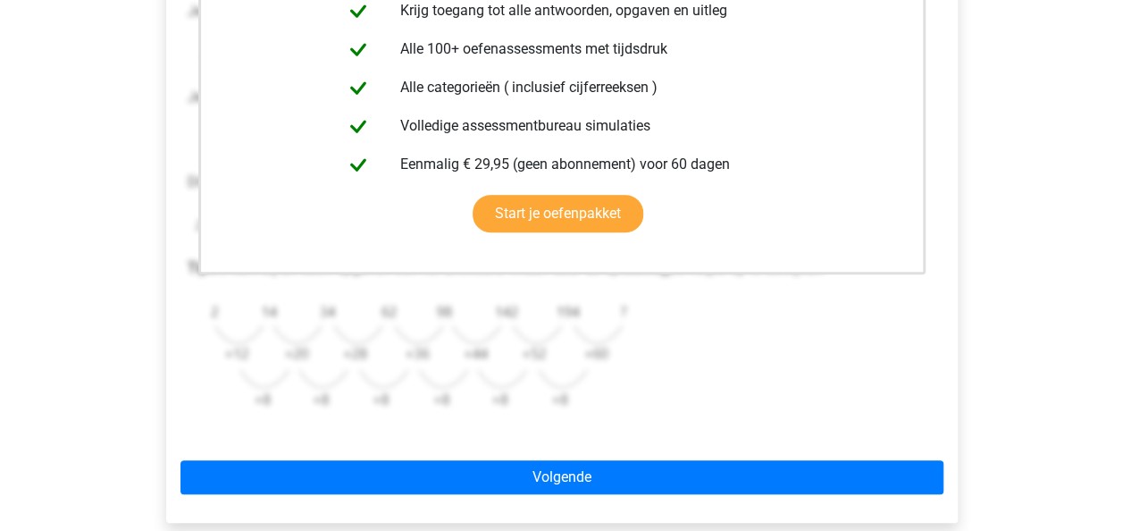
scroll to position [457, 0]
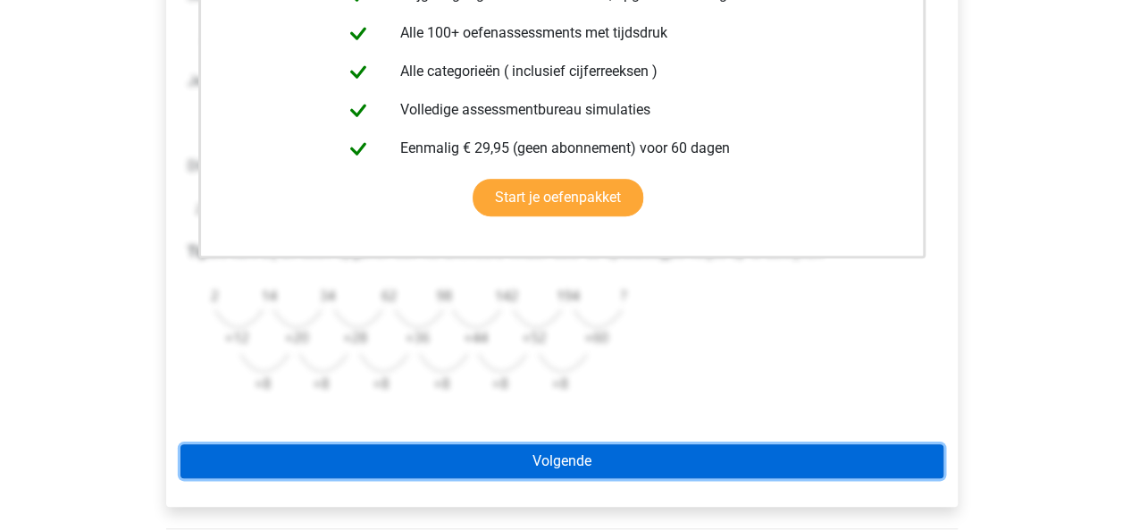
click at [552, 451] on link "Volgende" at bounding box center [561, 461] width 763 height 34
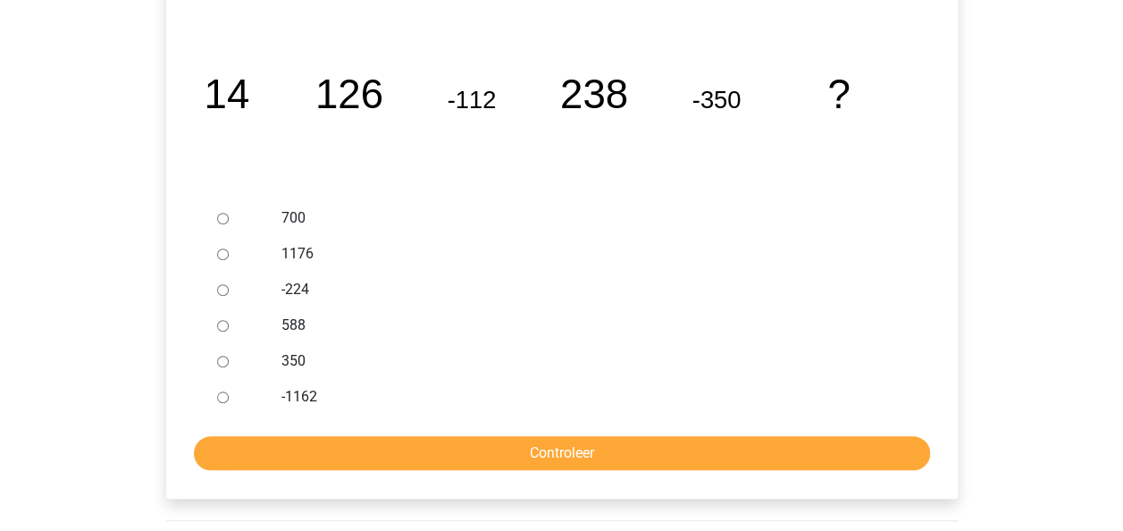
scroll to position [356, 0]
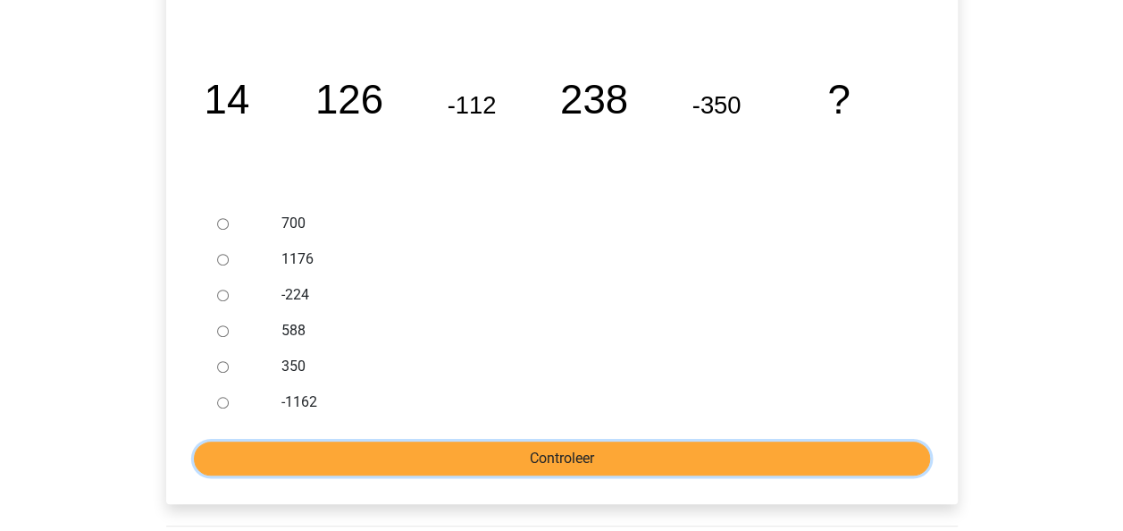
click at [570, 455] on input "Controleer" at bounding box center [562, 458] width 736 height 34
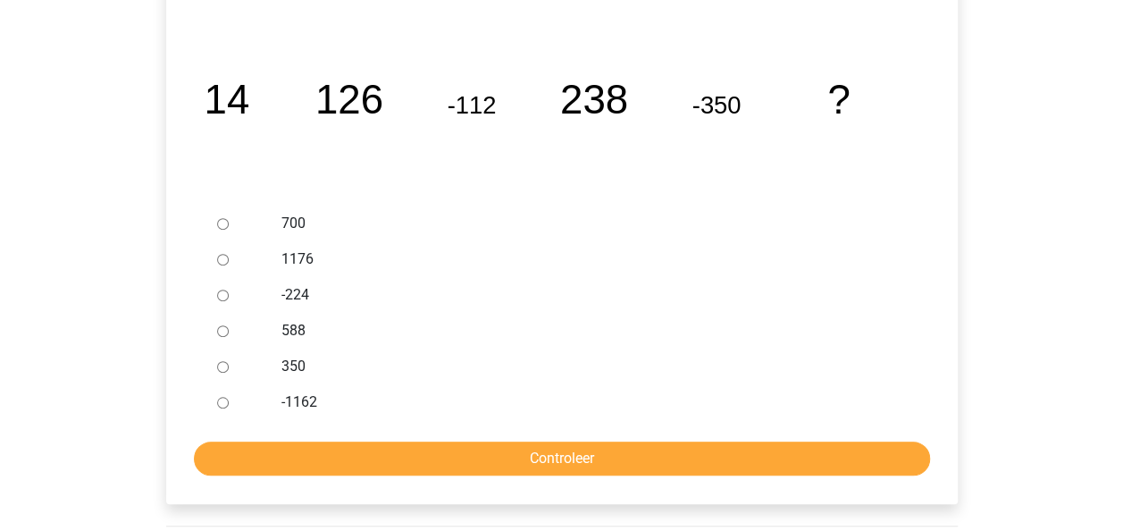
click at [222, 220] on input "700" at bounding box center [223, 224] width 12 height 12
radio input "true"
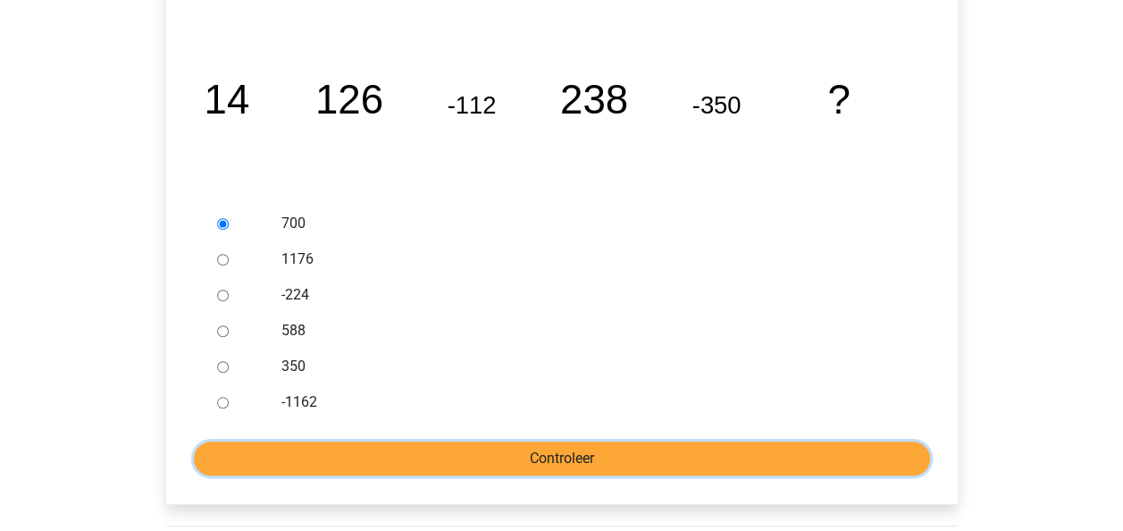
click at [559, 451] on input "Controleer" at bounding box center [562, 458] width 736 height 34
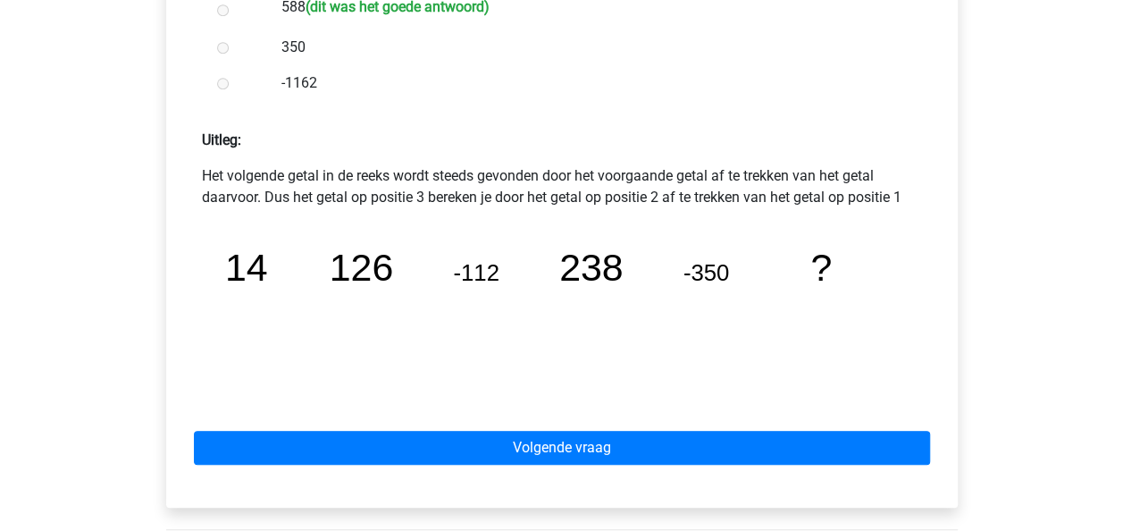
scroll to position [683, 0]
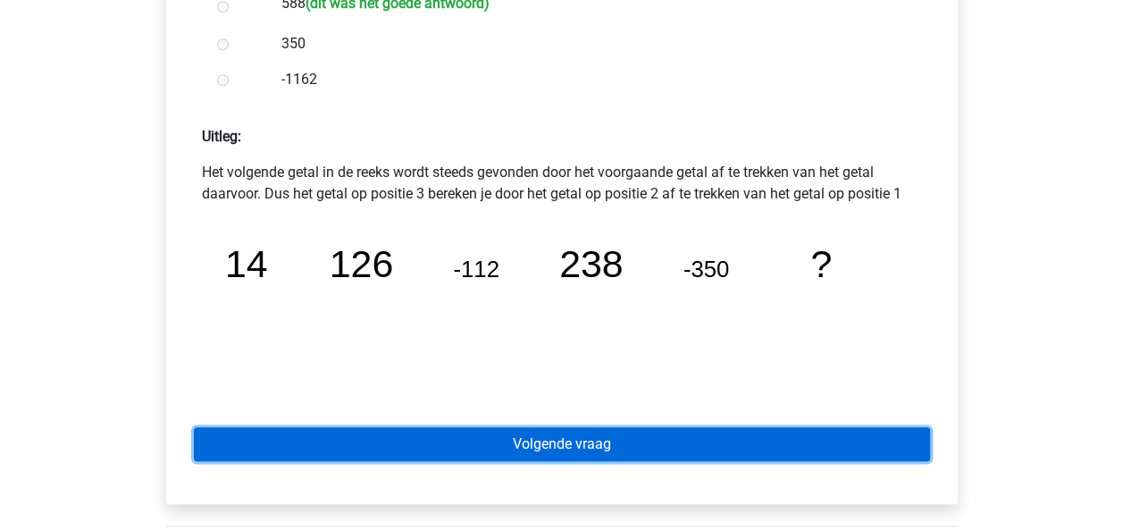
click at [554, 440] on link "Volgende vraag" at bounding box center [562, 444] width 736 height 34
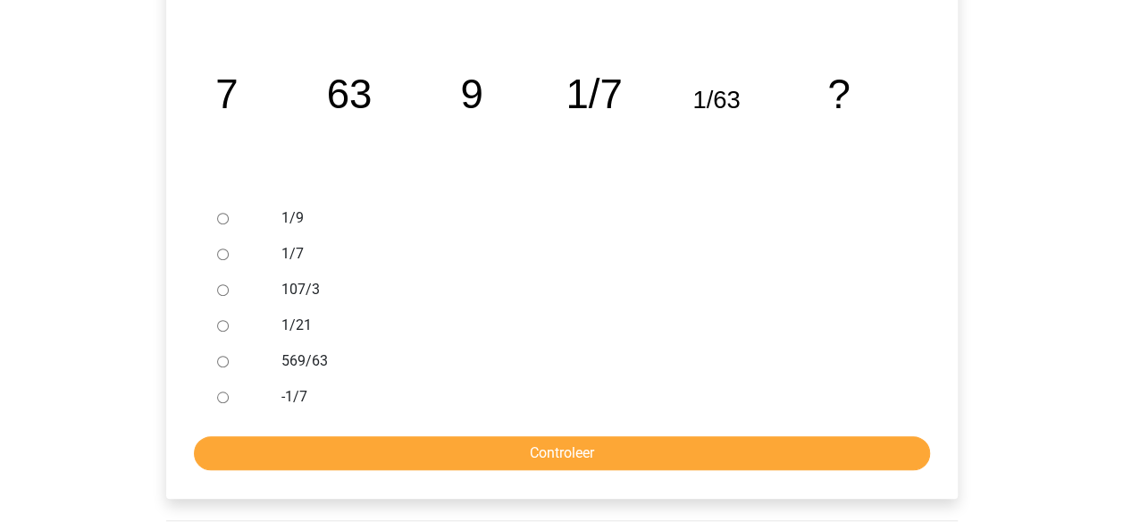
scroll to position [365, 0]
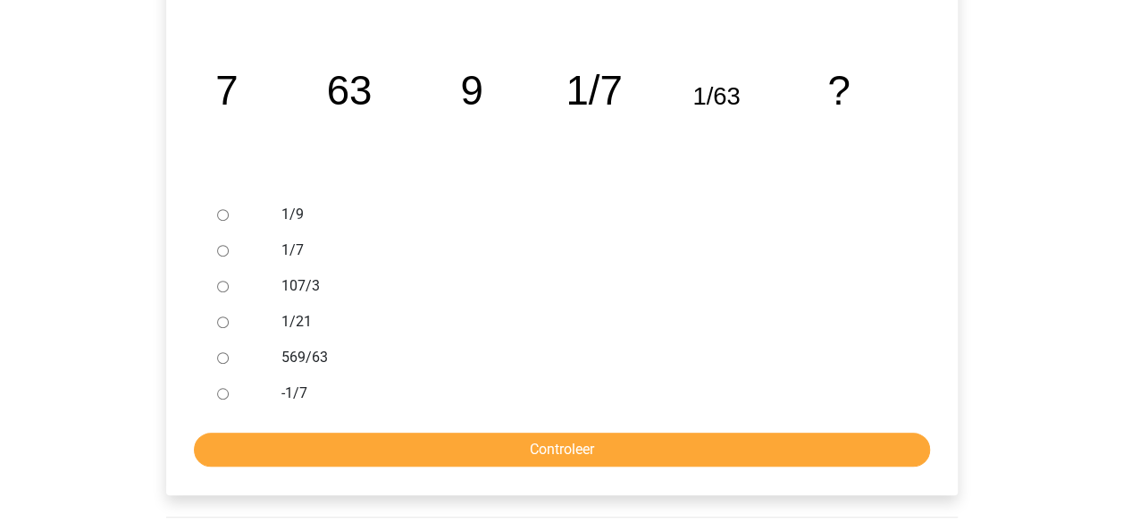
click at [225, 357] on input "569/63" at bounding box center [223, 358] width 12 height 12
radio input "true"
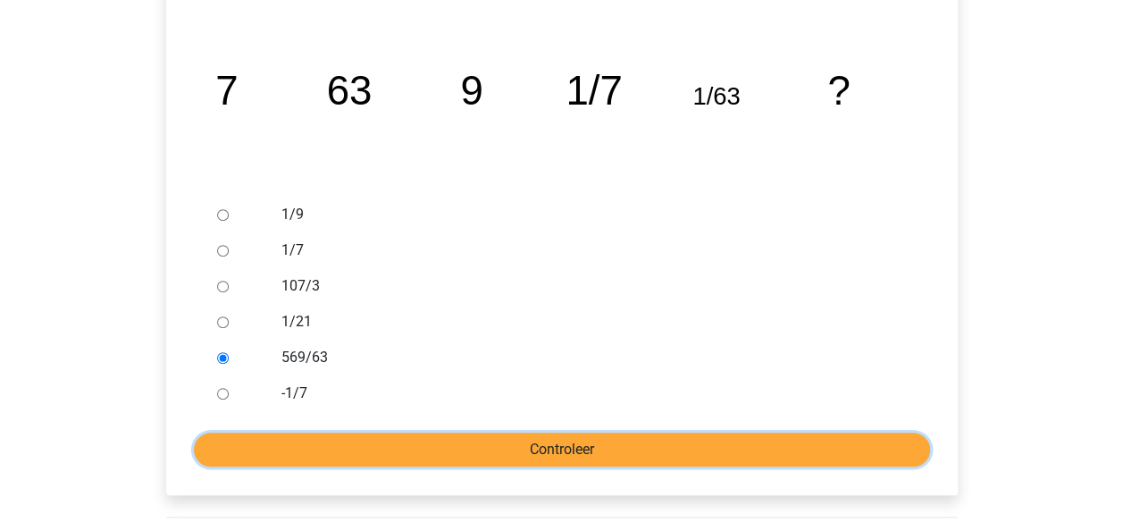
click at [516, 445] on input "Controleer" at bounding box center [562, 449] width 736 height 34
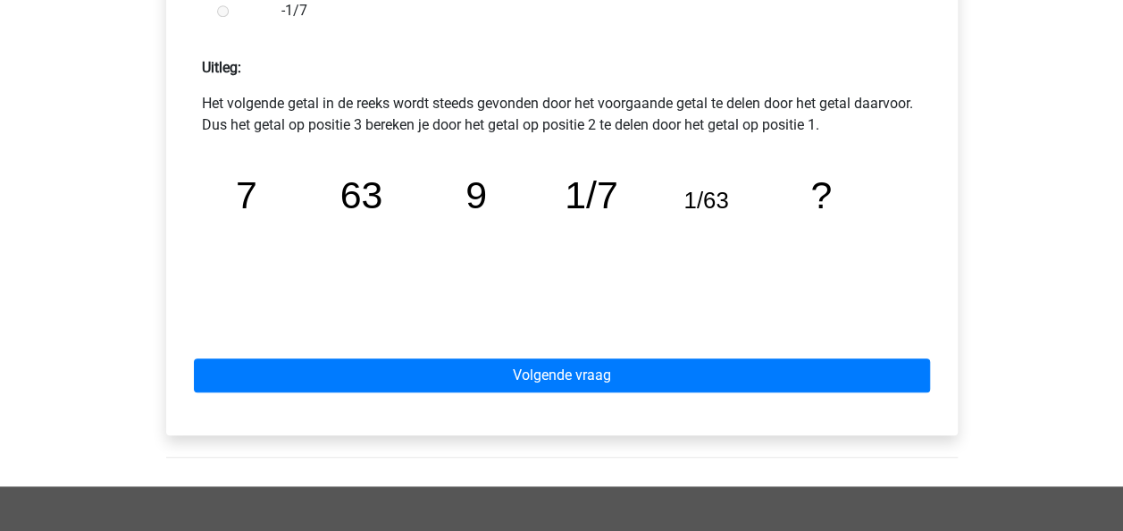
scroll to position [762, 0]
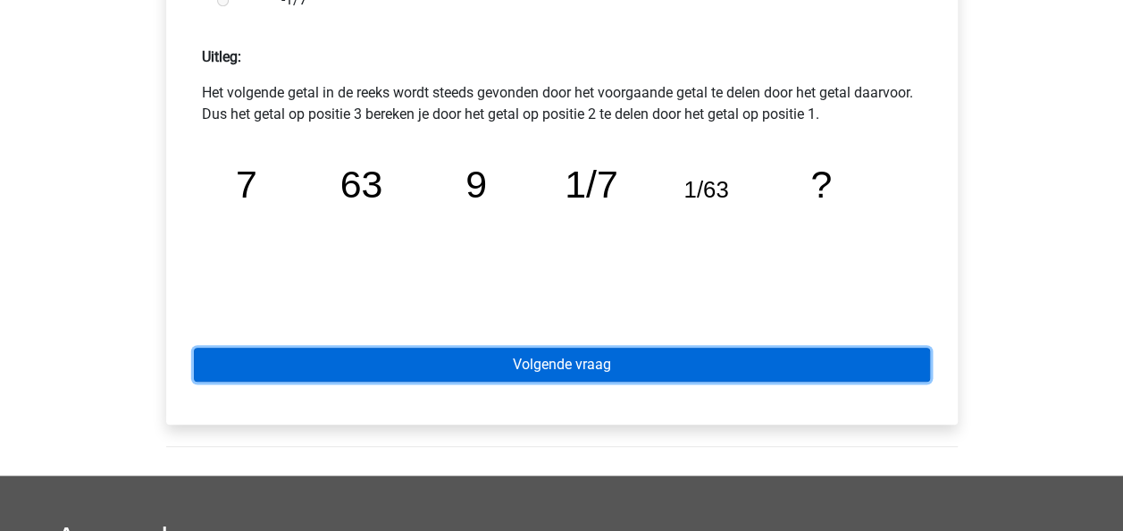
click at [520, 365] on link "Volgende vraag" at bounding box center [562, 365] width 736 height 34
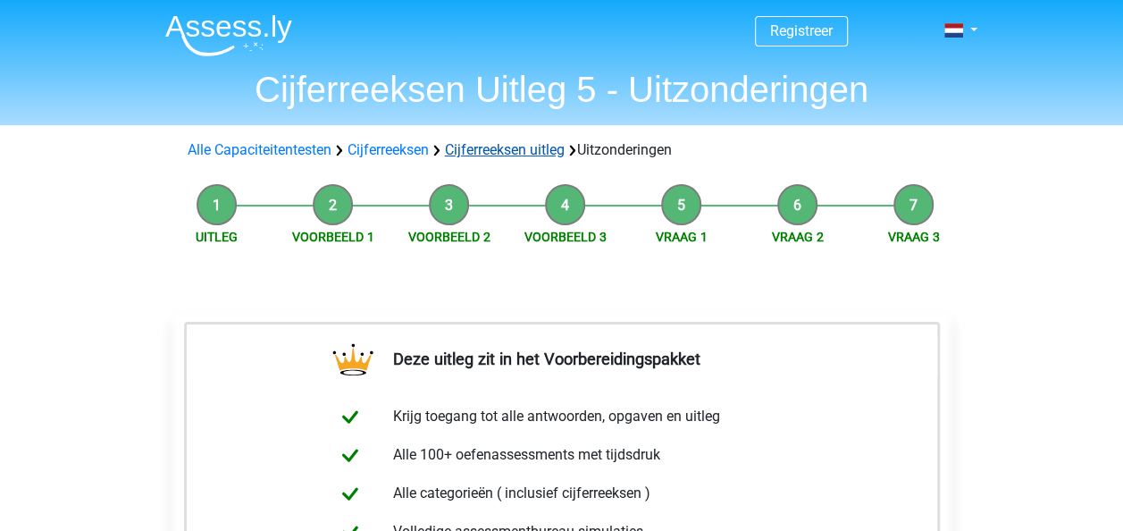
click at [486, 150] on link "Cijferreeksen uitleg" at bounding box center [505, 149] width 120 height 17
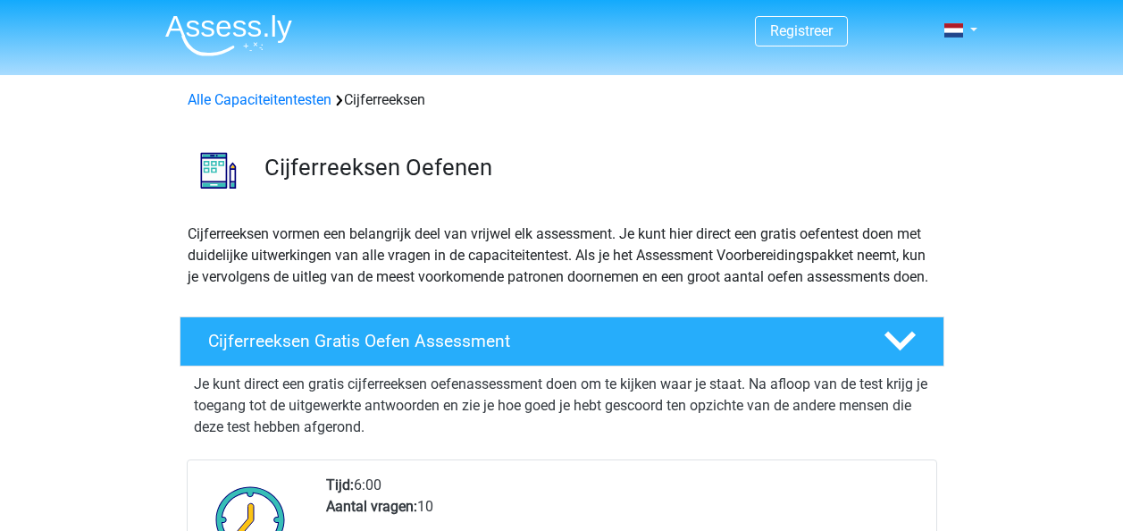
scroll to position [1145, 0]
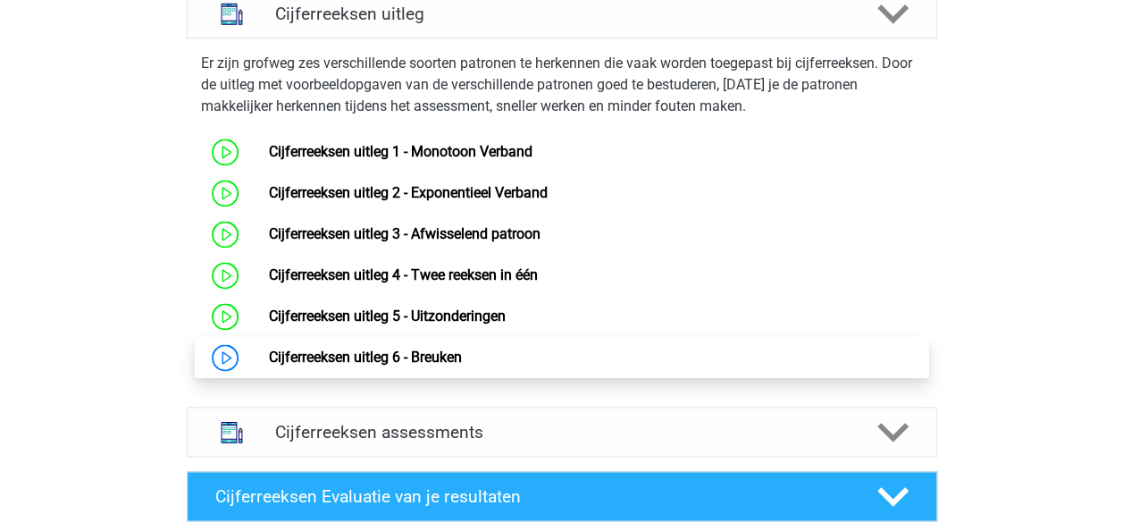
click at [369, 365] on link "Cijferreeksen uitleg 6 - Breuken" at bounding box center [365, 356] width 193 height 17
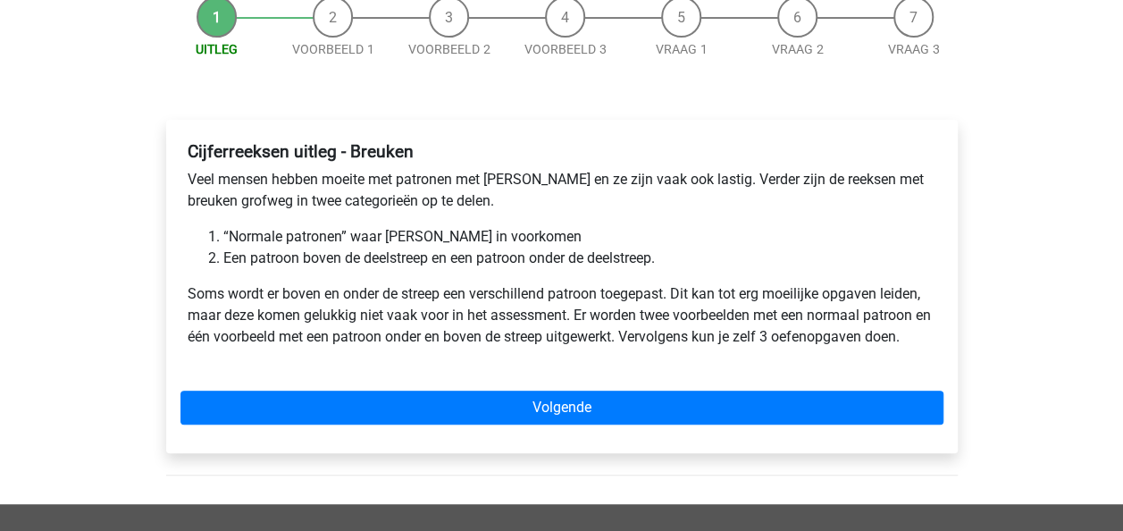
scroll to position [191, 0]
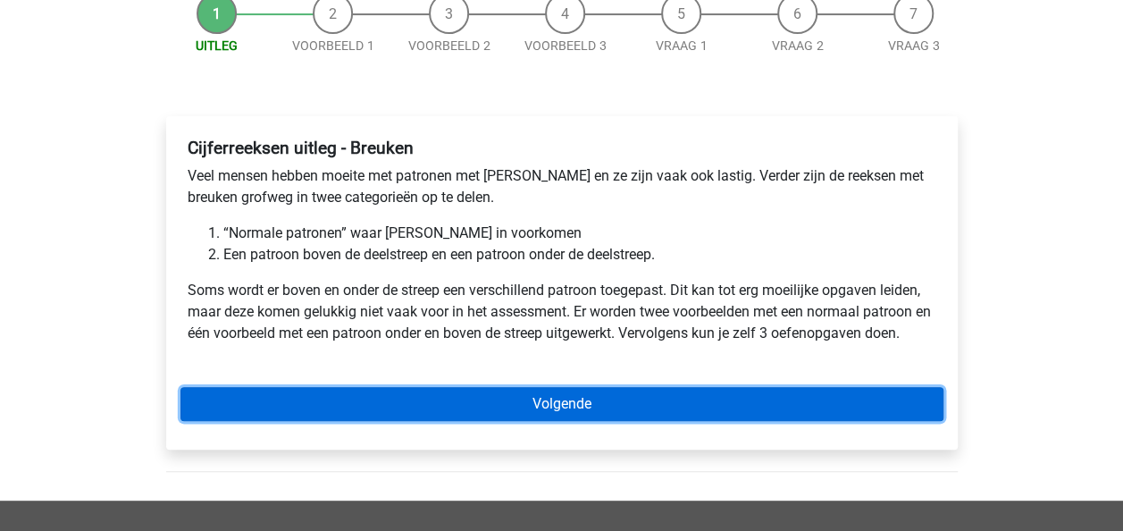
click at [574, 396] on link "Volgende" at bounding box center [561, 404] width 763 height 34
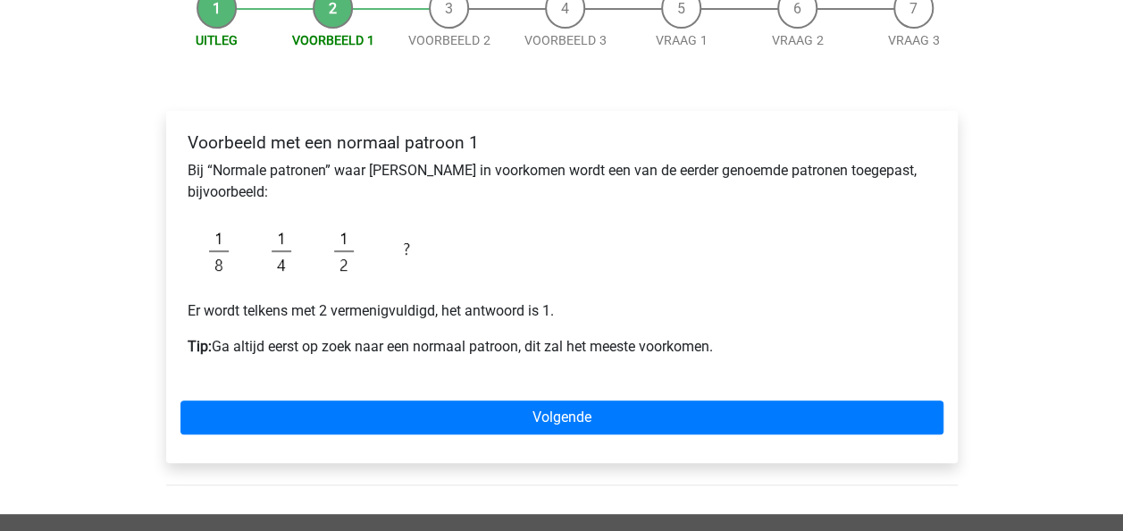
scroll to position [198, 0]
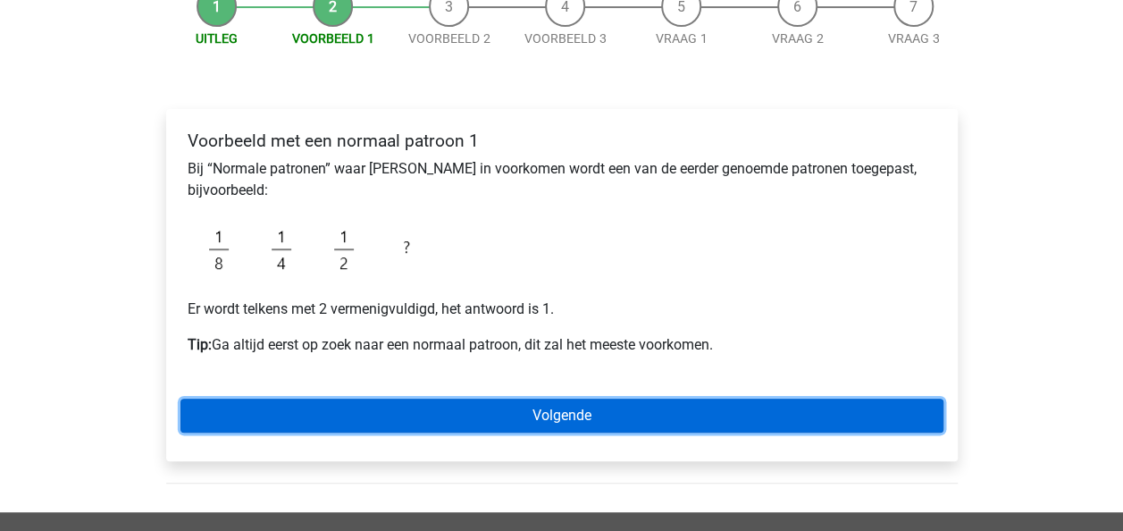
click at [549, 408] on link "Volgende" at bounding box center [561, 415] width 763 height 34
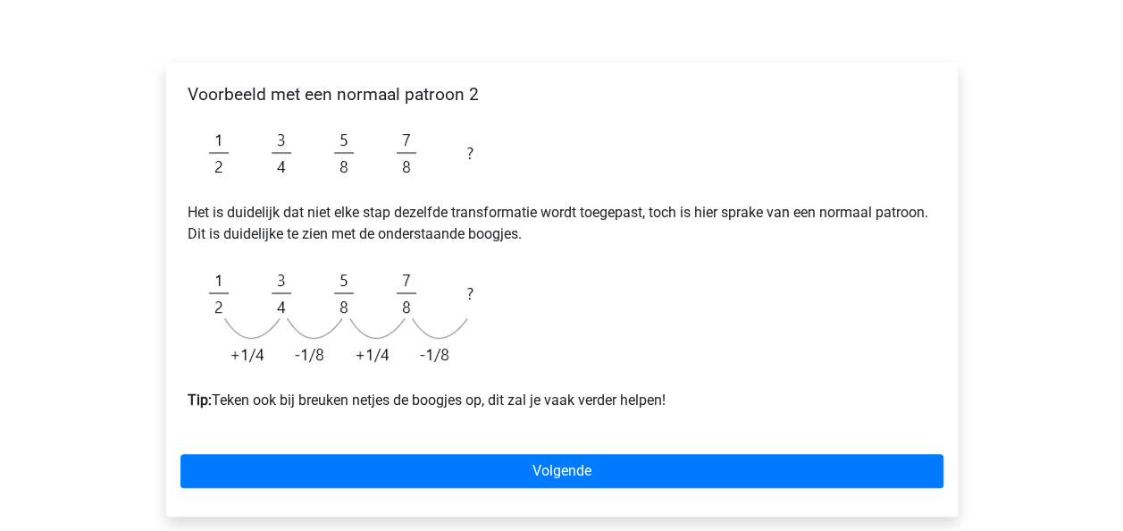
scroll to position [255, 0]
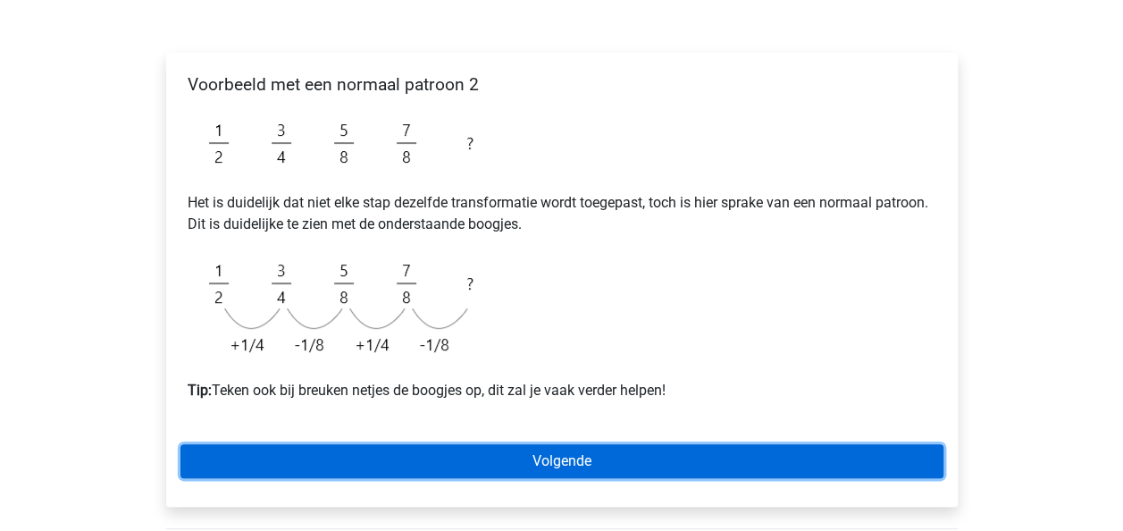
click at [550, 454] on link "Volgende" at bounding box center [561, 461] width 763 height 34
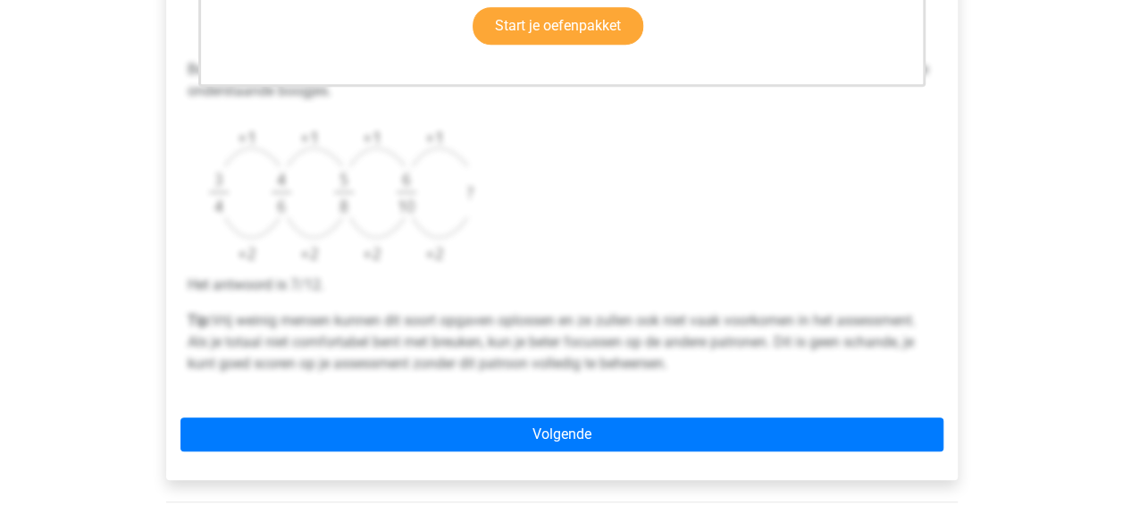
scroll to position [631, 0]
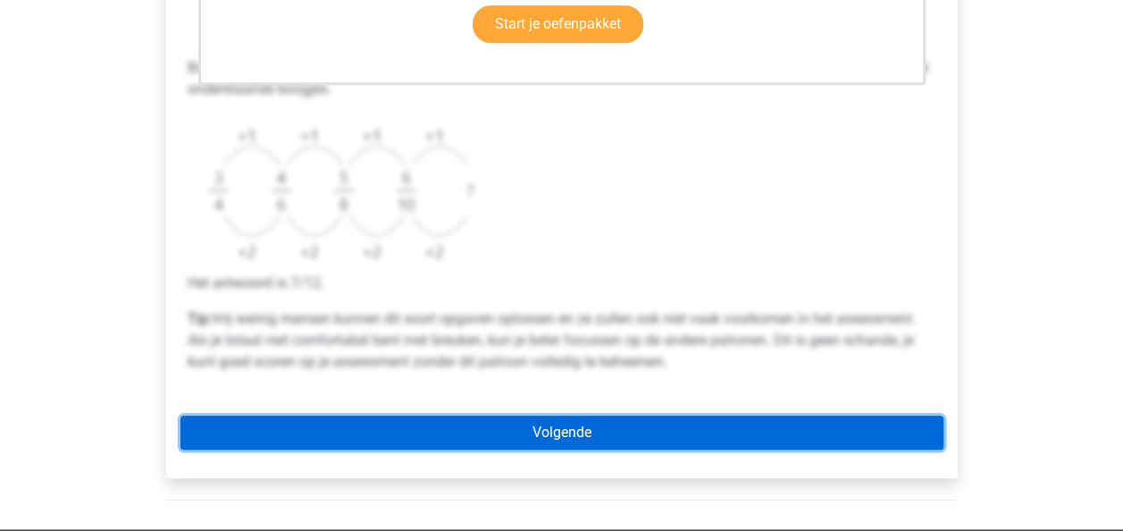
click at [649, 423] on link "Volgende" at bounding box center [561, 432] width 763 height 34
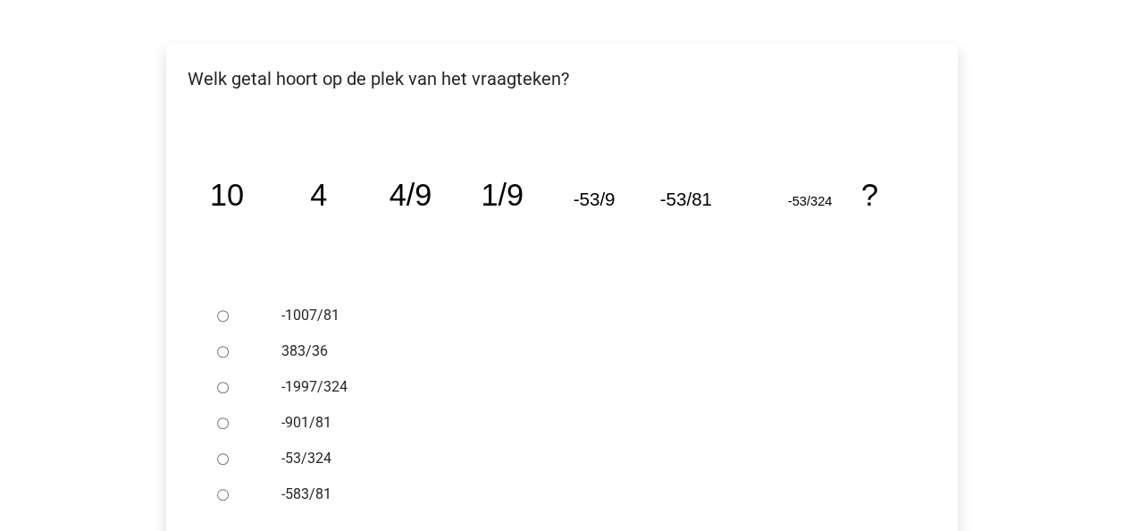
scroll to position [290, 0]
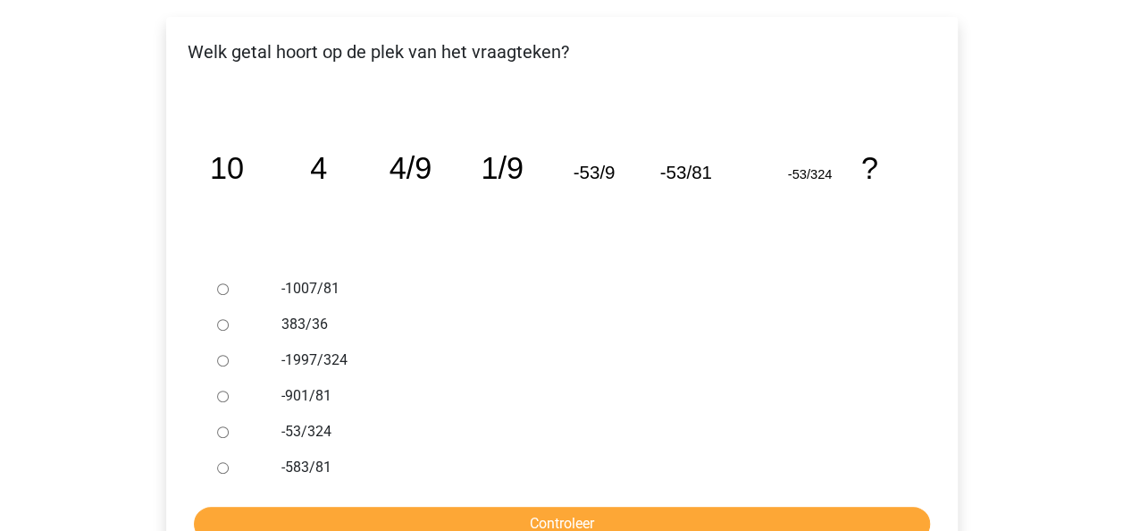
click at [222, 396] on input "-901/81" at bounding box center [223, 396] width 12 height 12
radio input "true"
click at [595, 518] on input "Controleer" at bounding box center [562, 524] width 736 height 34
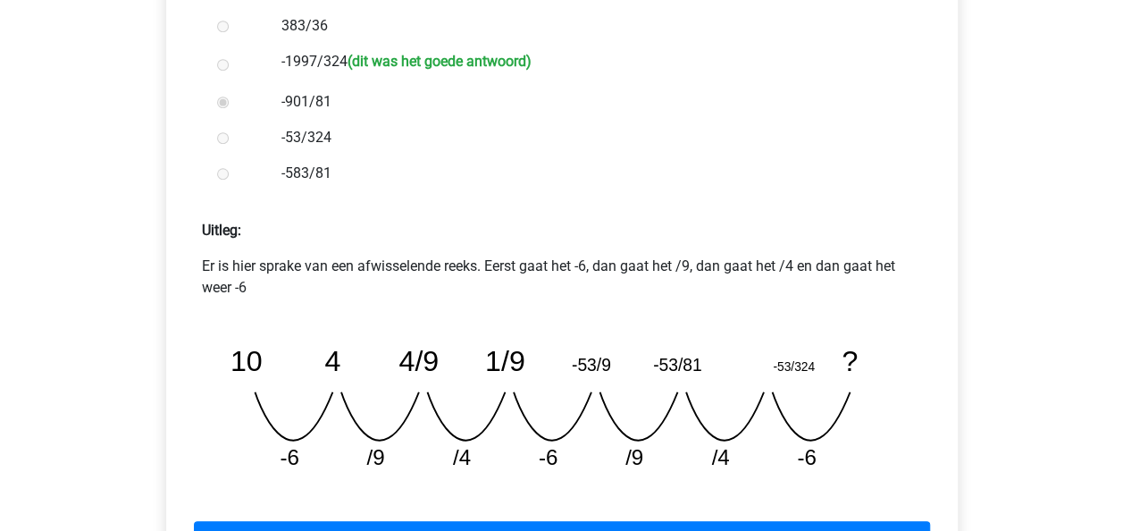
scroll to position [591, 0]
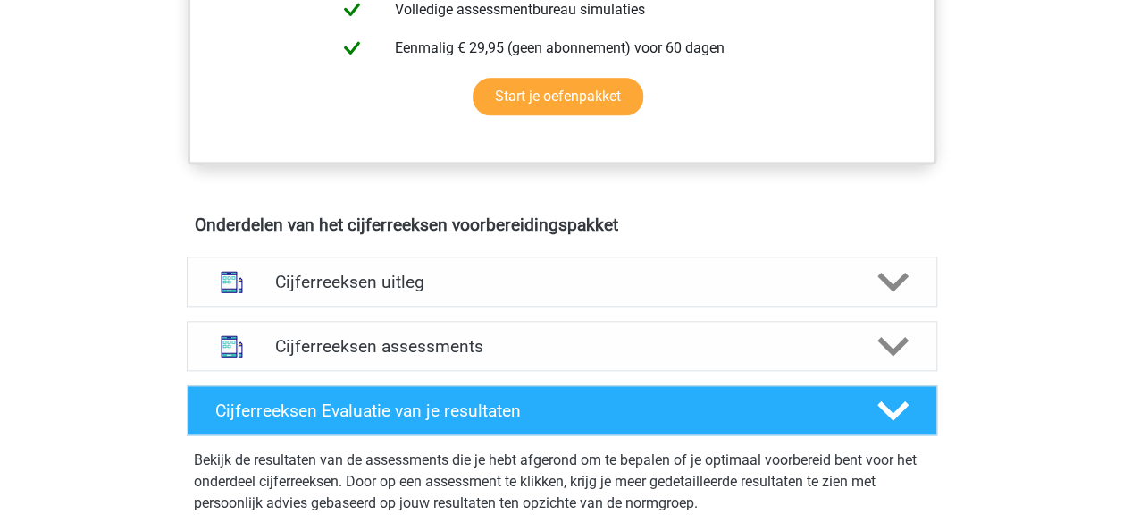
scroll to position [888, 0]
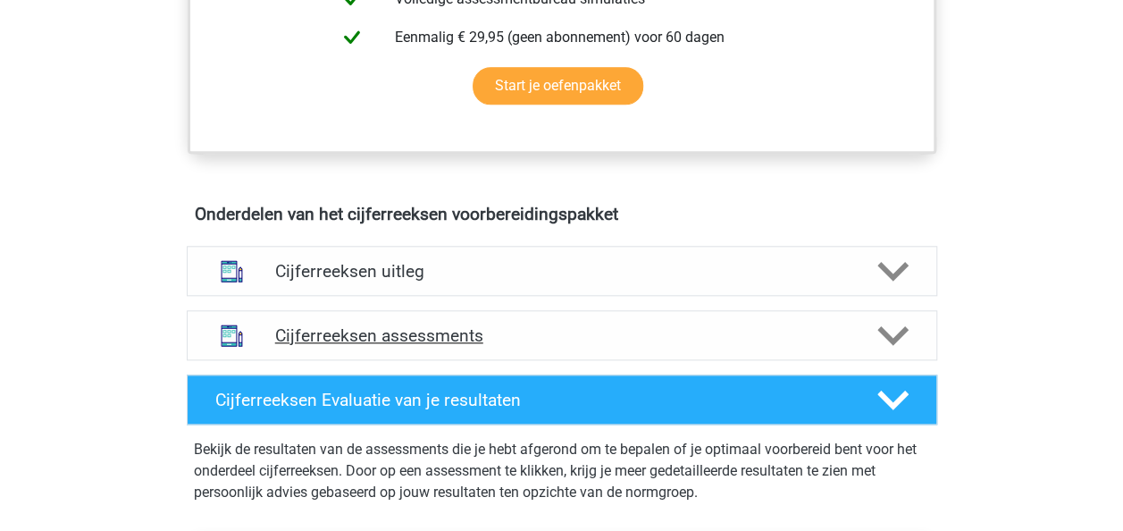
click at [895, 348] on icon at bounding box center [892, 335] width 31 height 31
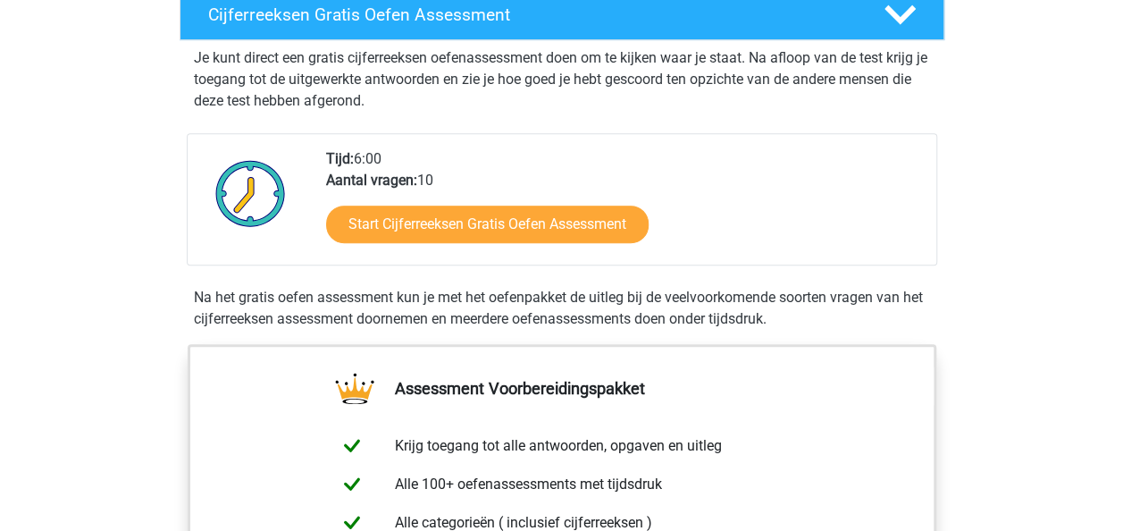
scroll to position [0, 0]
